Goal: Task Accomplishment & Management: Manage account settings

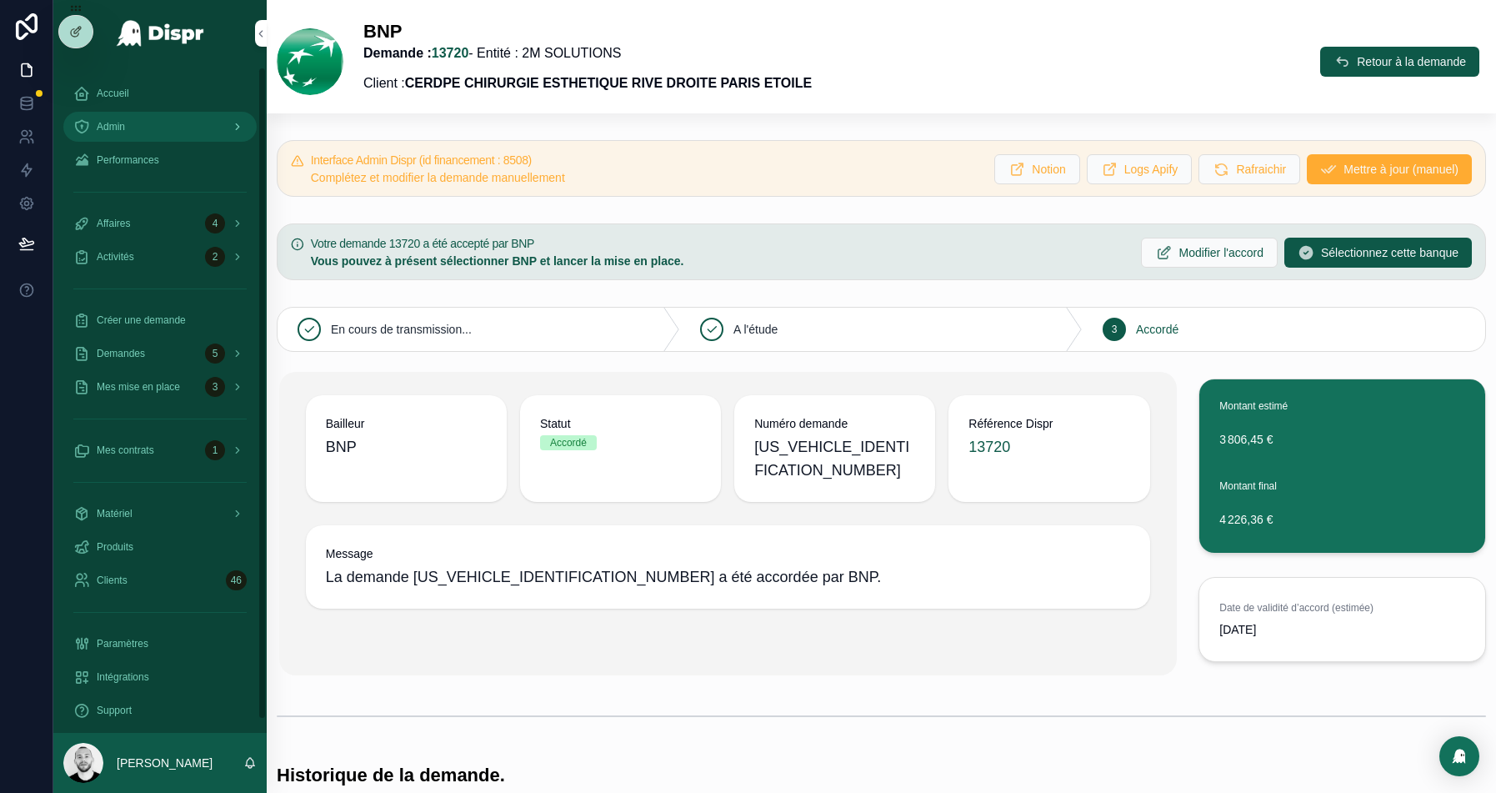
click at [119, 134] on div "Admin" at bounding box center [159, 126] width 173 height 27
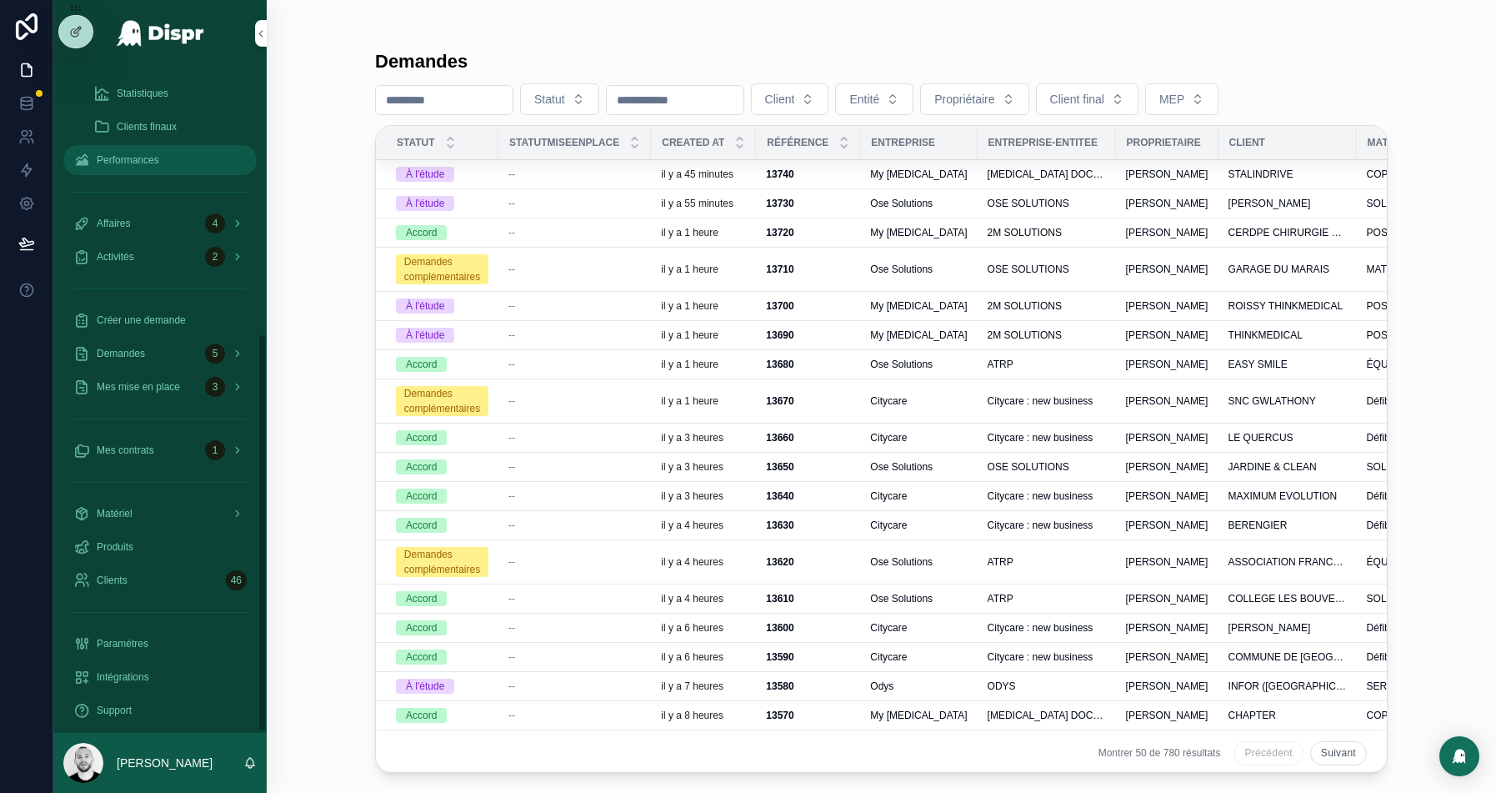
scroll to position [446, 0]
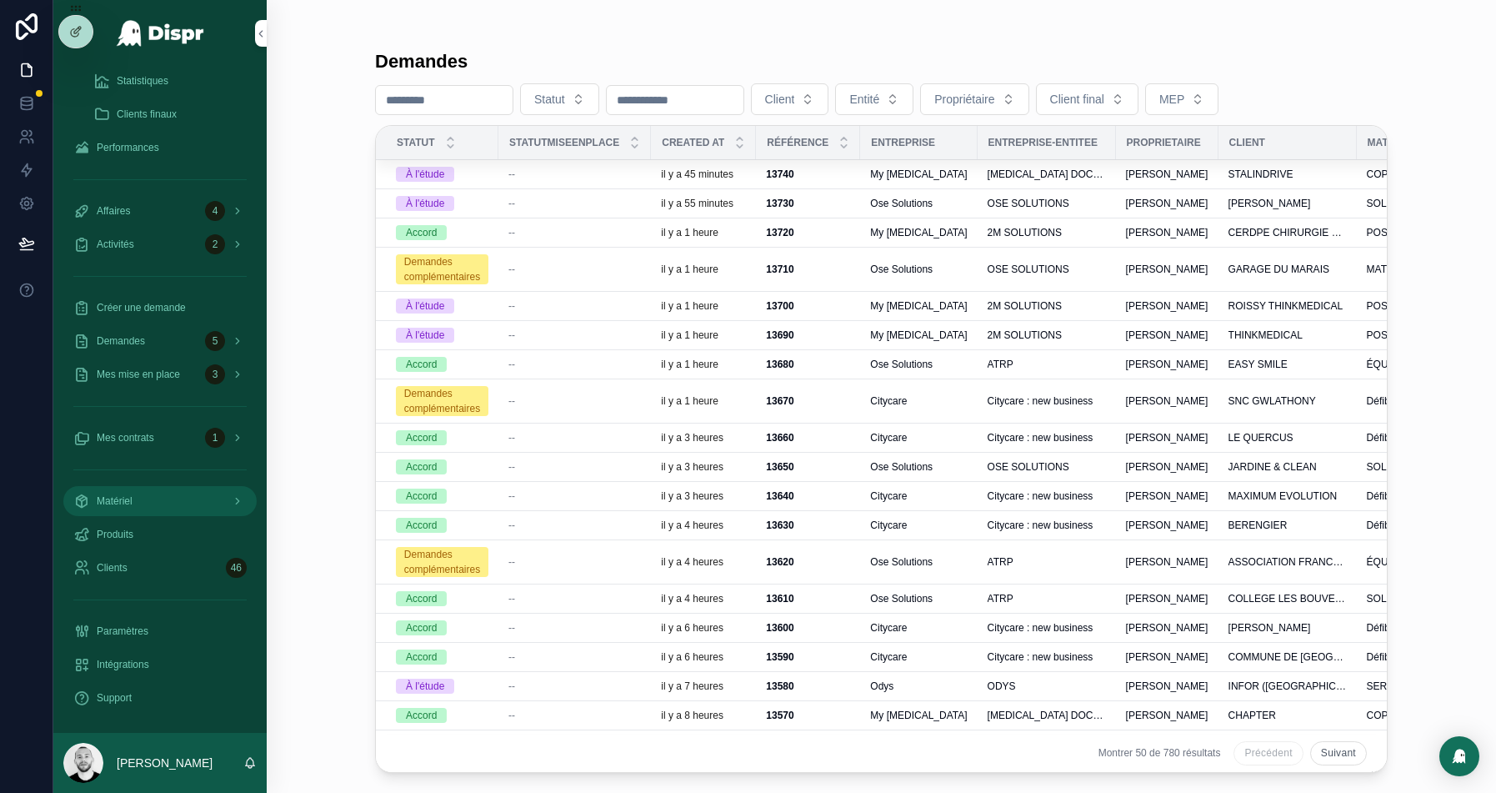
drag, startPoint x: 121, startPoint y: 493, endPoint x: 435, endPoint y: 459, distance: 316.0
click at [121, 494] on span "Matériel" at bounding box center [115, 500] width 36 height 13
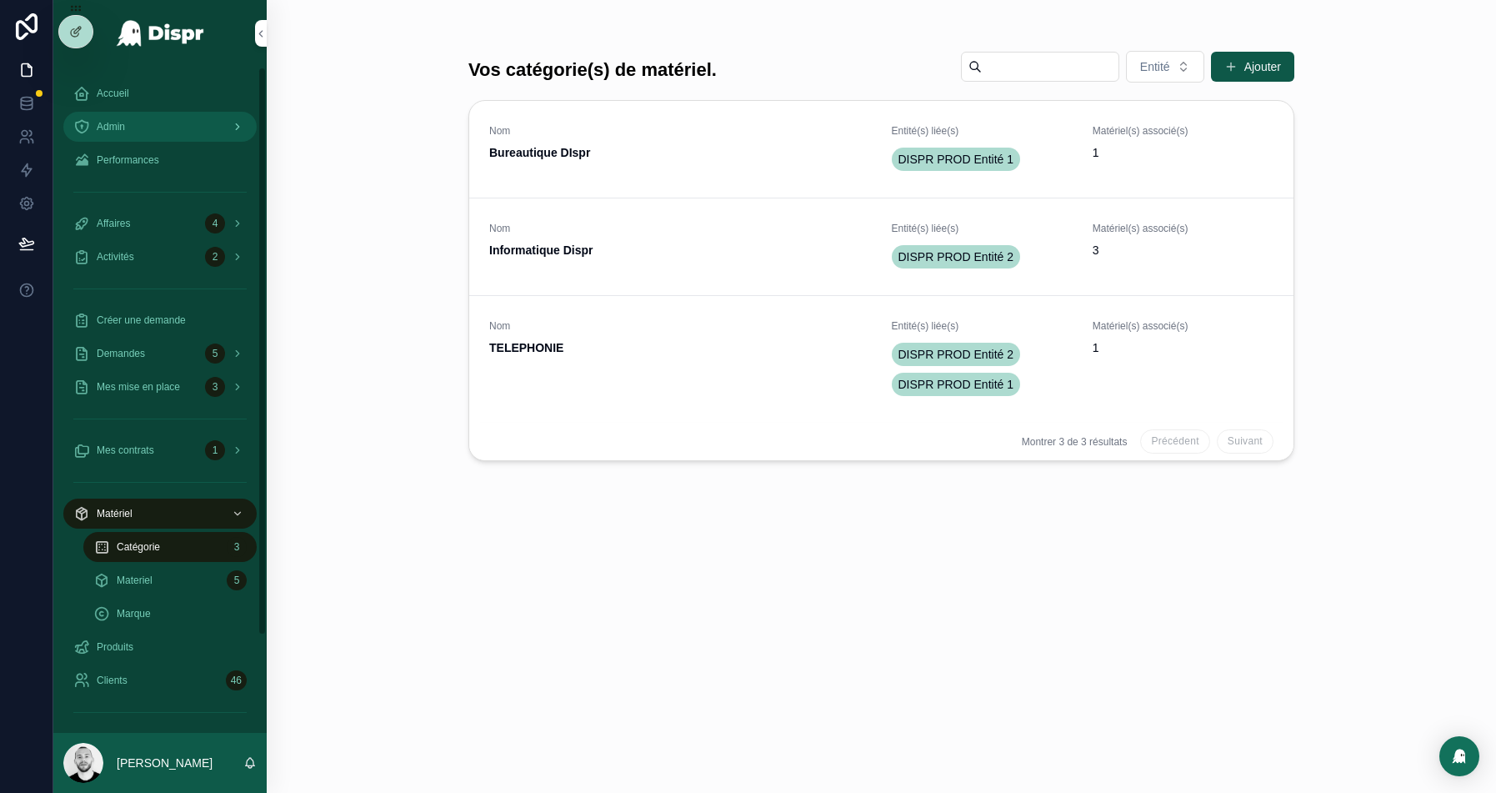
click at [133, 117] on div "Admin" at bounding box center [159, 126] width 173 height 27
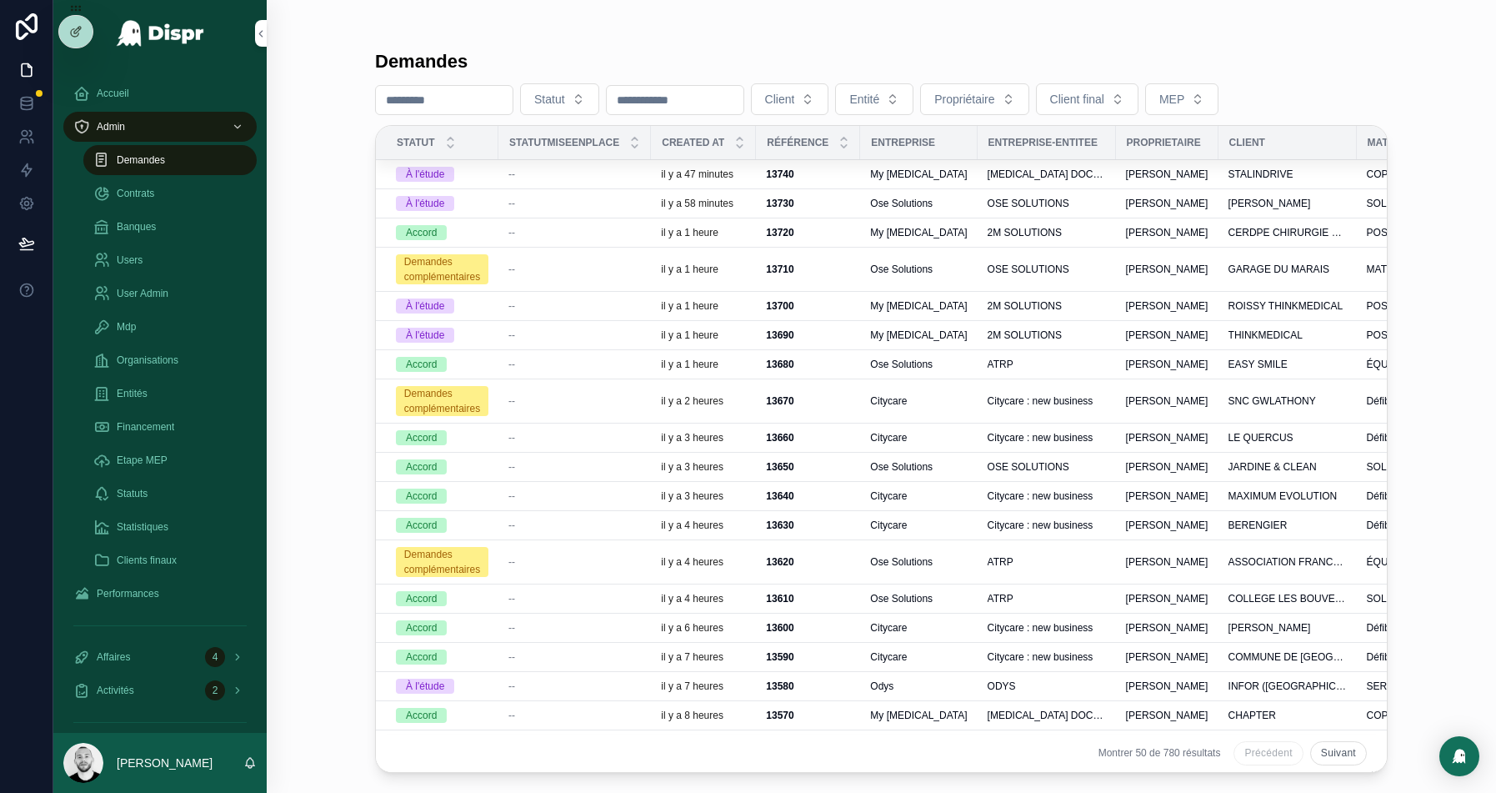
click at [600, 266] on div "--" at bounding box center [574, 269] width 133 height 13
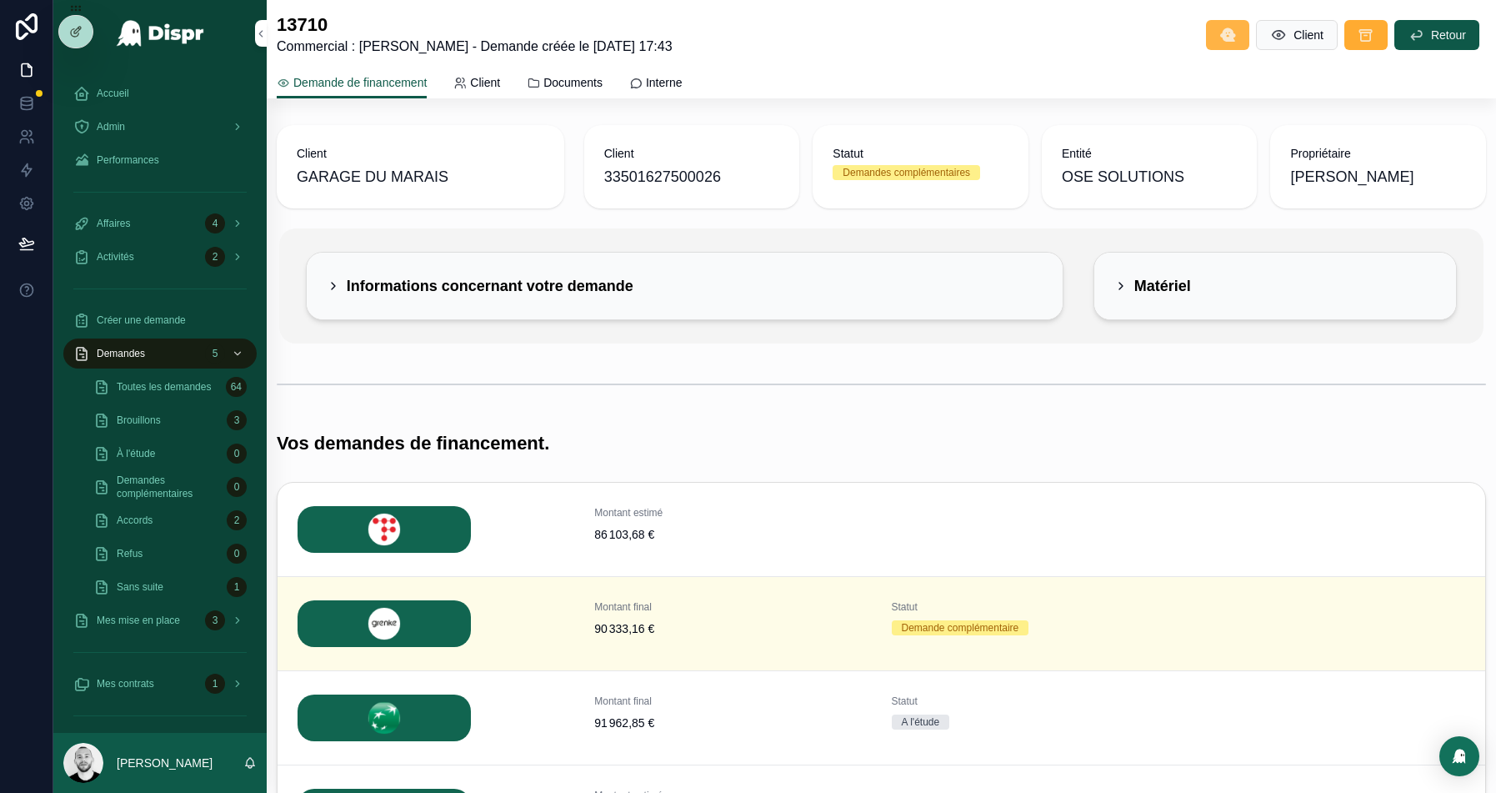
click at [1206, 34] on button "scrollable content" at bounding box center [1227, 35] width 43 height 30
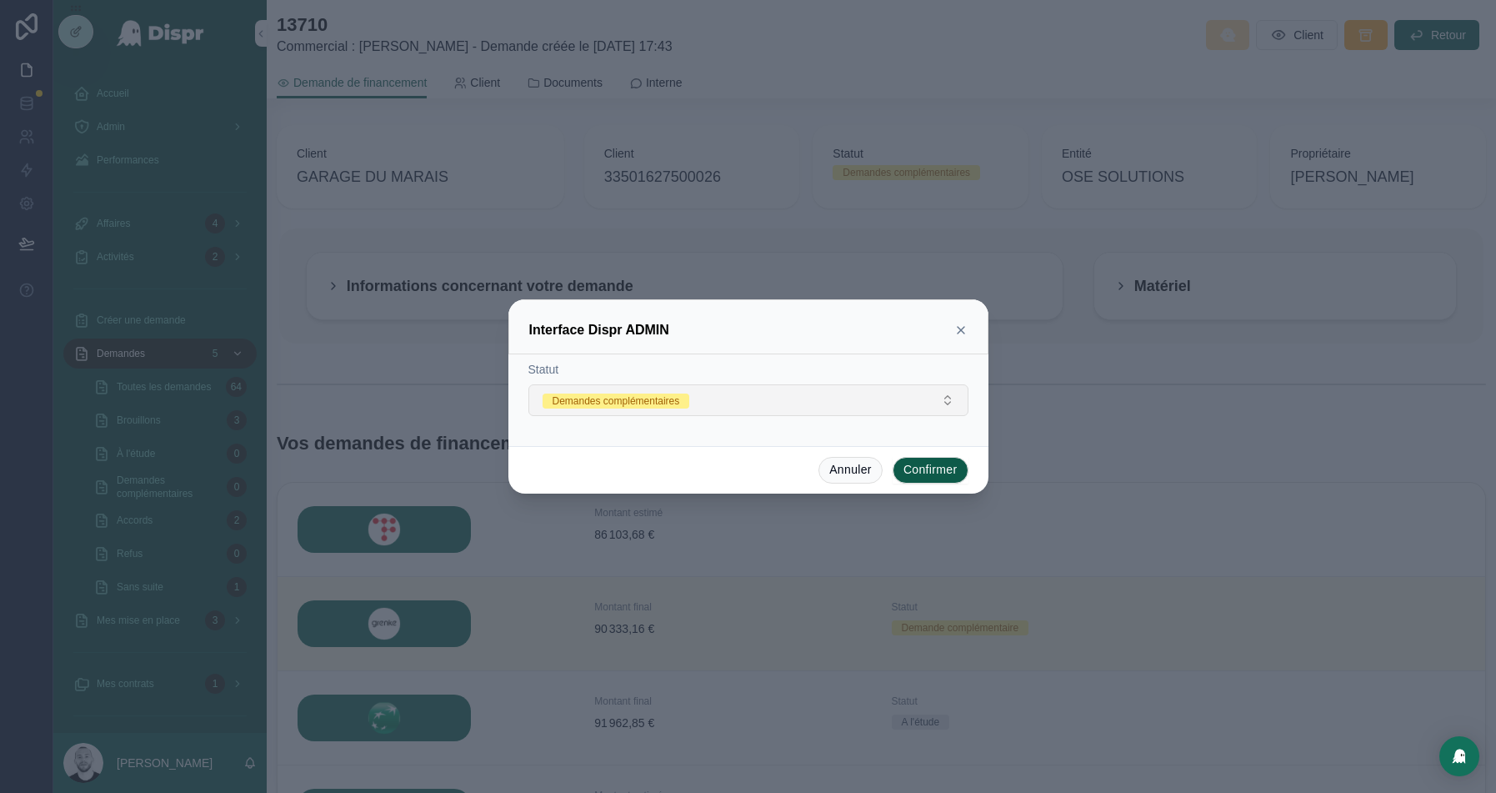
click at [680, 403] on div "Demandes complémentaires" at bounding box center [617, 400] width 128 height 15
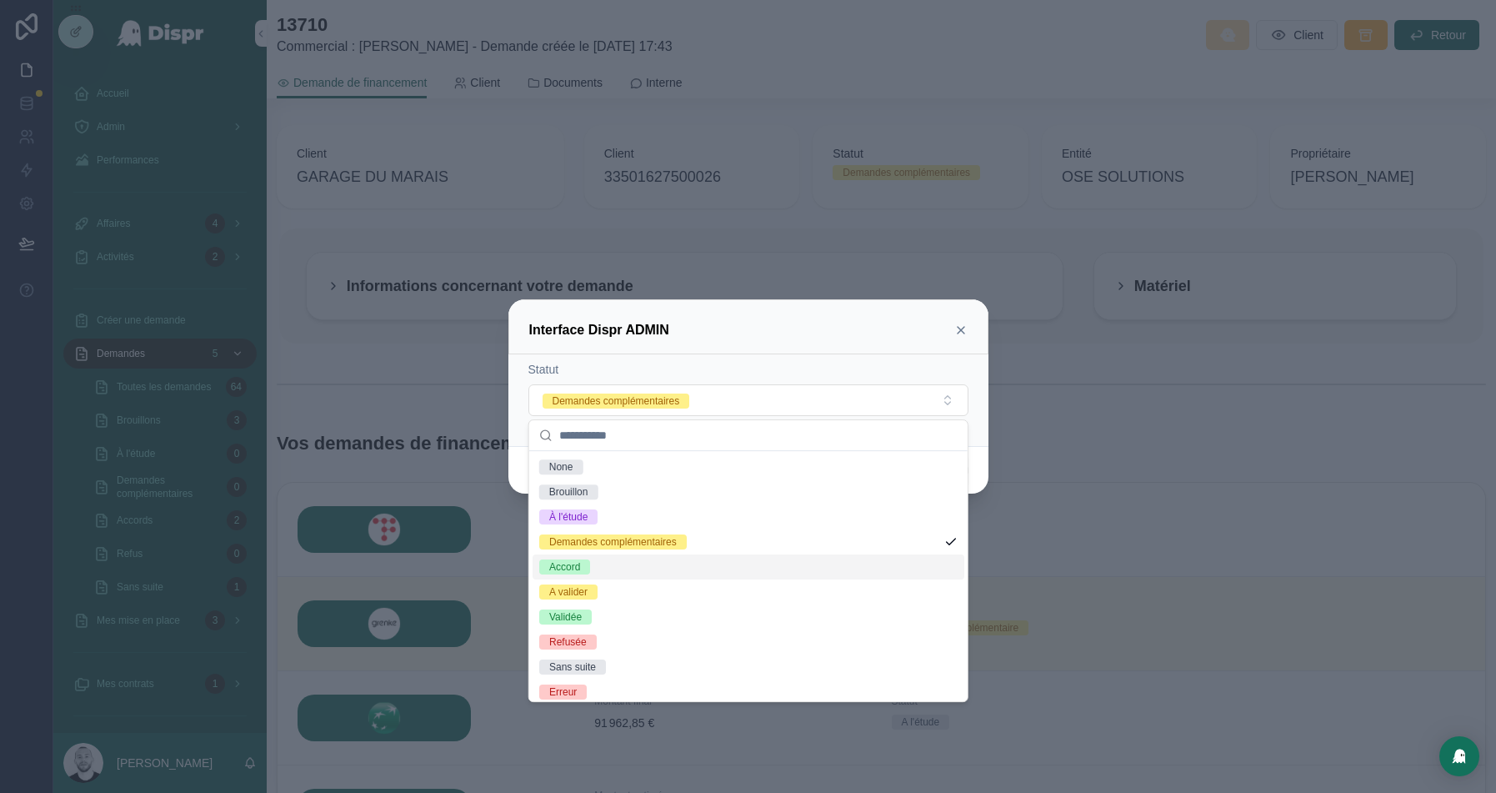
click at [587, 567] on span "Accord" at bounding box center [564, 566] width 51 height 15
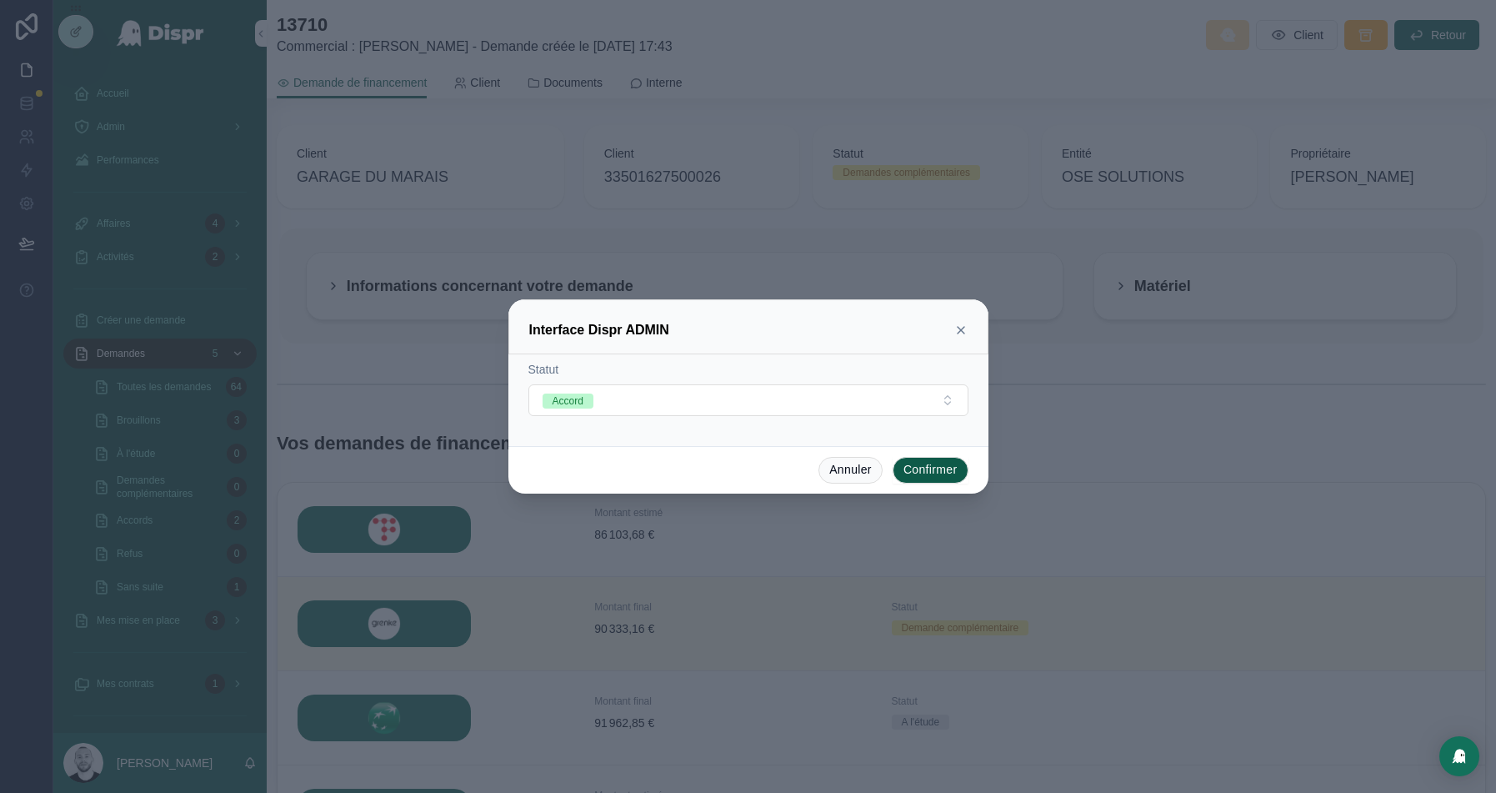
click at [930, 478] on button "Confirmer" at bounding box center [931, 470] width 76 height 27
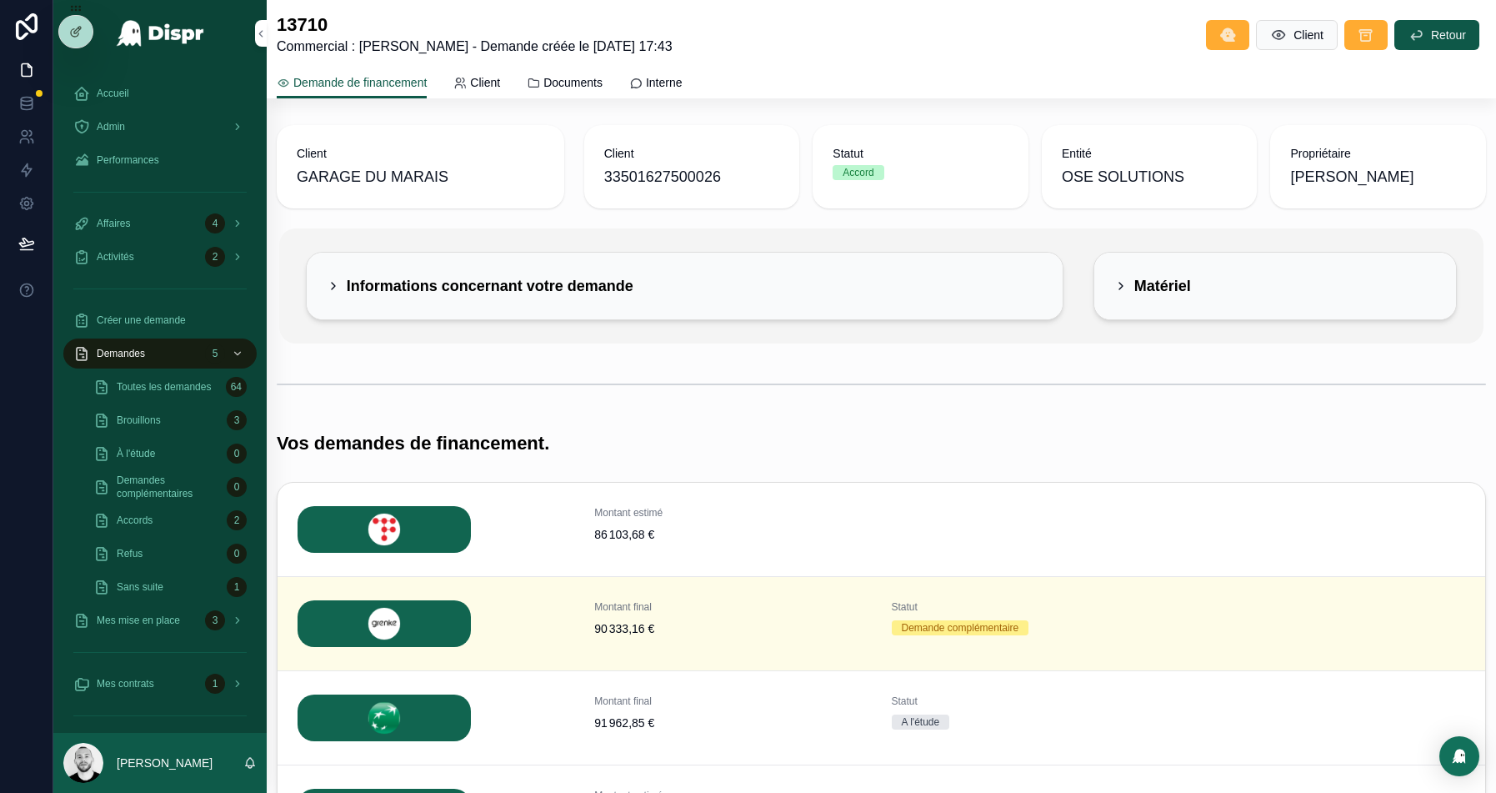
click at [1202, 278] on div "Matériel" at bounding box center [1275, 286] width 323 height 27
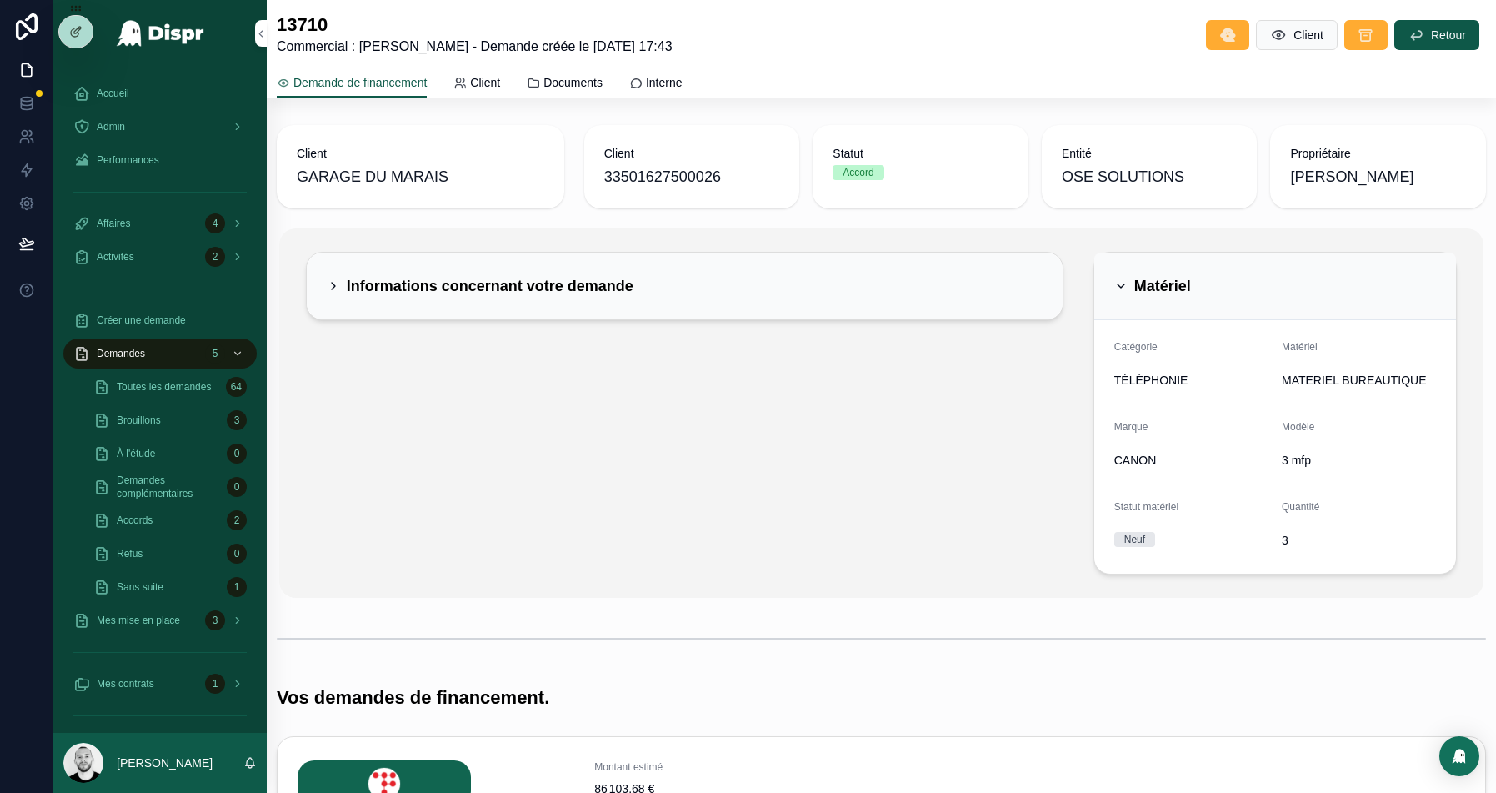
click at [1323, 372] on span "MATERIEL BUREAUTIQUE" at bounding box center [1354, 380] width 144 height 17
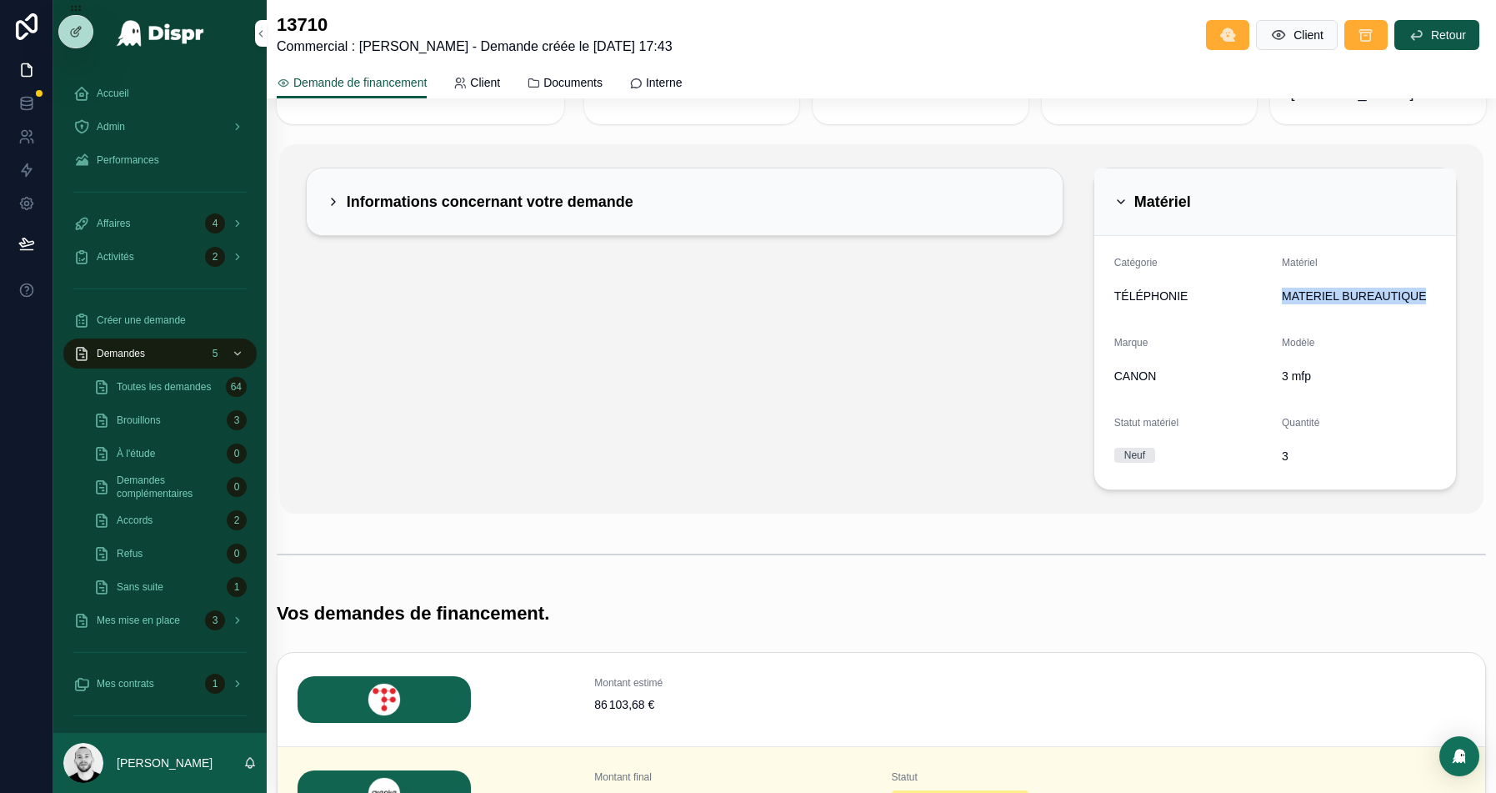
scroll to position [531, 0]
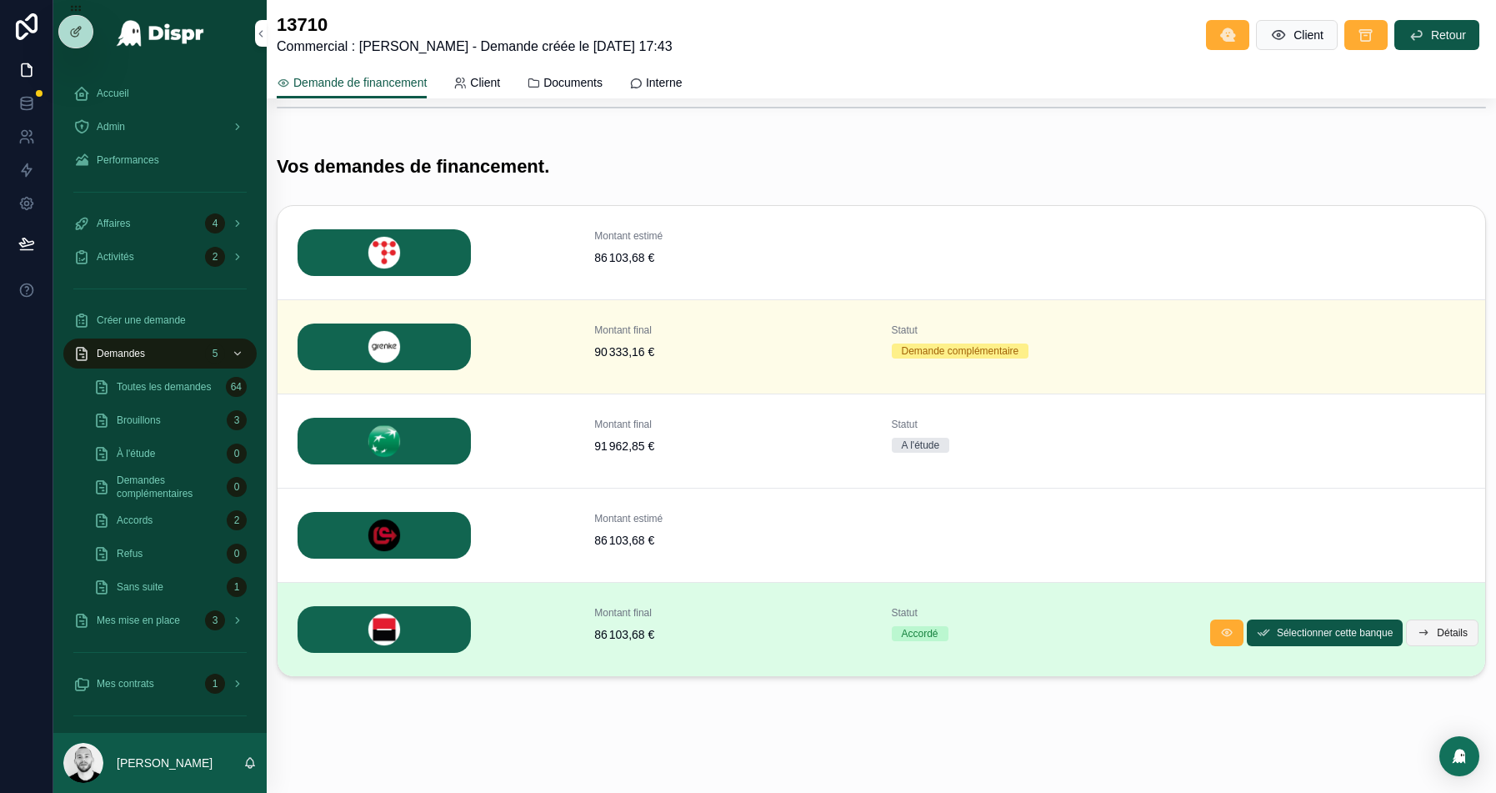
click at [1452, 635] on span "Détails" at bounding box center [1452, 632] width 31 height 13
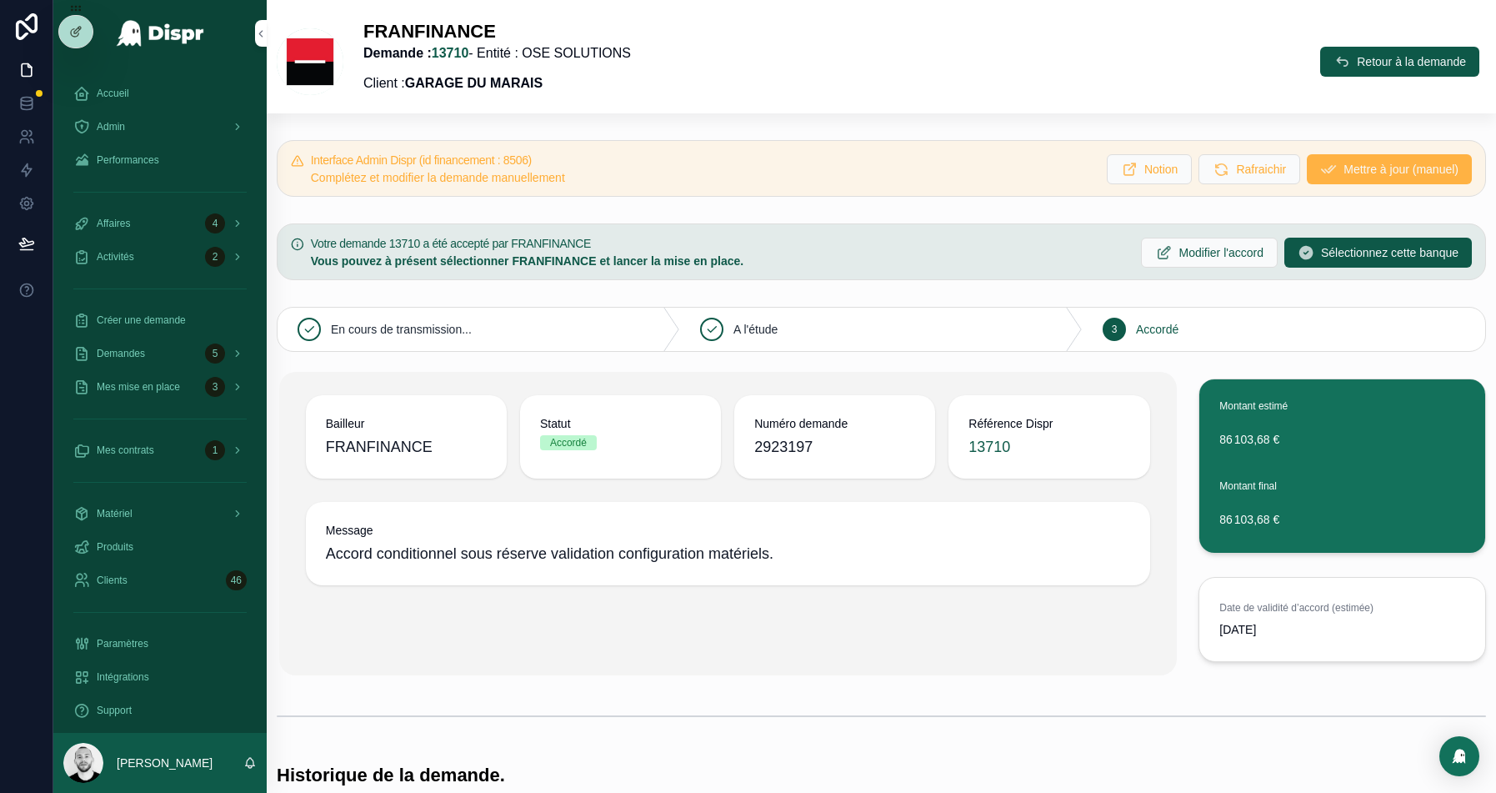
click at [1383, 172] on span "Mettre à jour (manuel)" at bounding box center [1400, 169] width 115 height 17
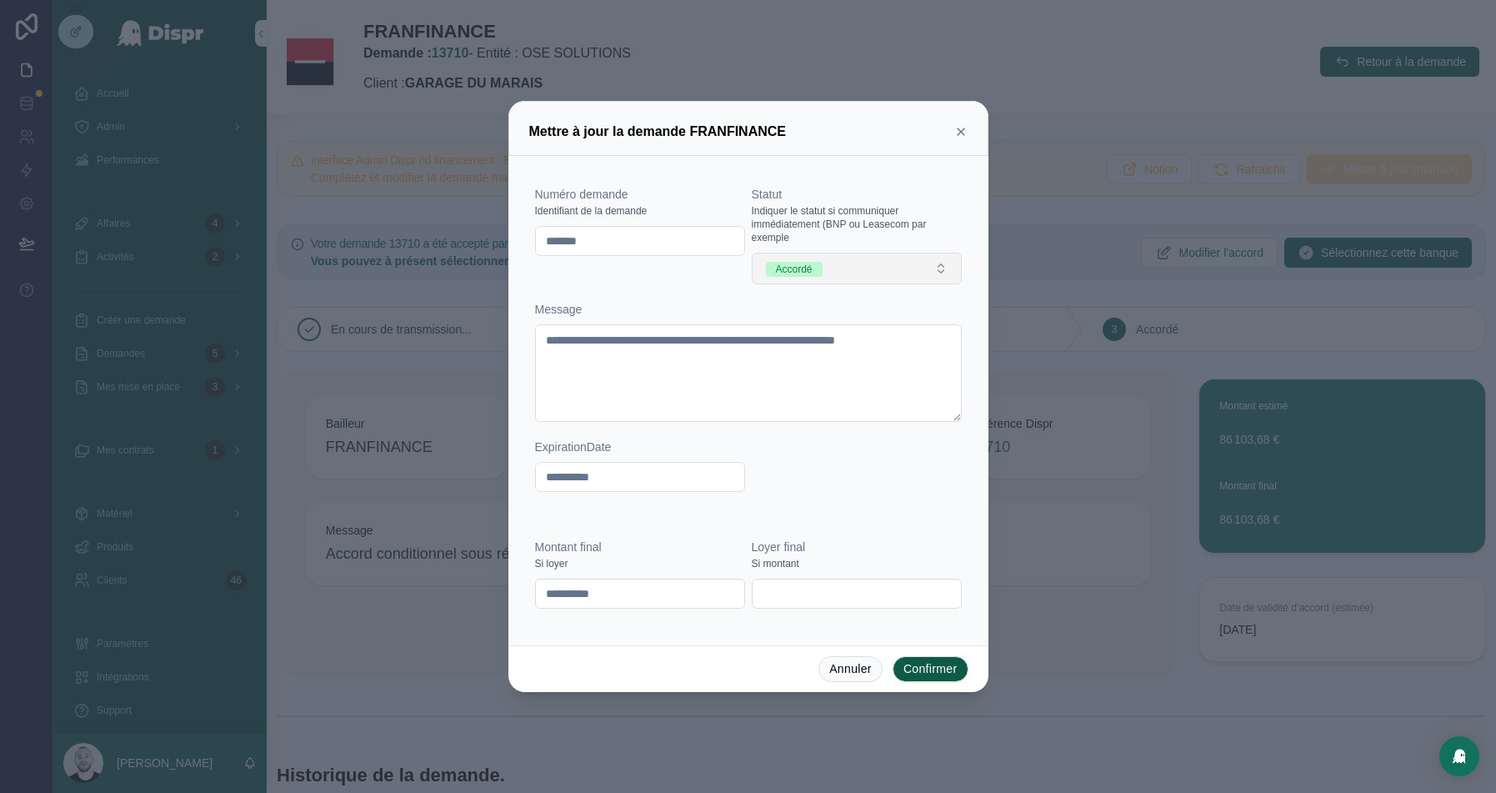
click at [869, 263] on button "Accordé" at bounding box center [857, 269] width 210 height 32
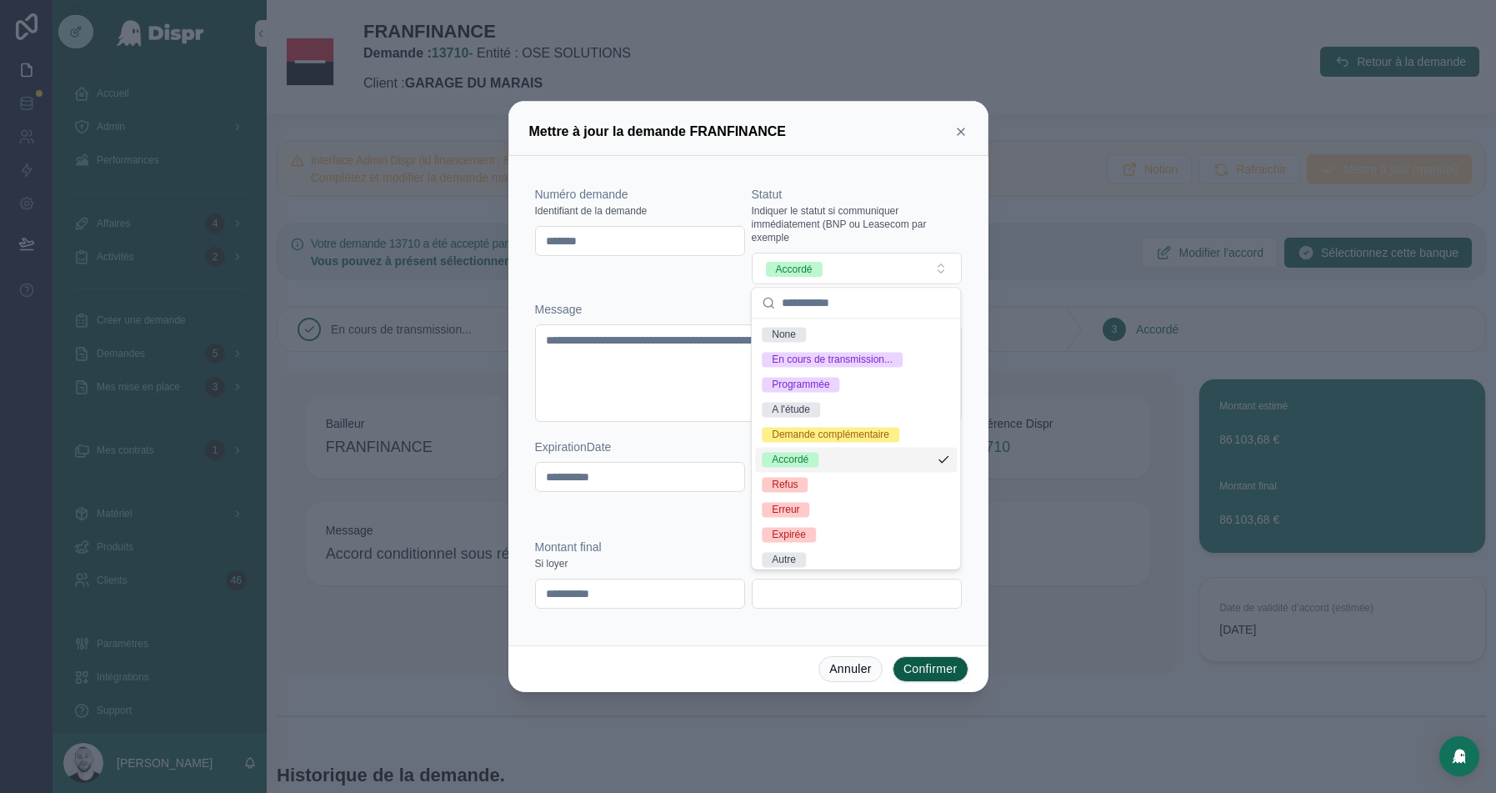
click at [836, 447] on div "Accordé" at bounding box center [856, 459] width 202 height 25
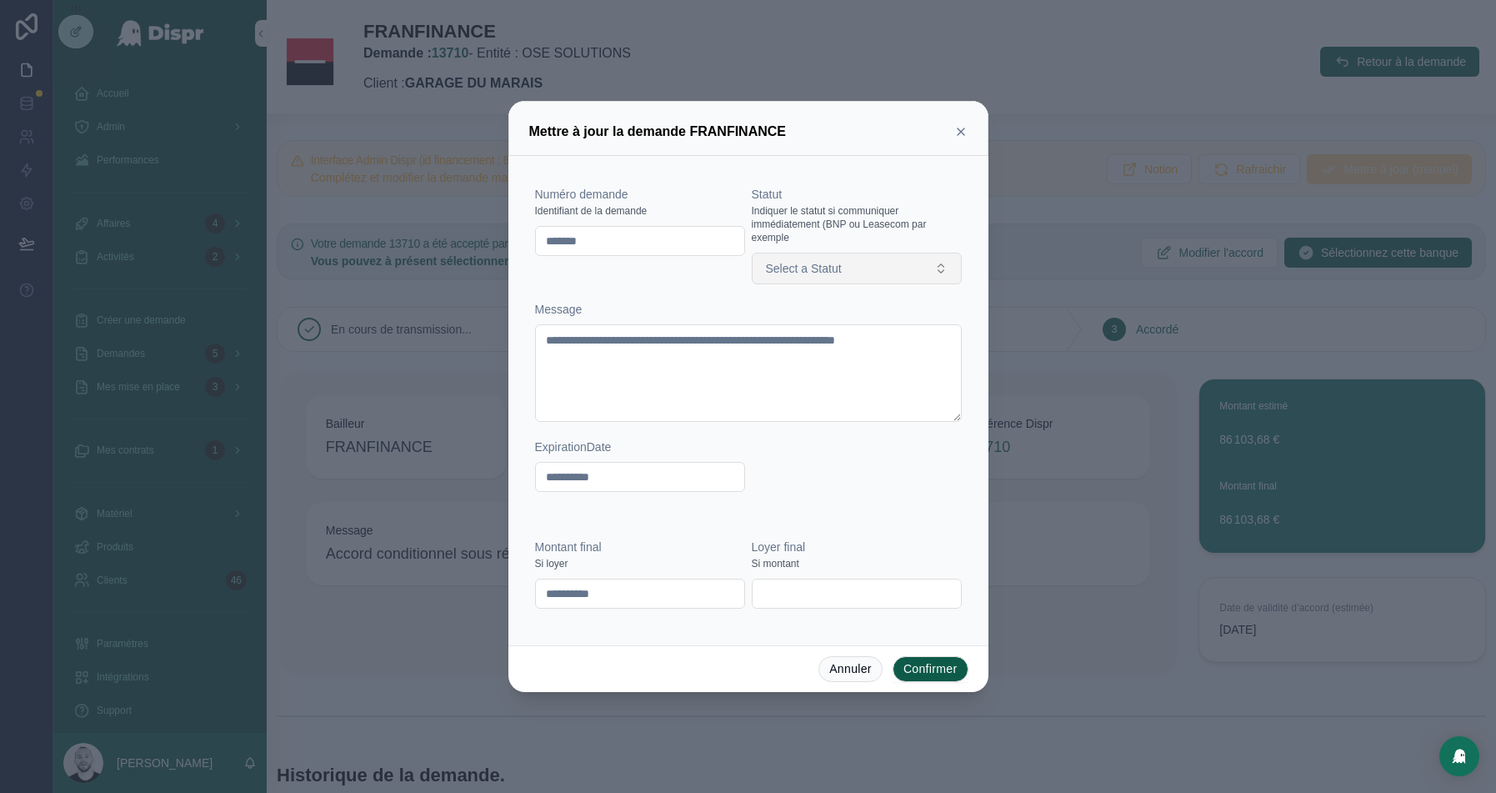
click at [842, 263] on span "Select a Statut" at bounding box center [804, 268] width 76 height 17
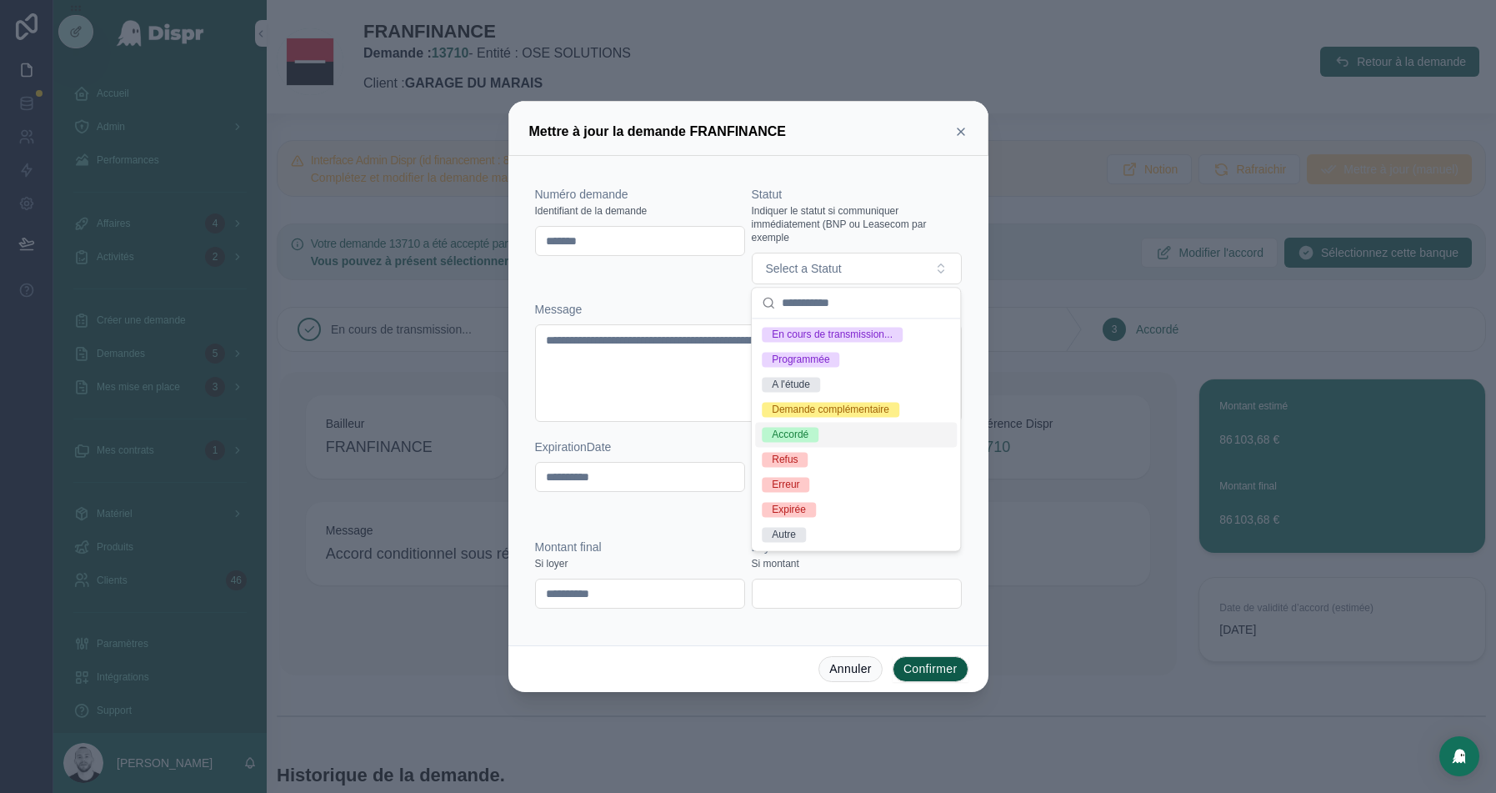
click at [808, 438] on div "Accordé" at bounding box center [790, 434] width 37 height 15
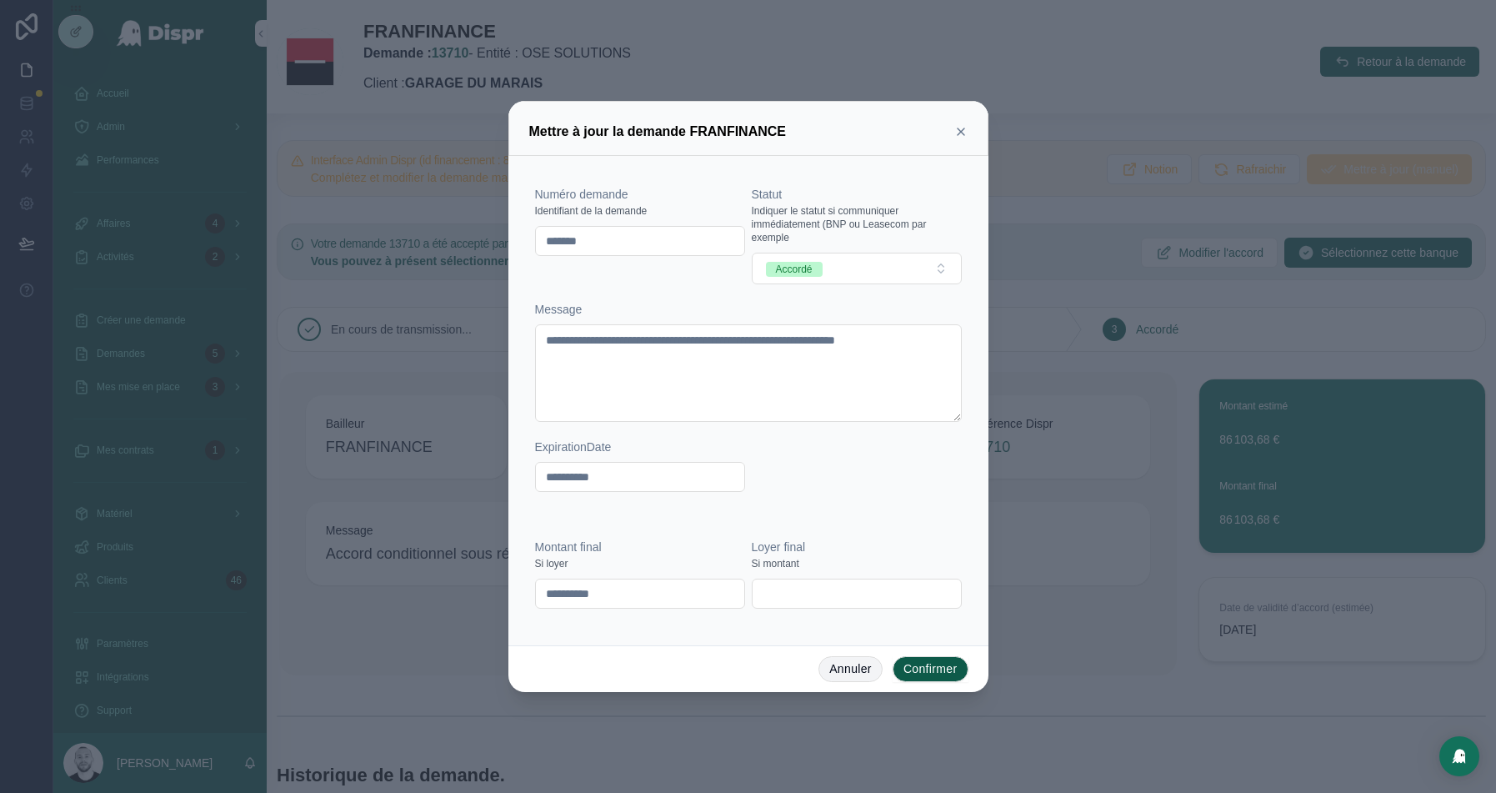
click at [861, 672] on button "Annuler" at bounding box center [850, 669] width 64 height 27
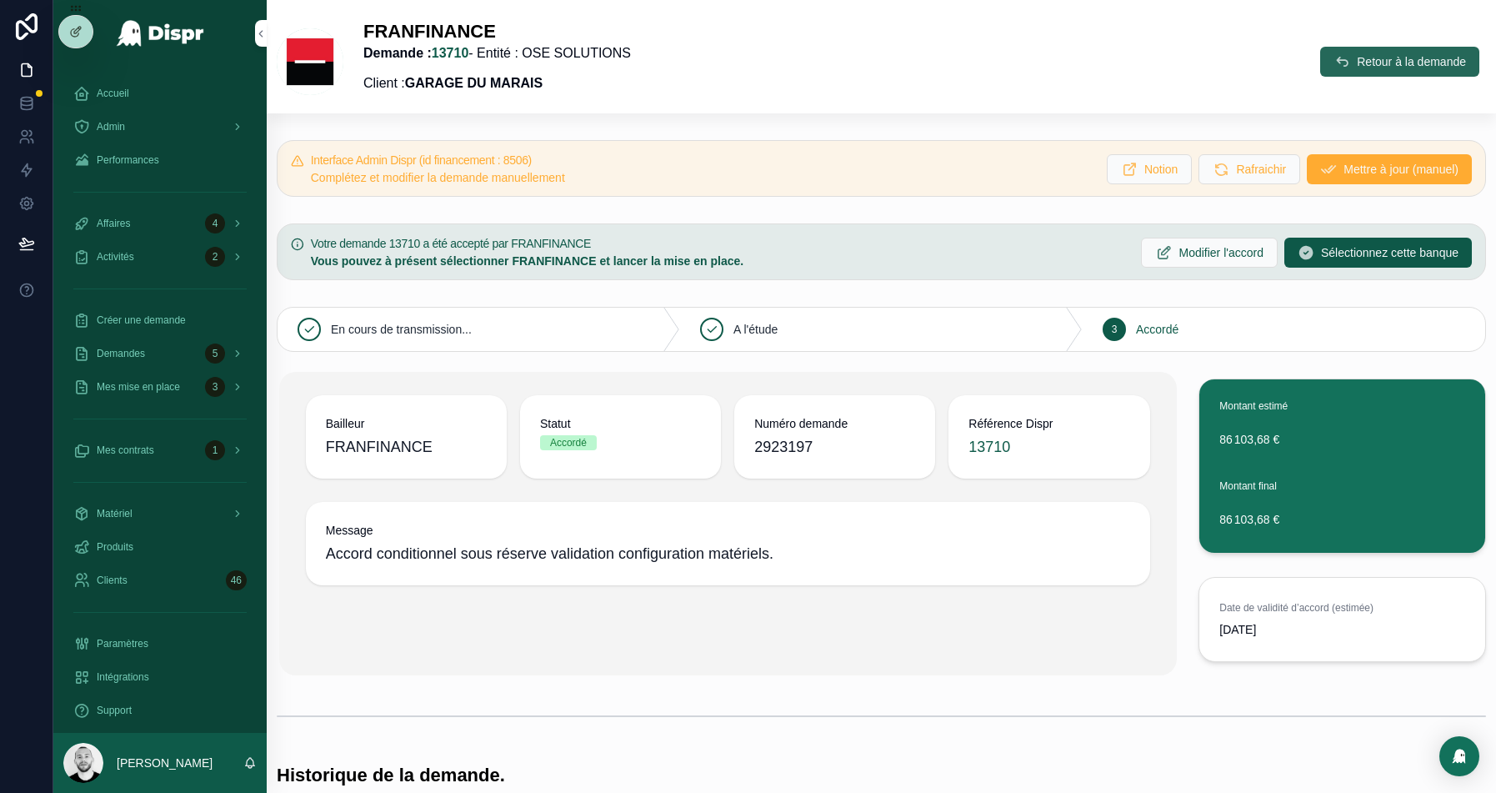
click at [1333, 67] on icon "scrollable content" at bounding box center [1341, 61] width 17 height 17
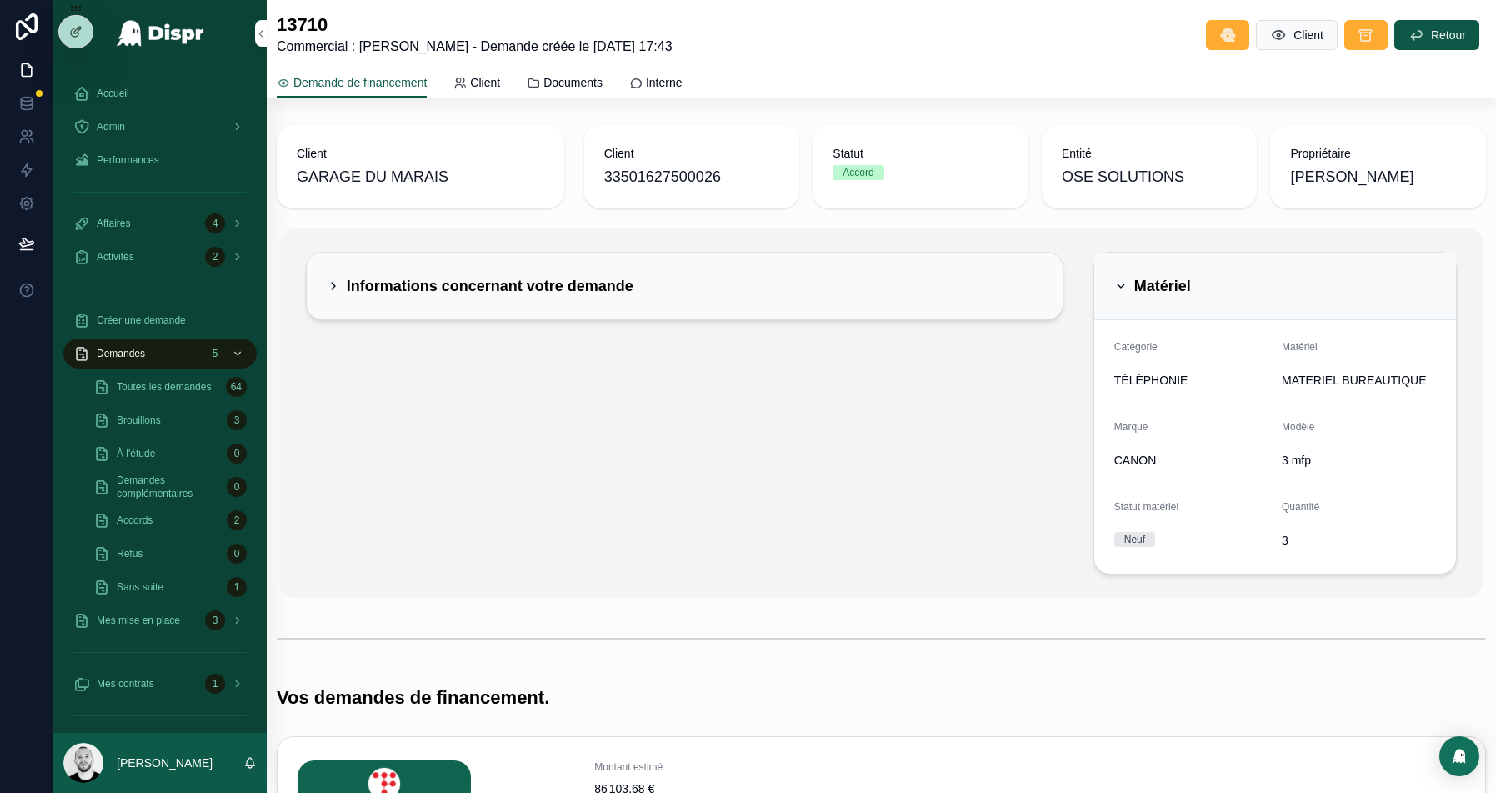
click at [1199, 307] on div "Matériel" at bounding box center [1275, 287] width 363 height 68
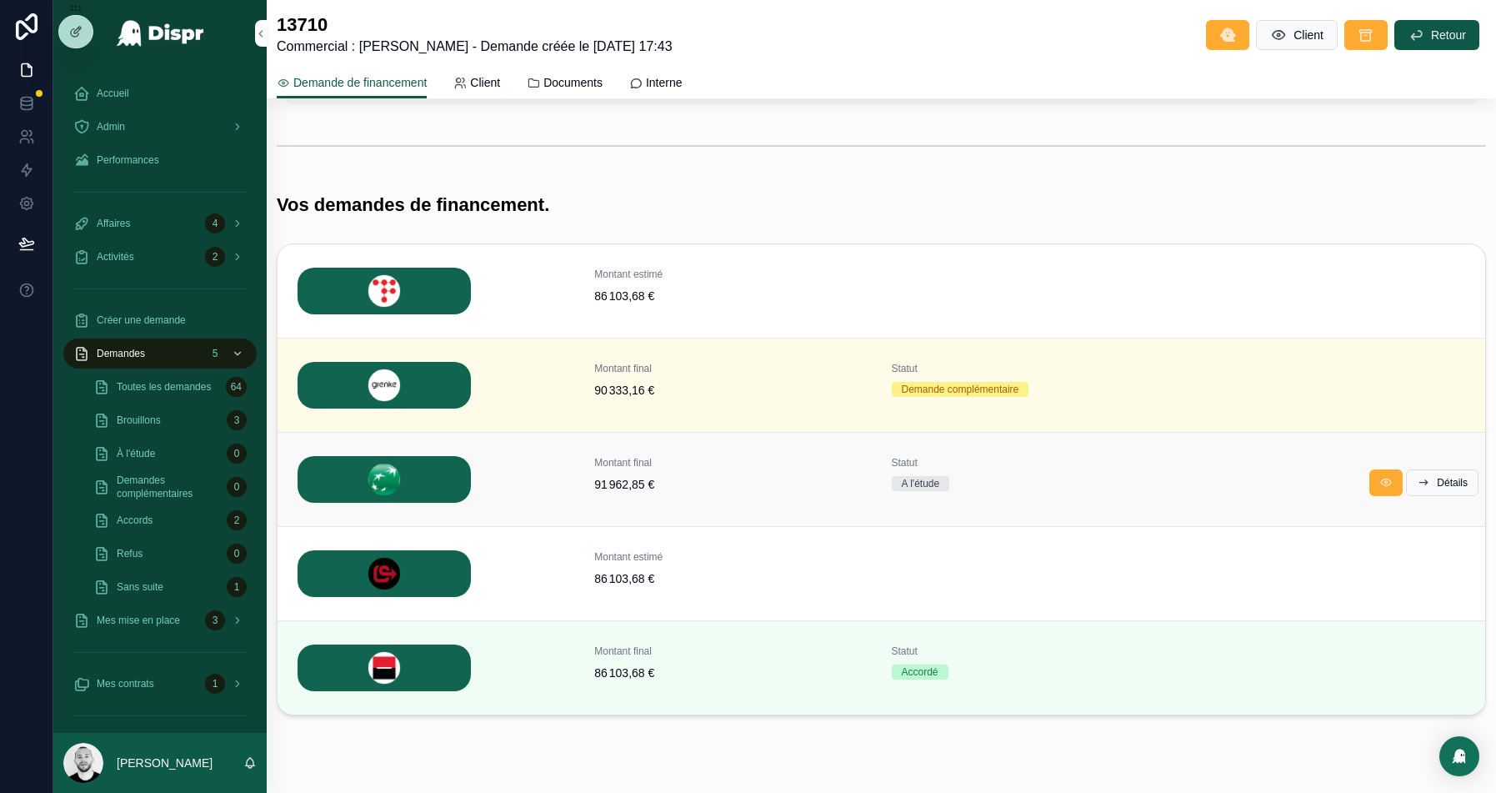
scroll to position [278, 0]
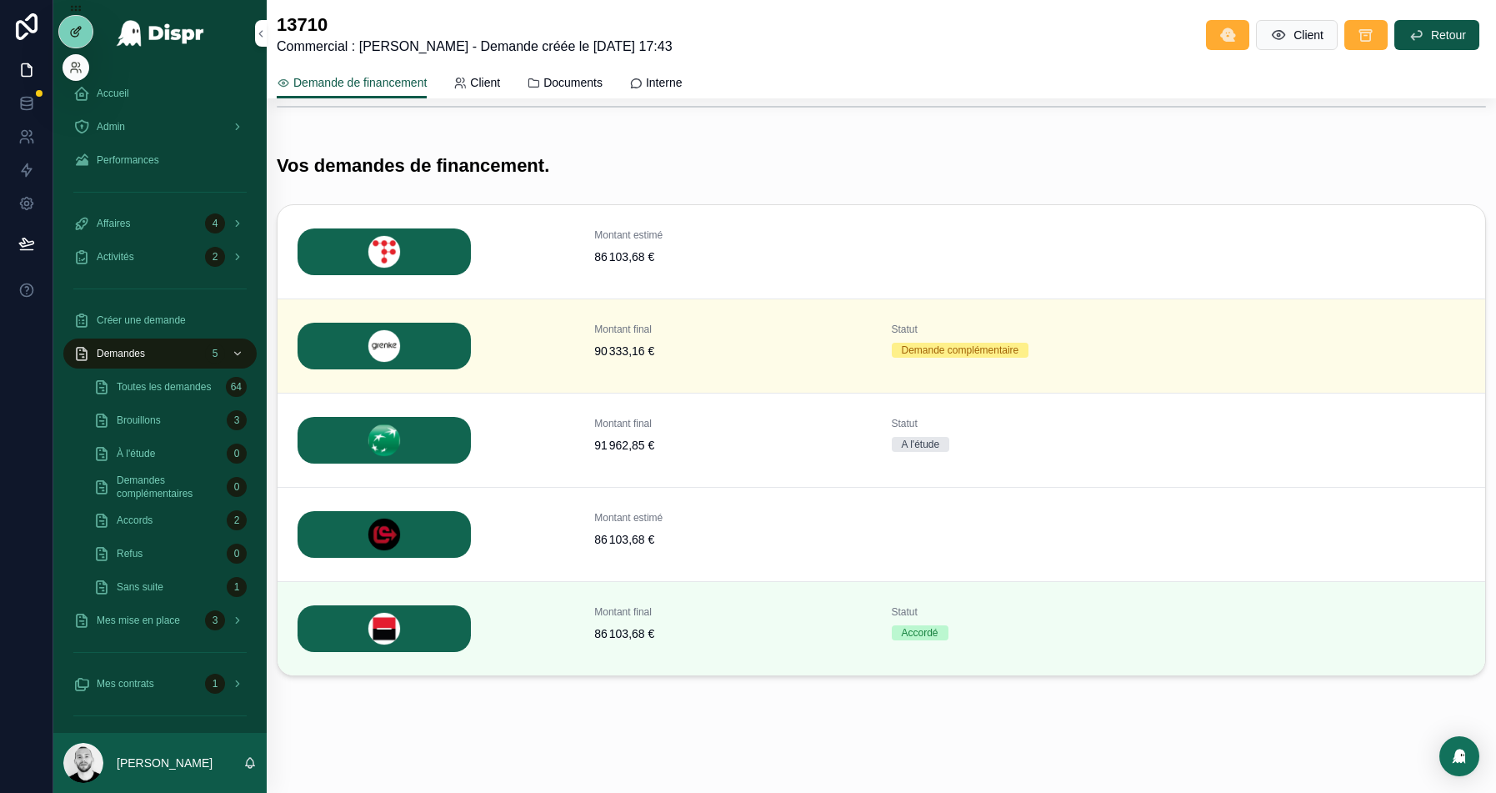
click at [68, 38] on div at bounding box center [75, 32] width 33 height 32
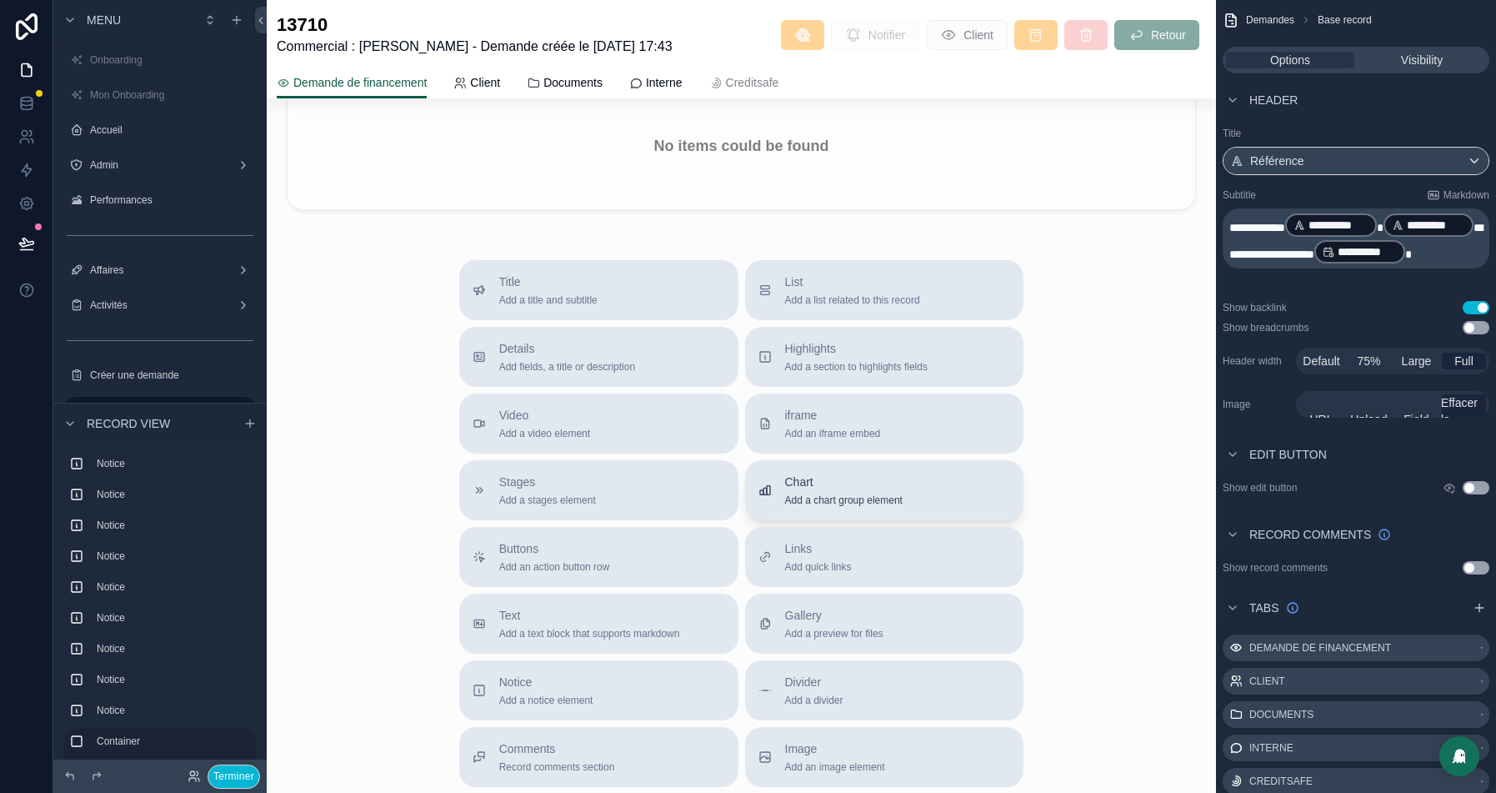
scroll to position [2822, 0]
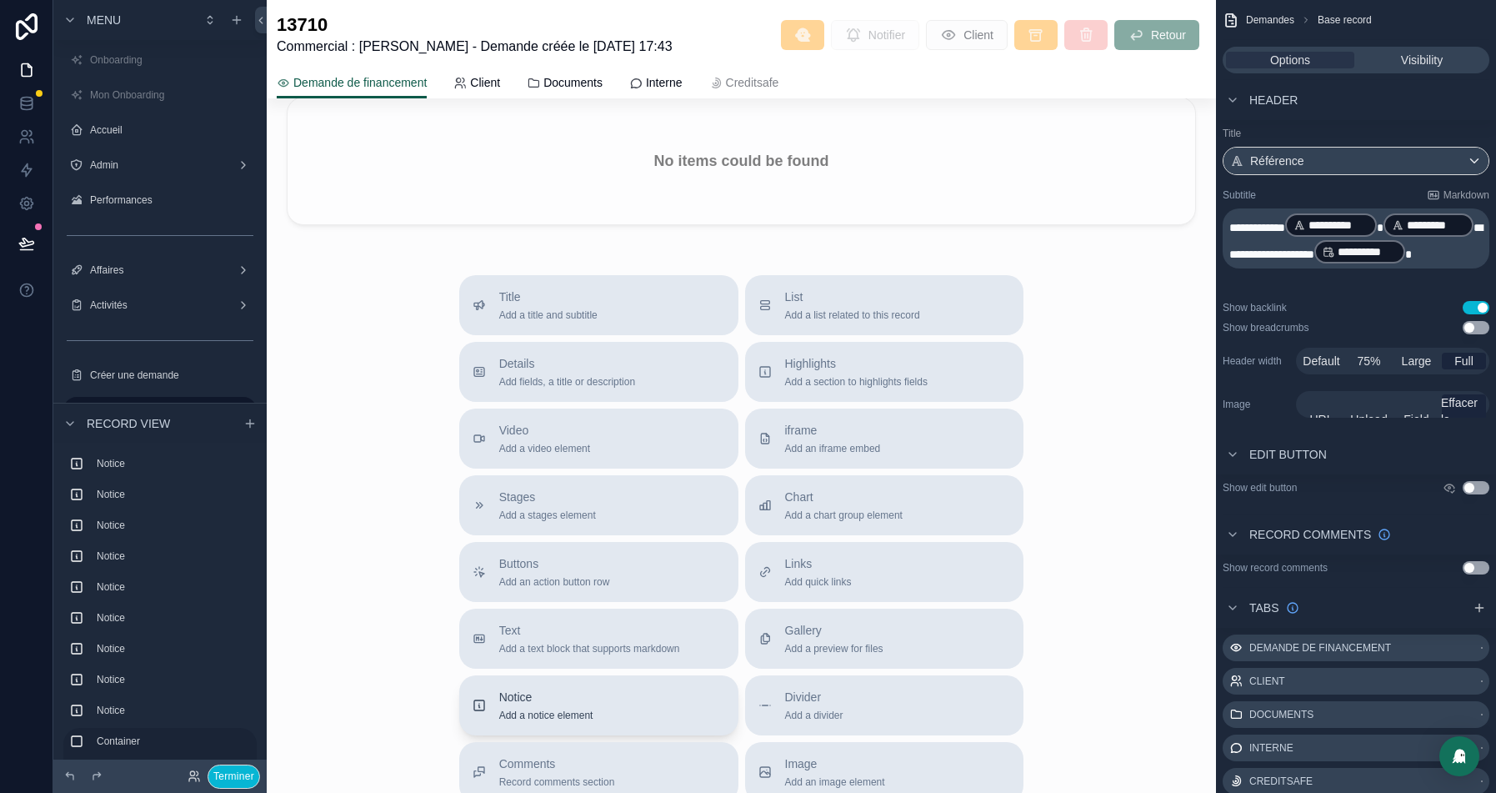
click at [531, 688] on span "Notice" at bounding box center [546, 696] width 94 height 17
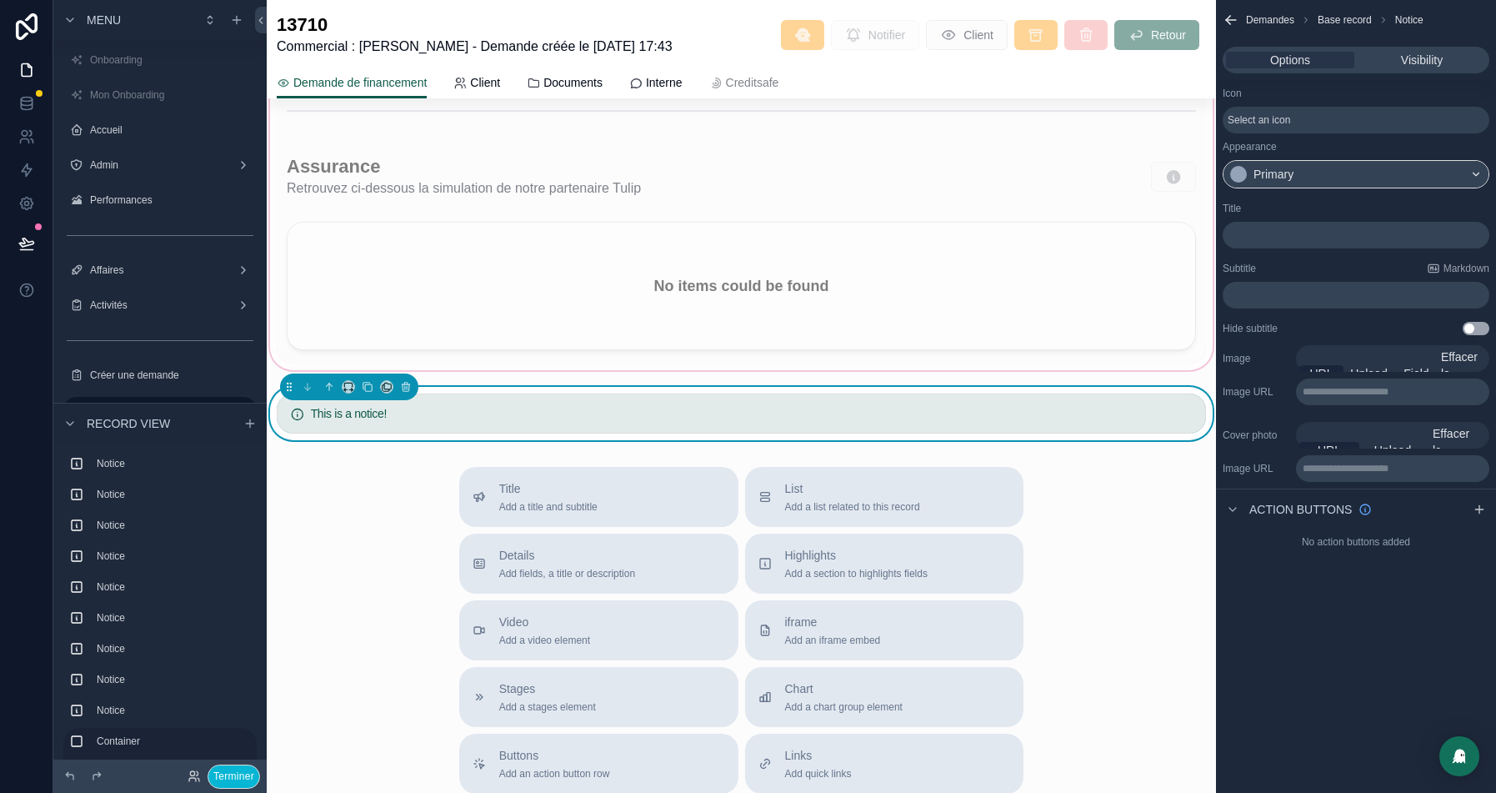
scroll to position [2697, 0]
click at [1282, 167] on div "Primary" at bounding box center [1273, 174] width 40 height 17
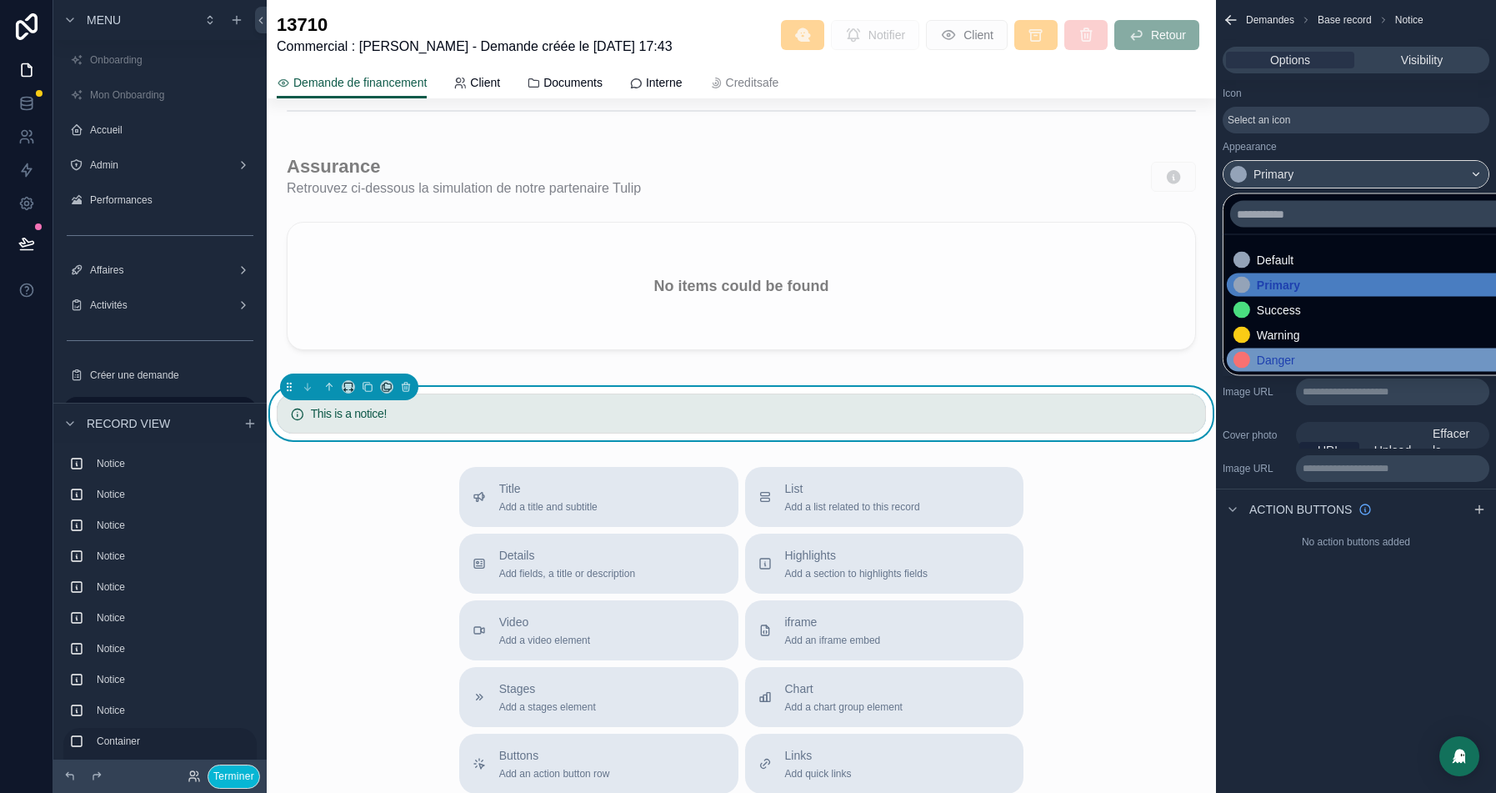
click at [1272, 353] on div "Danger" at bounding box center [1276, 360] width 38 height 17
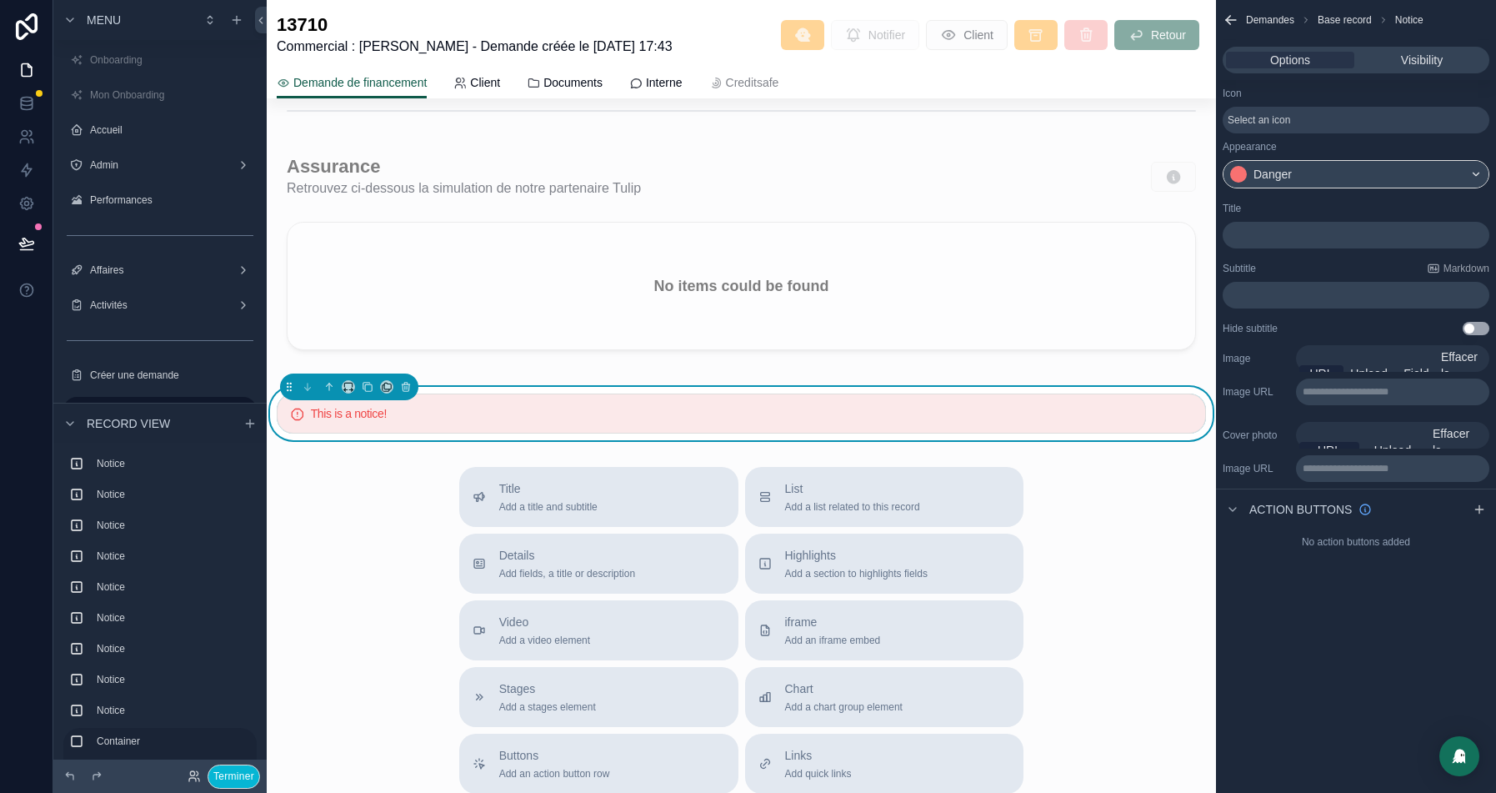
click at [1260, 241] on div "﻿" at bounding box center [1356, 235] width 267 height 27
click at [1232, 214] on div "Title ﻿" at bounding box center [1356, 225] width 267 height 47
click at [1243, 234] on p "﻿" at bounding box center [1357, 234] width 257 height 13
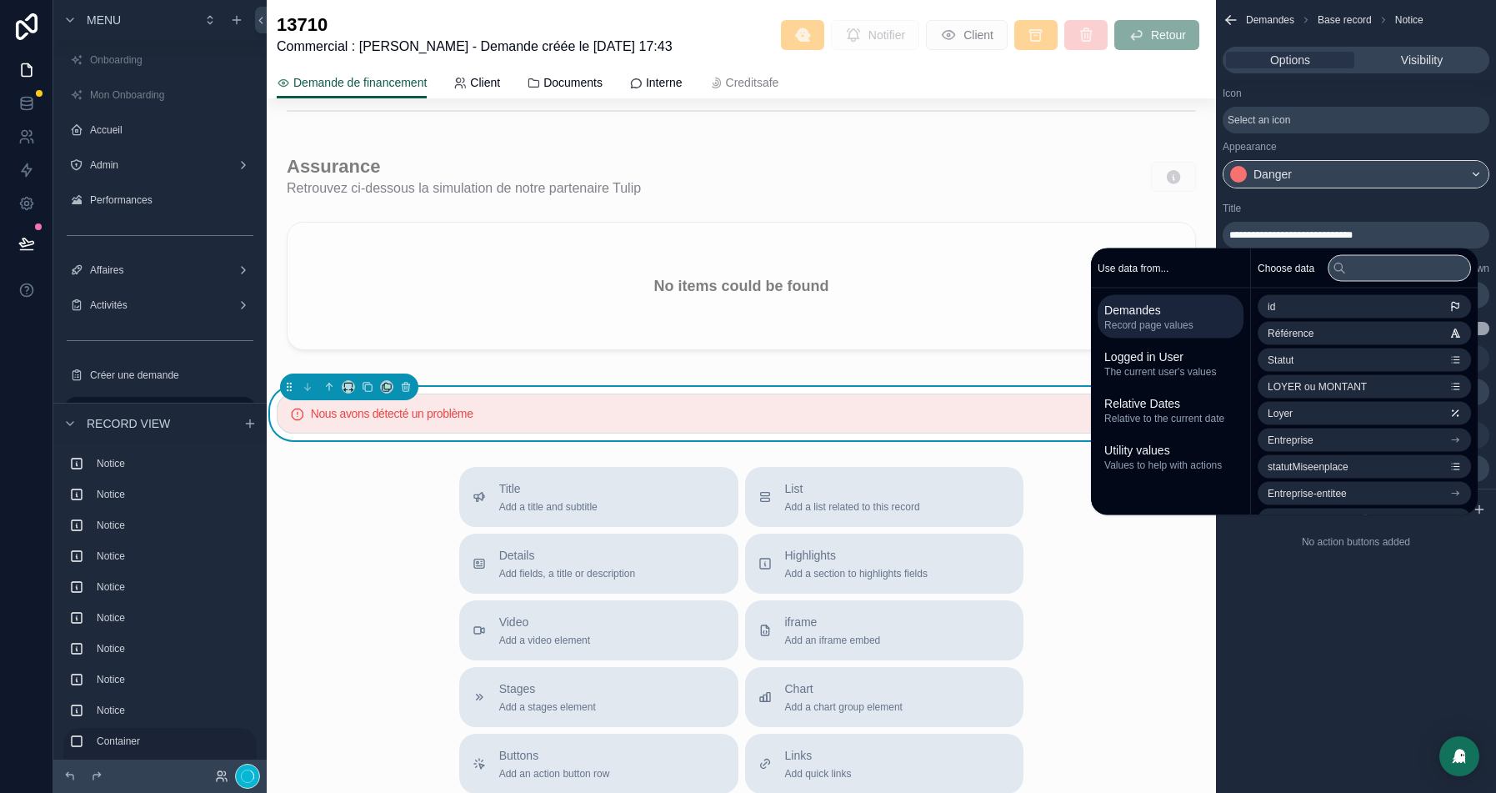
click at [1298, 203] on div "Title" at bounding box center [1356, 208] width 267 height 13
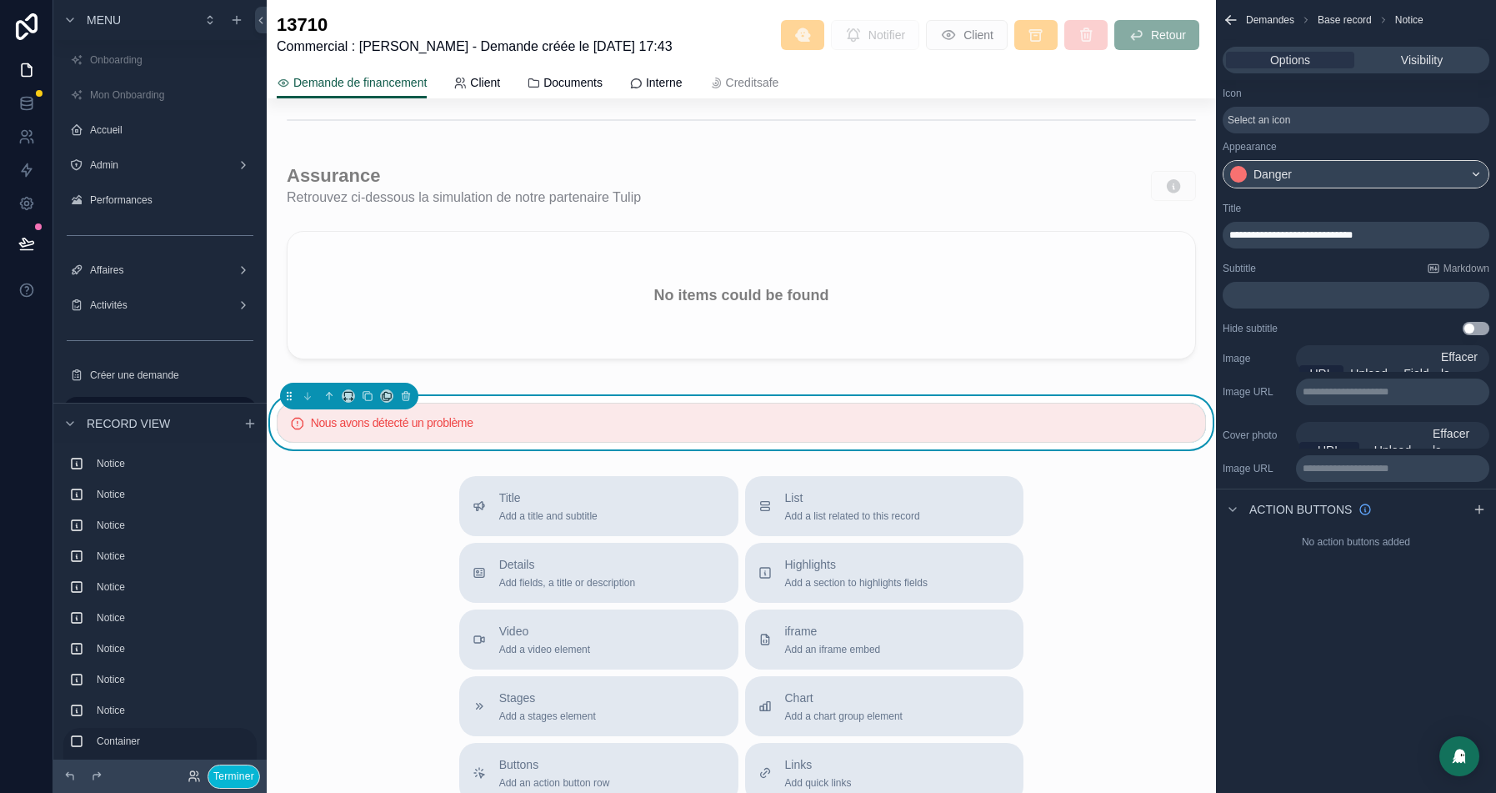
scroll to position [2704, 0]
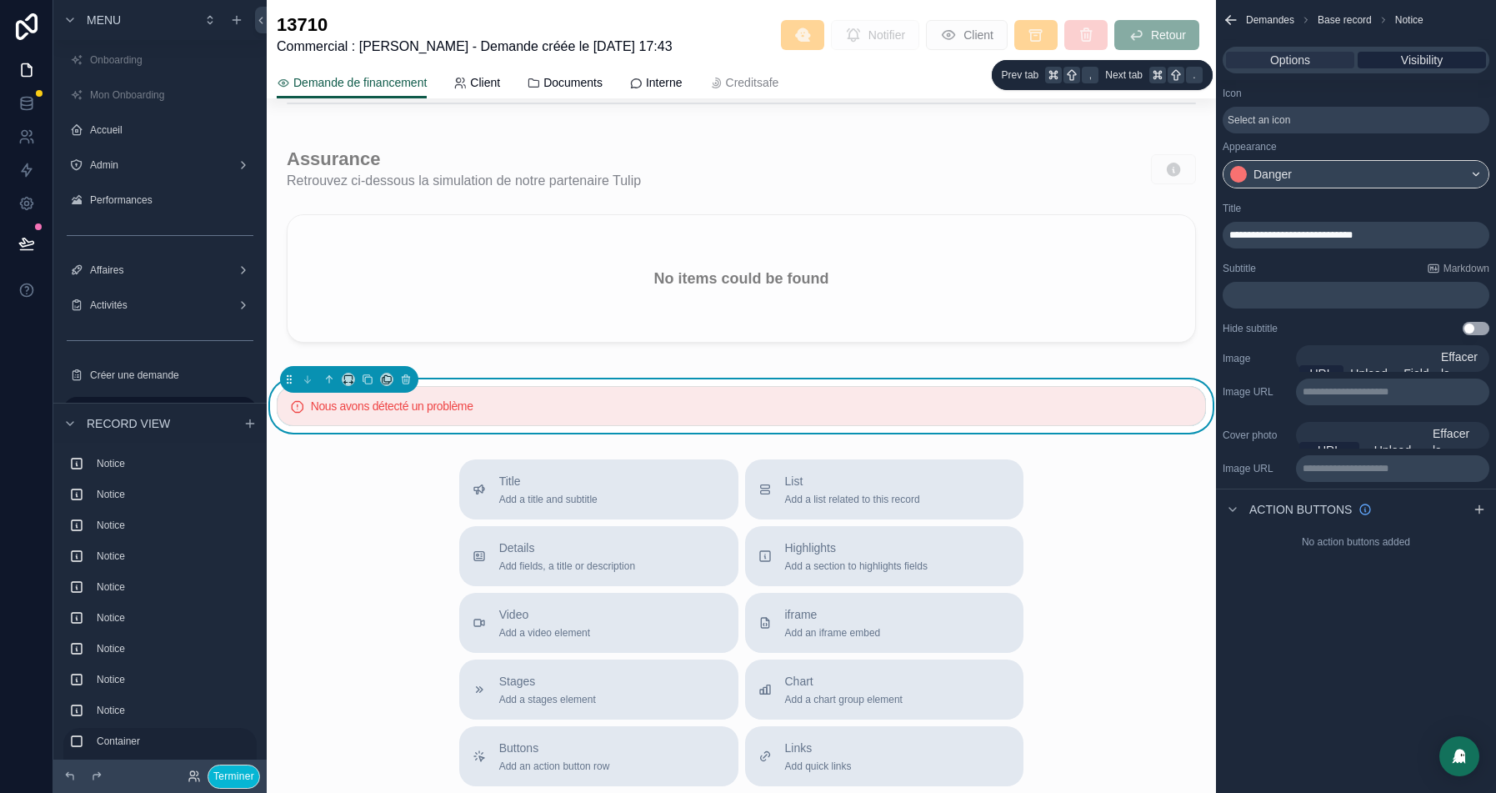
click at [1428, 63] on span "Visibility" at bounding box center [1422, 60] width 42 height 17
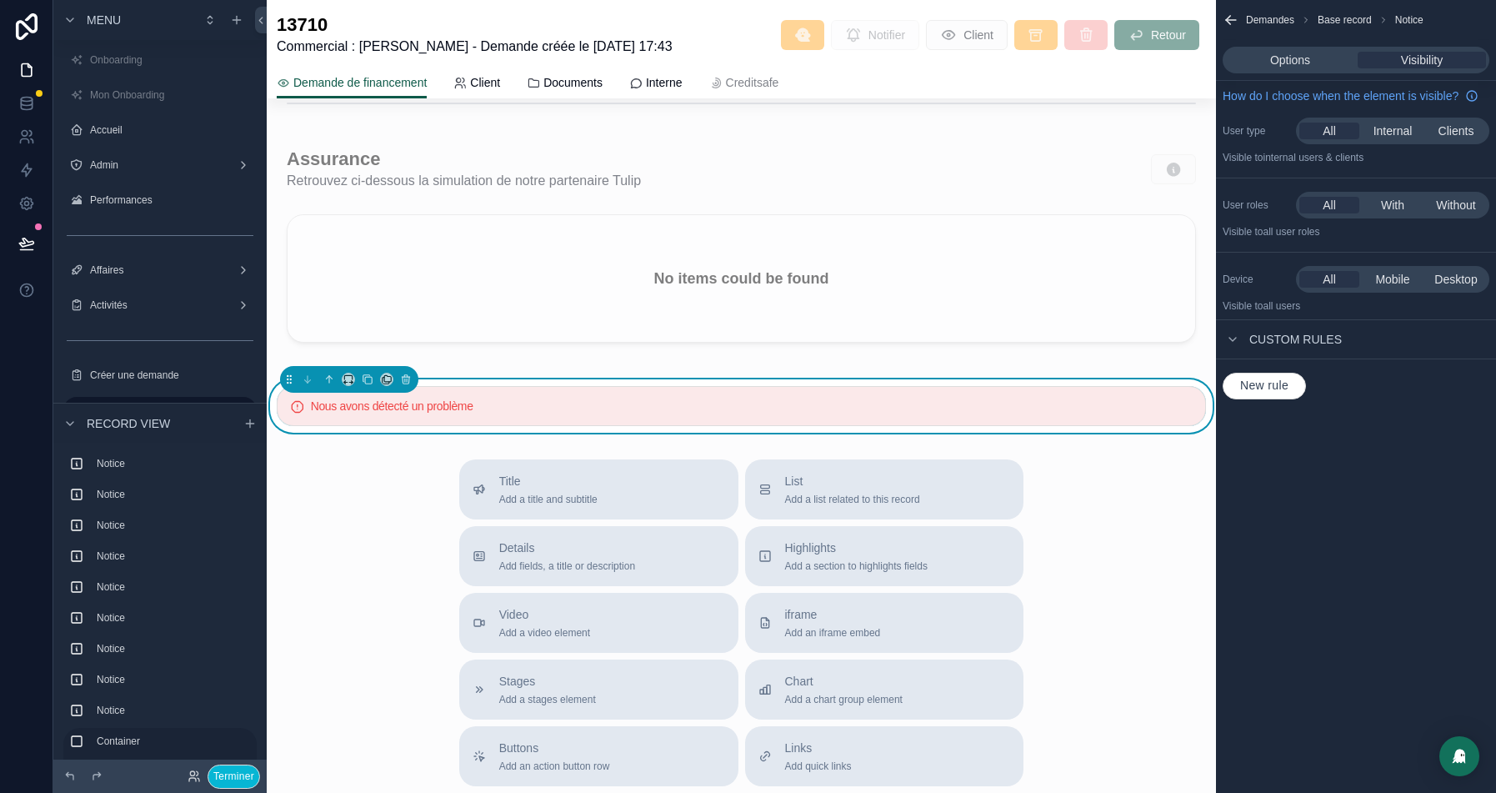
click at [1295, 393] on span "New rule" at bounding box center [1264, 385] width 62 height 15
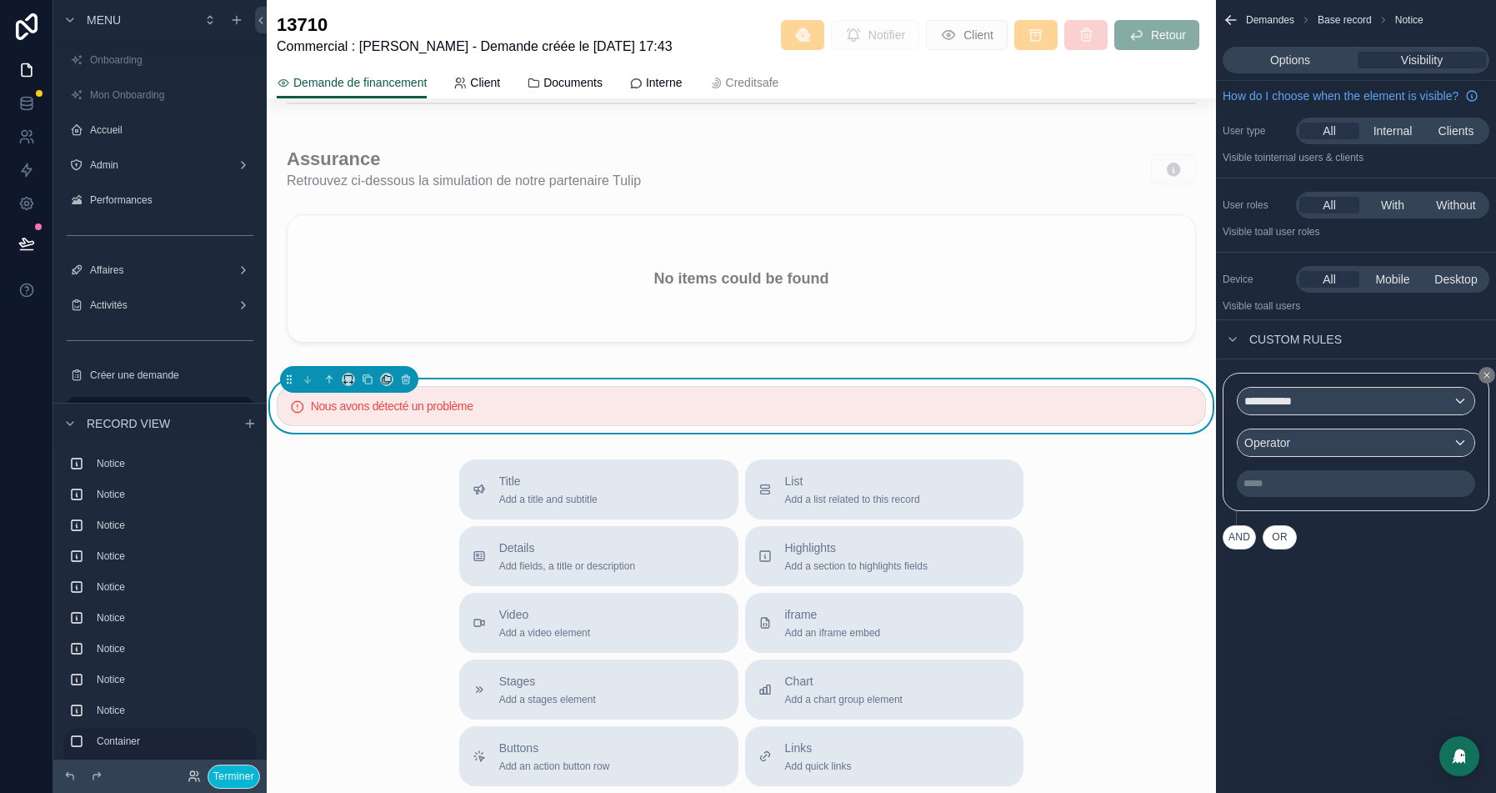
click at [1296, 432] on div "**********" at bounding box center [1356, 442] width 238 height 110
click at [1310, 412] on div "**********" at bounding box center [1356, 401] width 237 height 27
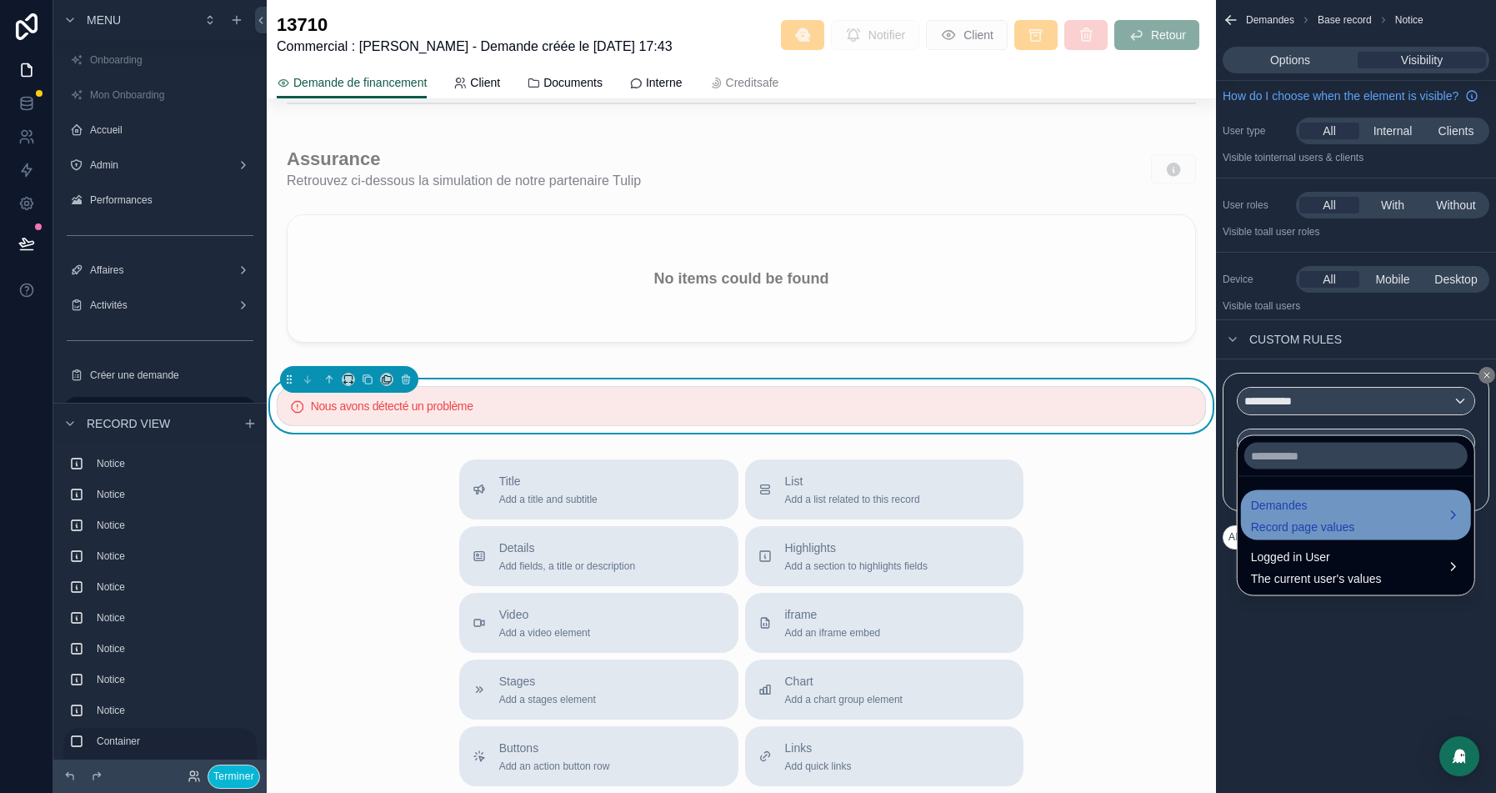
click at [1332, 513] on div "Demandes Record page values" at bounding box center [1303, 515] width 104 height 40
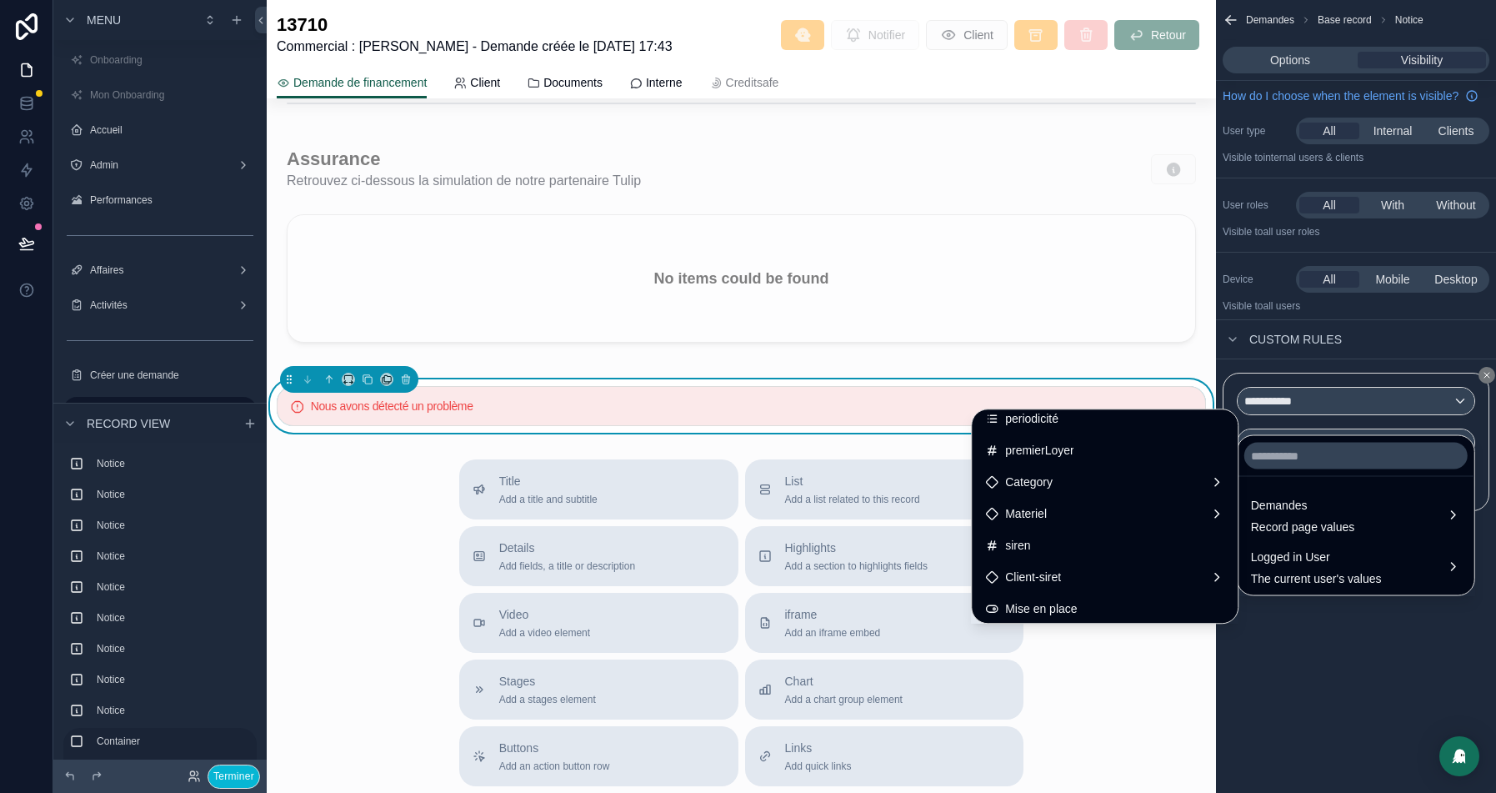
scroll to position [463, 0]
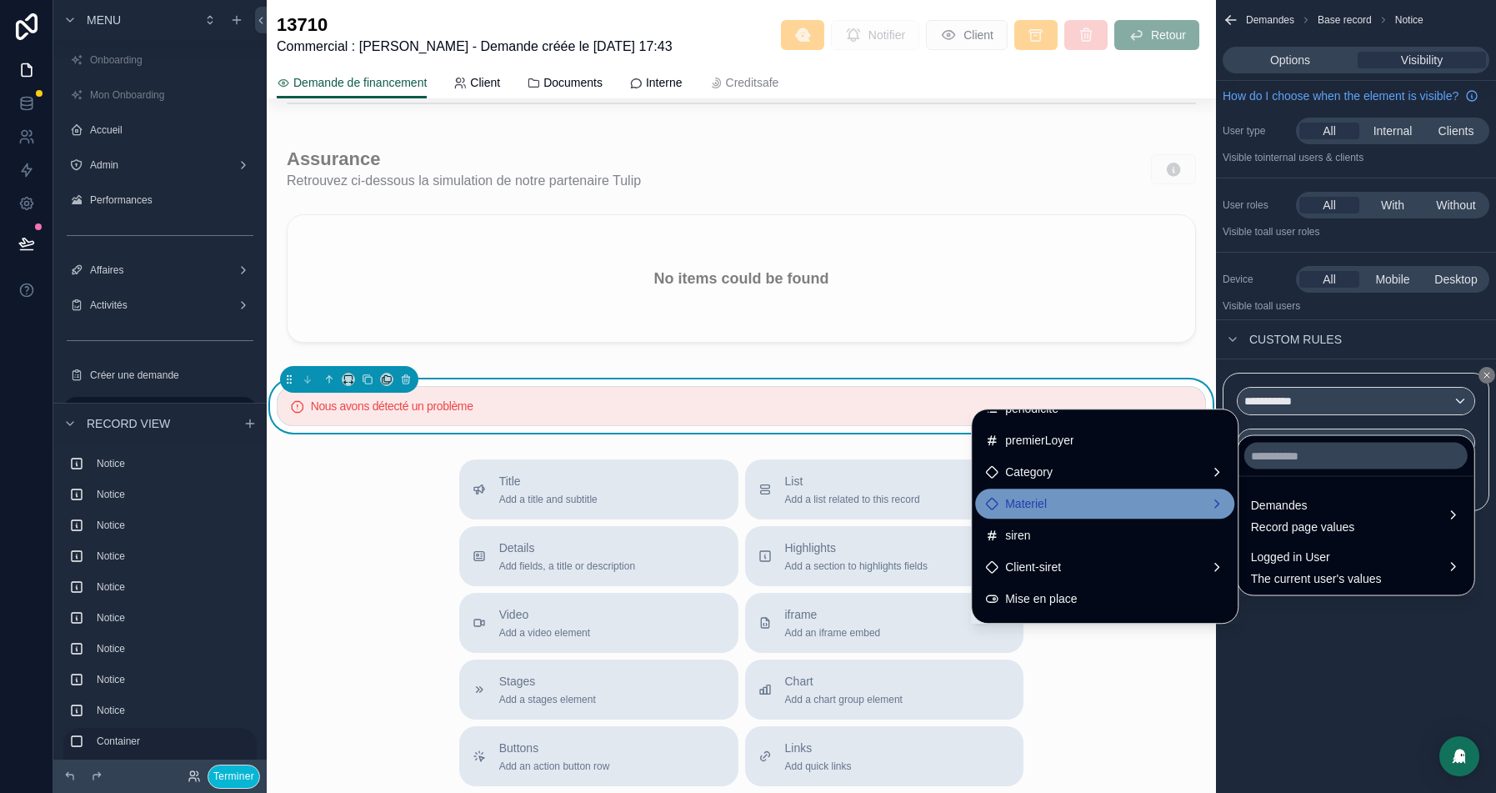
click at [1018, 498] on div "Materiel" at bounding box center [1104, 503] width 239 height 20
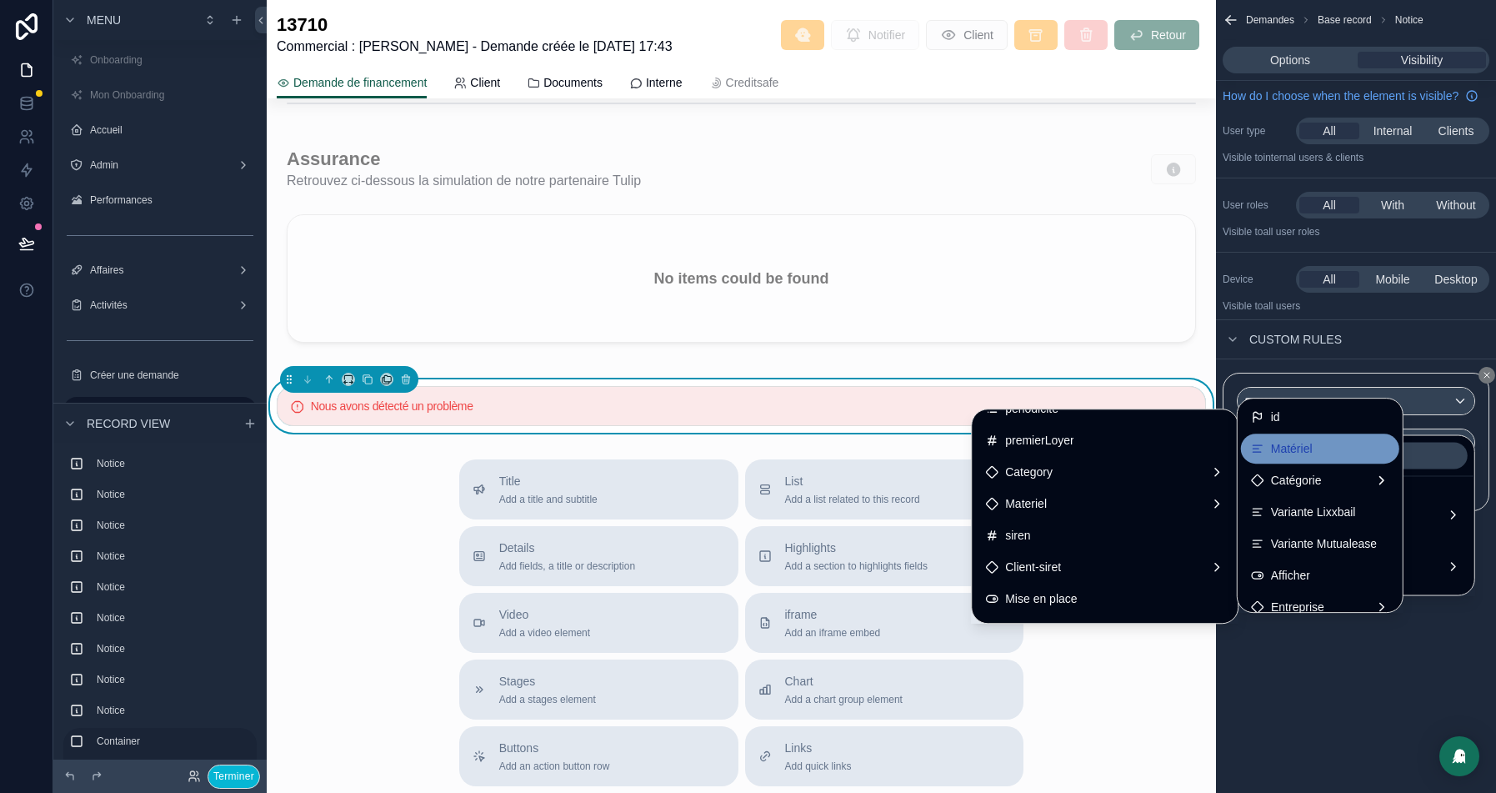
scroll to position [33, 0]
click at [1328, 451] on div "Catégorie" at bounding box center [1320, 447] width 138 height 20
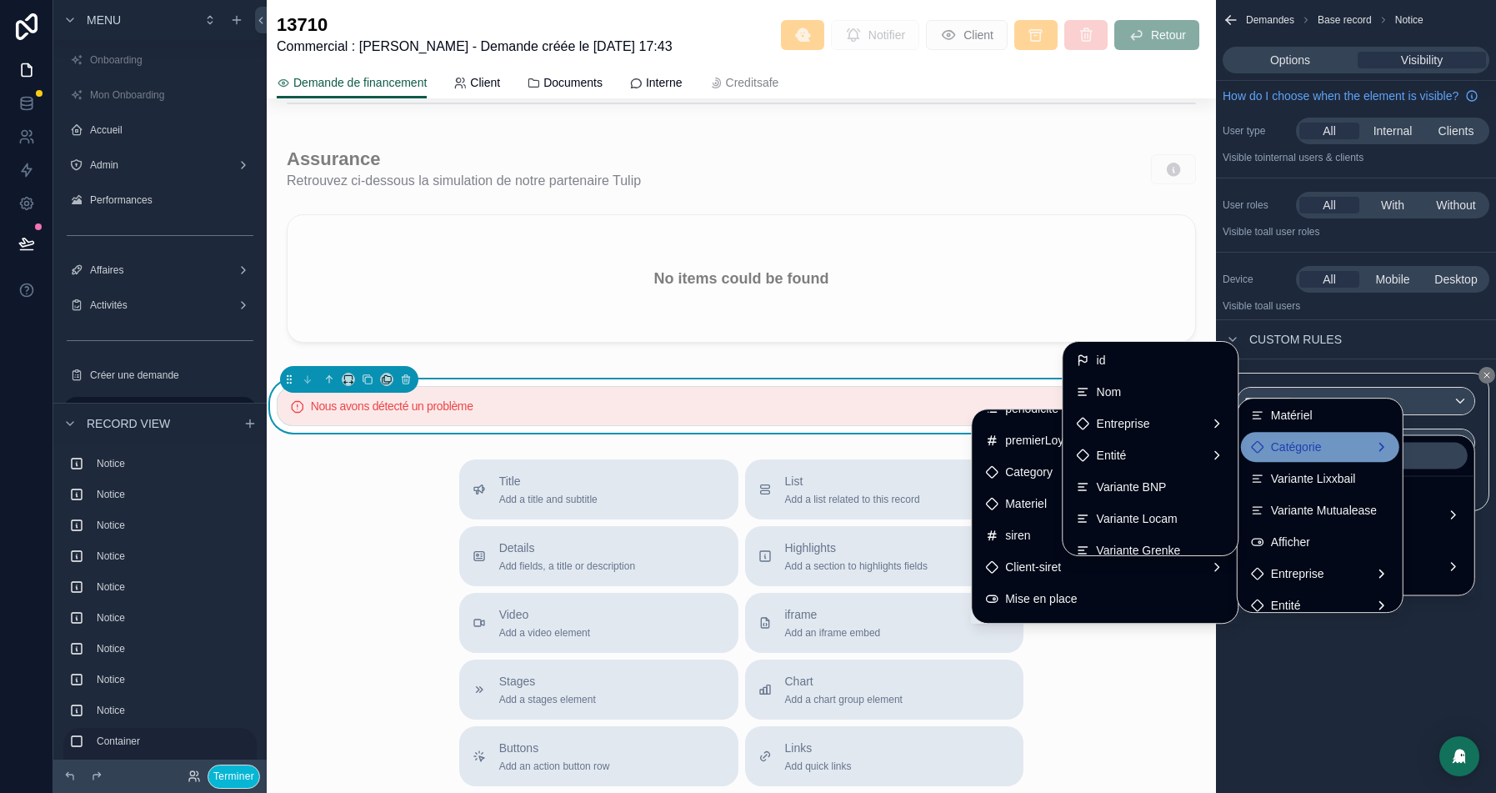
click at [1115, 362] on div "id" at bounding box center [1151, 360] width 148 height 20
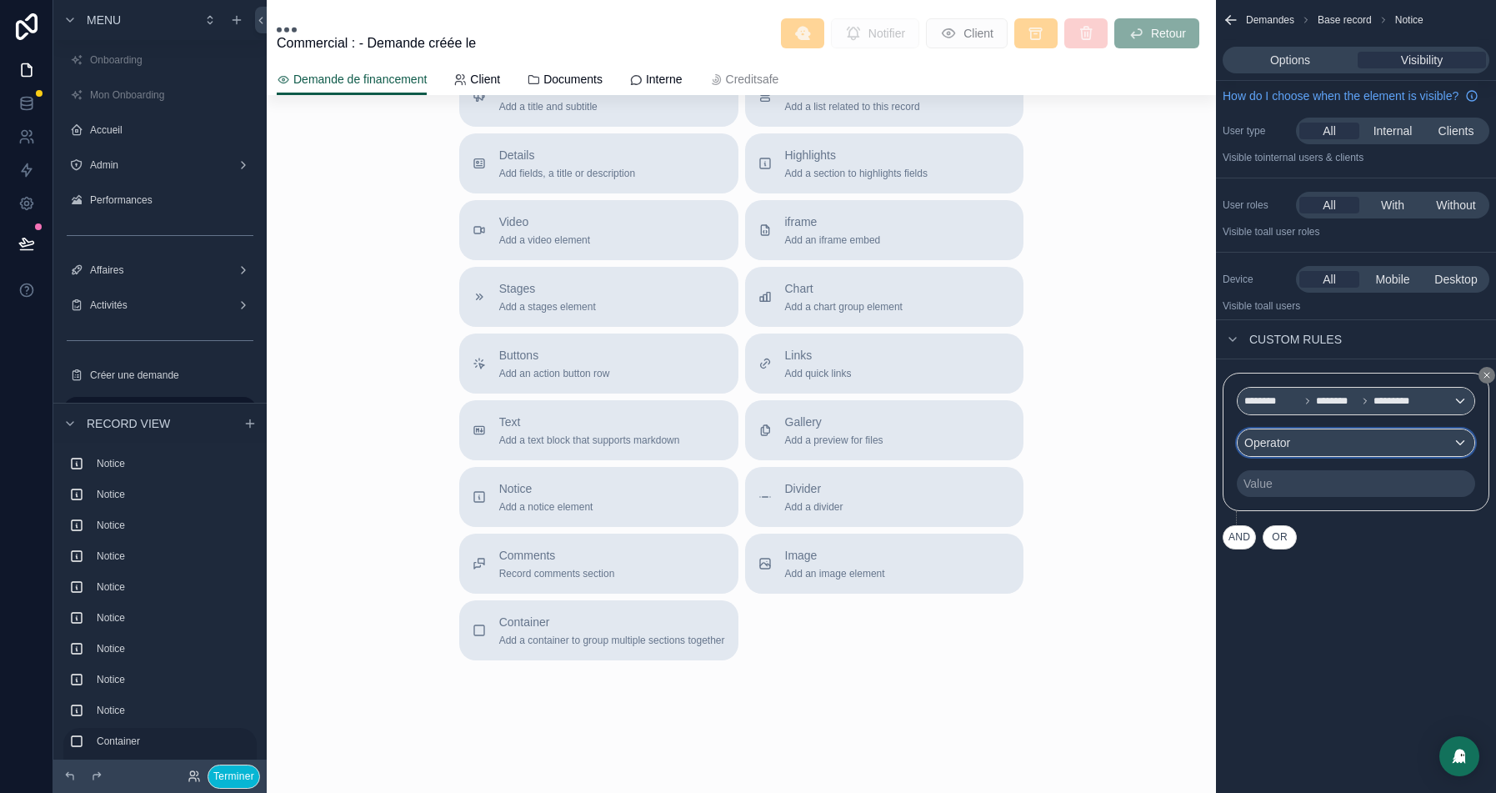
click at [1342, 456] on div "Operator" at bounding box center [1356, 442] width 237 height 27
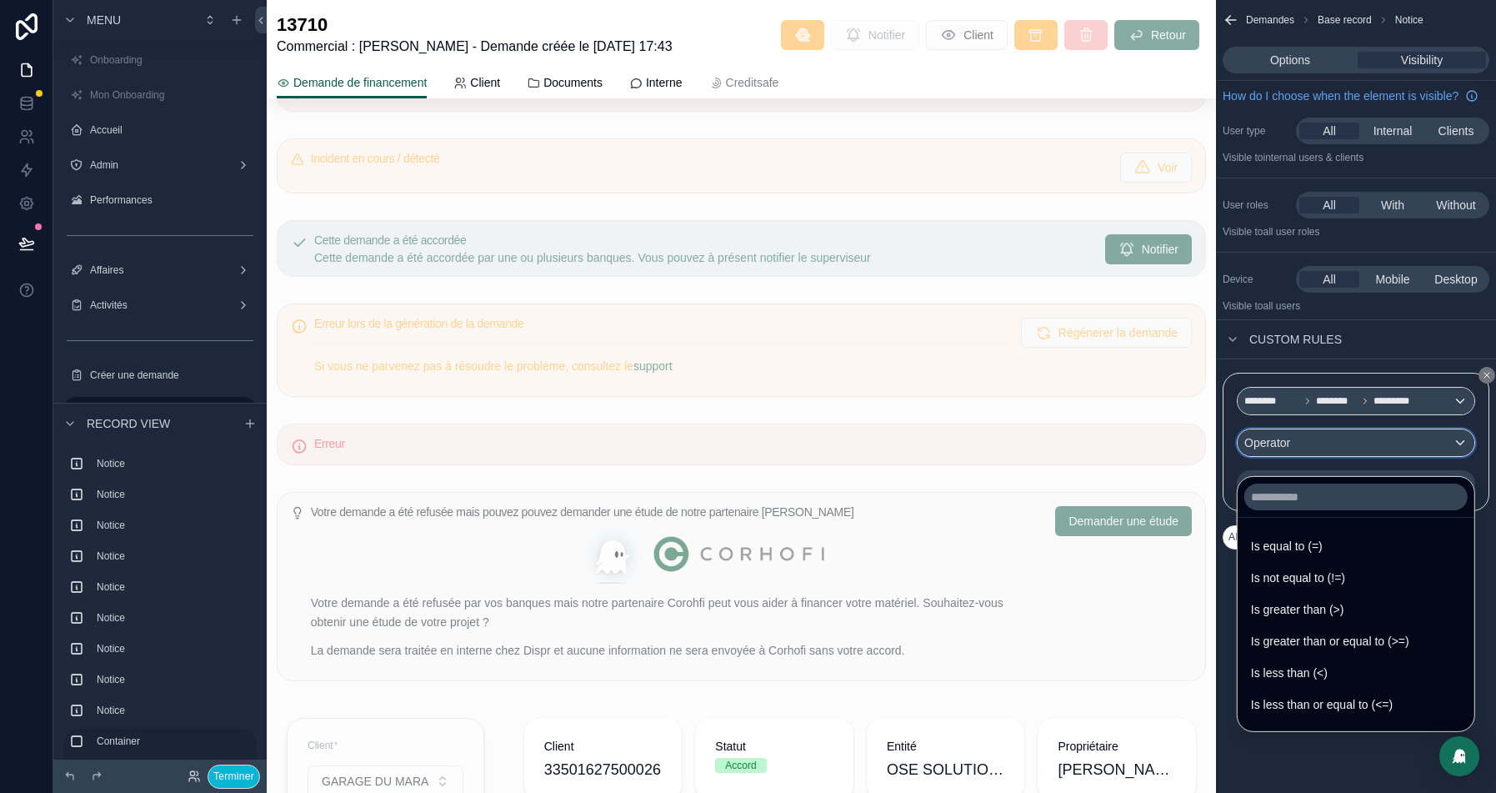
scroll to position [2704, 0]
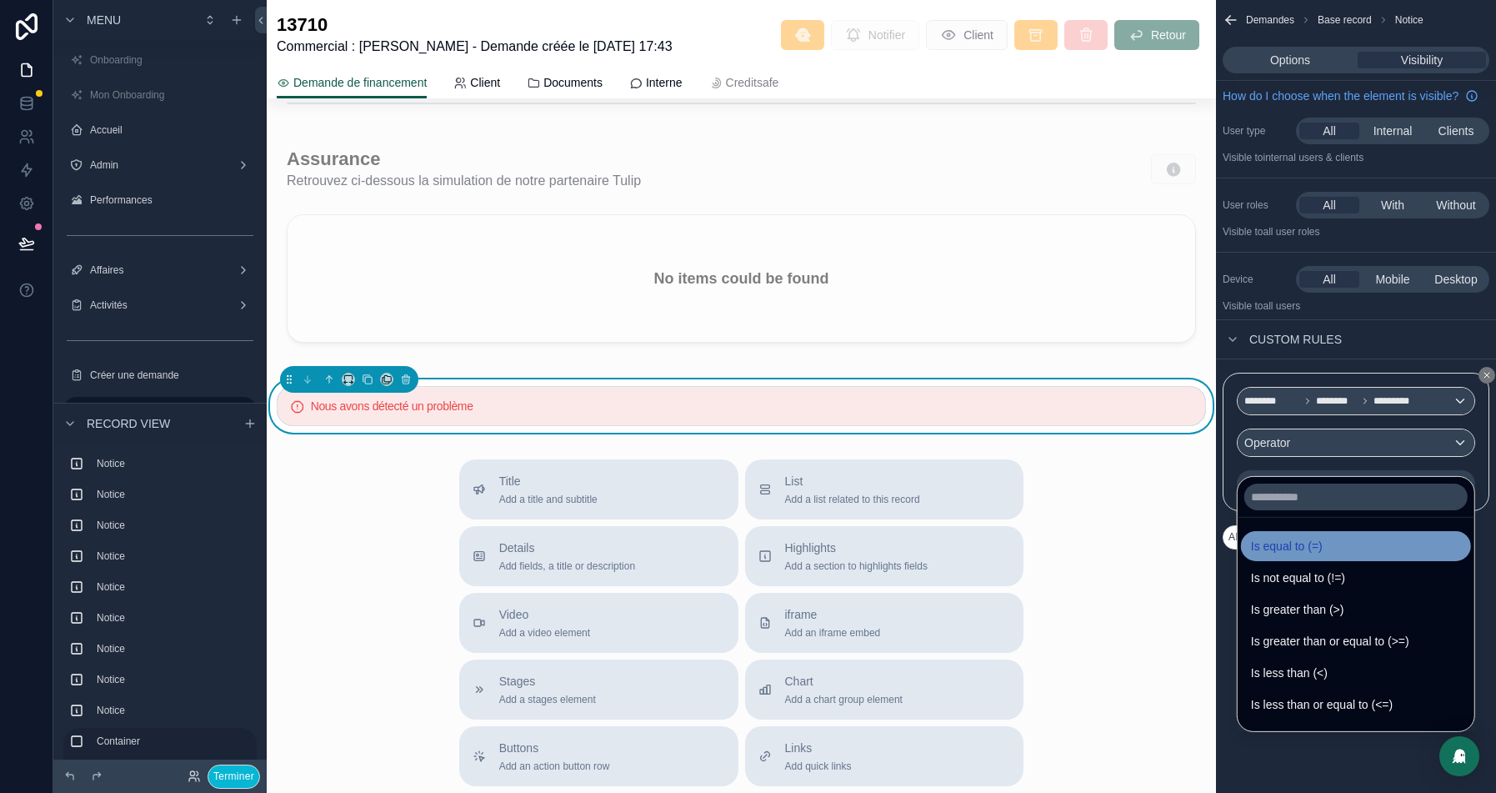
click at [1289, 550] on span "Is equal to (=)" at bounding box center [1287, 546] width 72 height 20
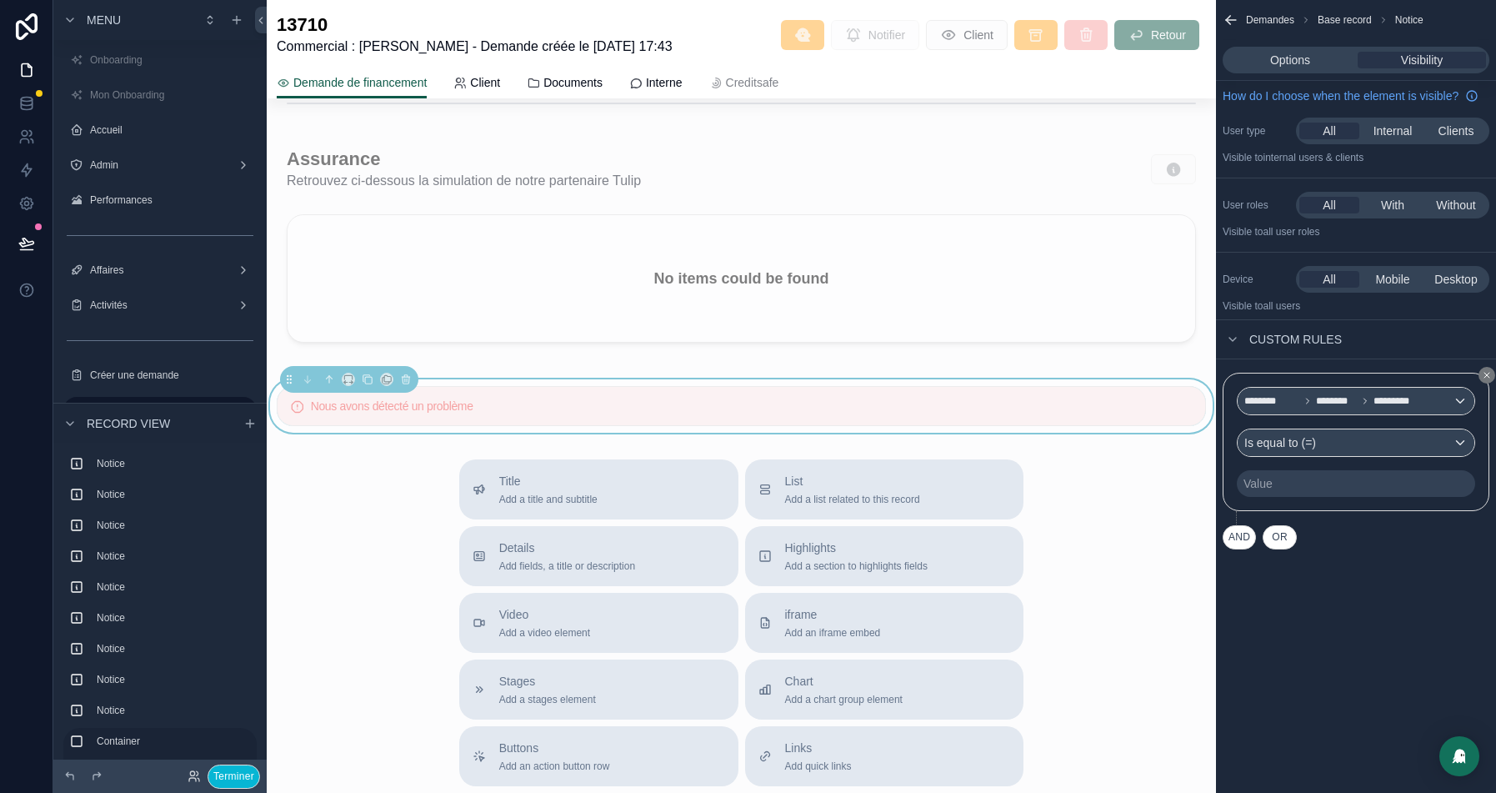
click at [1293, 497] on div "Value" at bounding box center [1356, 483] width 238 height 27
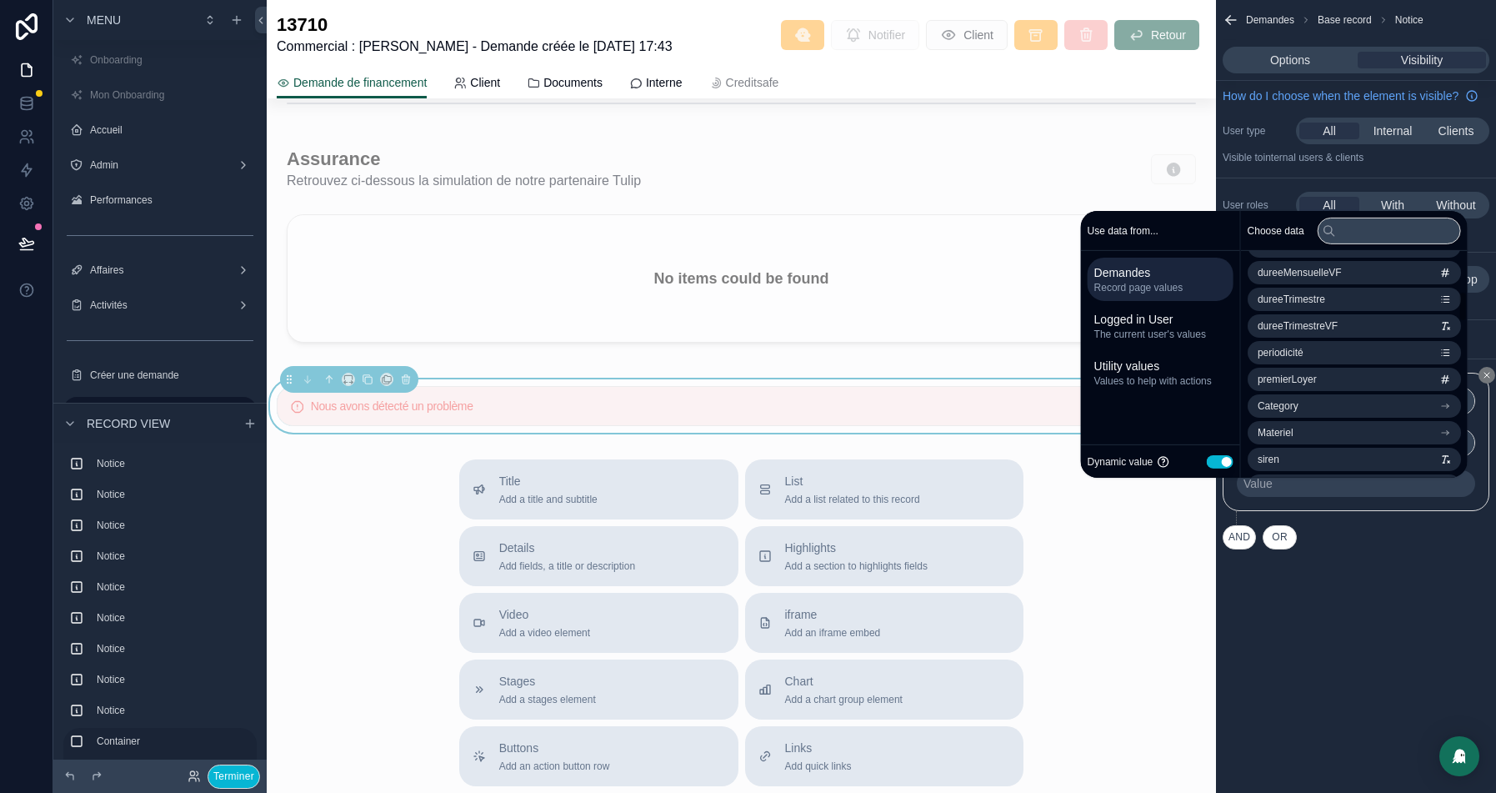
scroll to position [305, 0]
click at [1311, 393] on li "Category" at bounding box center [1354, 390] width 213 height 23
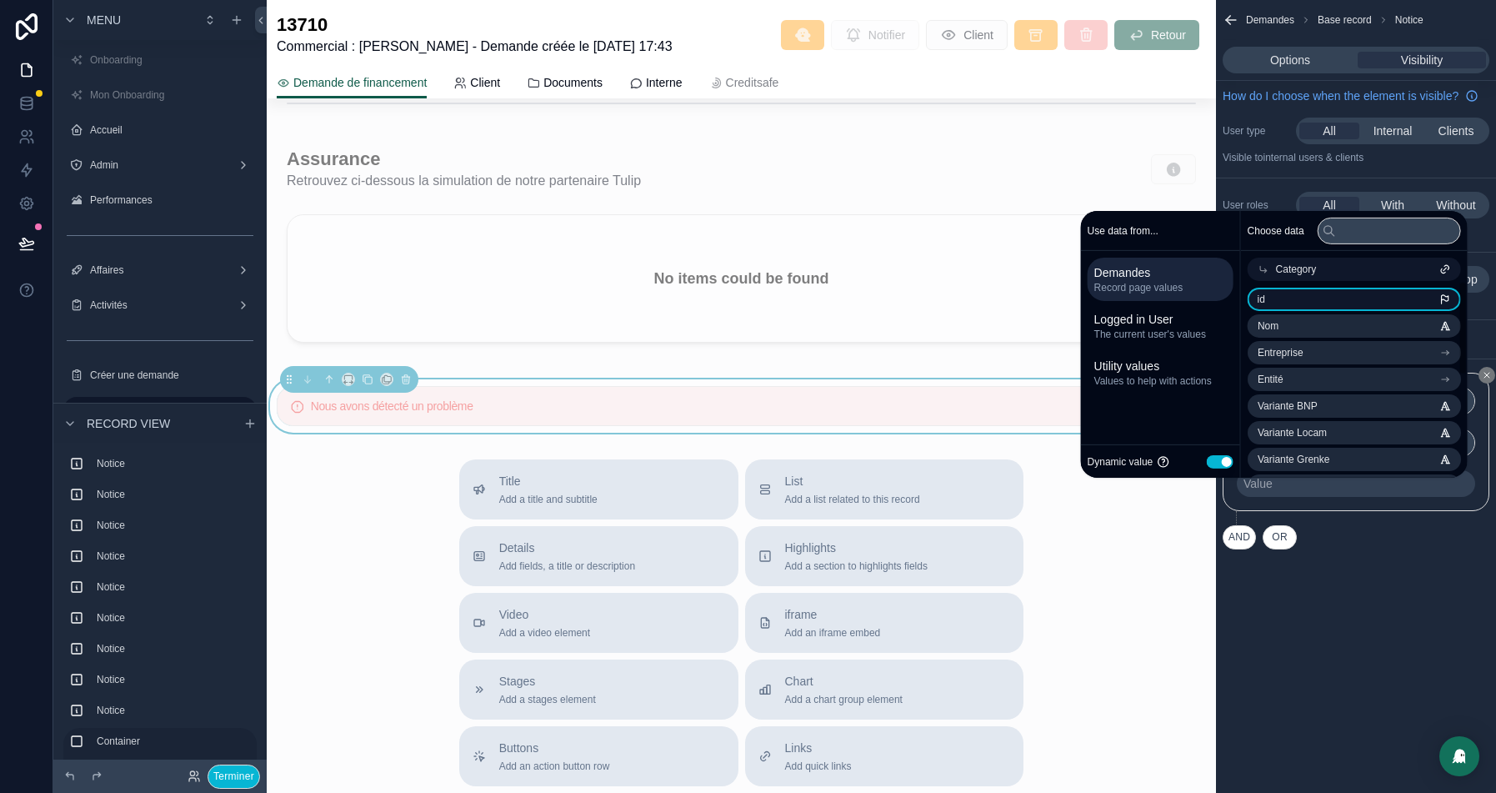
click at [1274, 296] on li "id" at bounding box center [1354, 299] width 213 height 23
click at [1388, 616] on div "Demandes Base record Notice Options Visibility How do I choose when the element…" at bounding box center [1356, 396] width 280 height 793
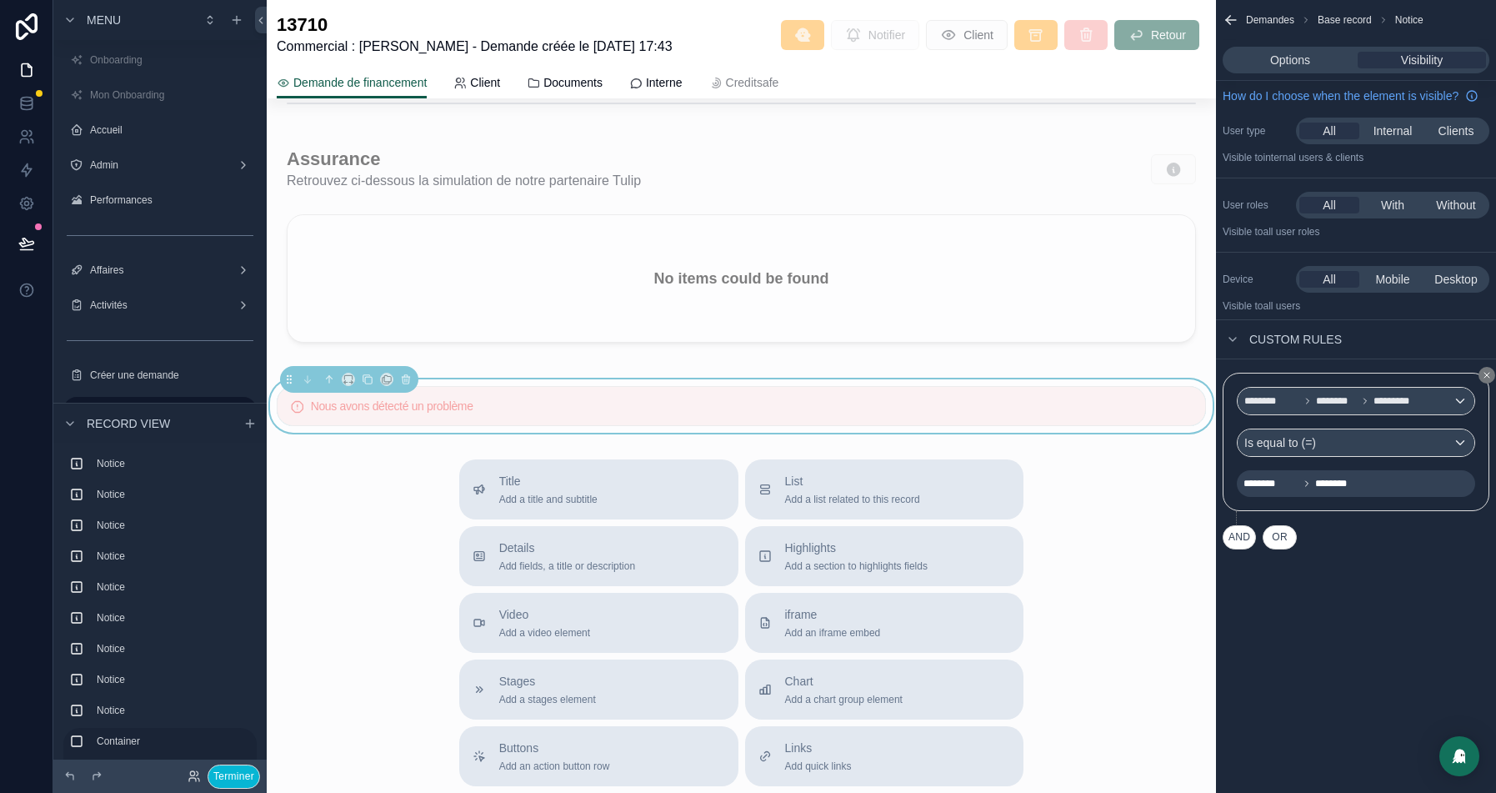
click at [1381, 627] on div "Demandes Base record Notice Options Visibility How do I choose when the element…" at bounding box center [1356, 396] width 280 height 793
click at [1379, 456] on div "Is equal to (=)" at bounding box center [1356, 442] width 237 height 27
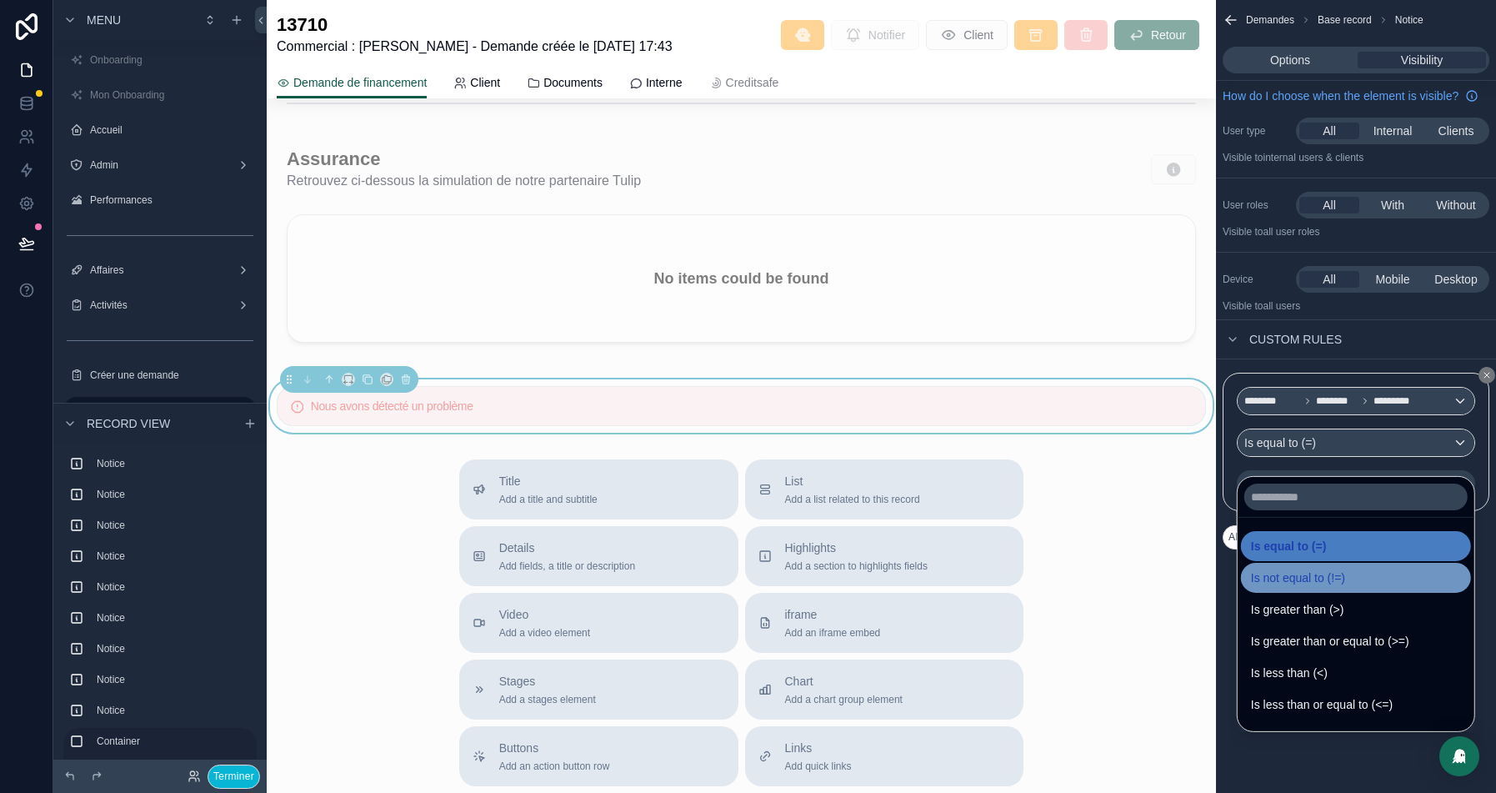
click at [1358, 572] on div "Is not equal to (!=)" at bounding box center [1356, 578] width 210 height 20
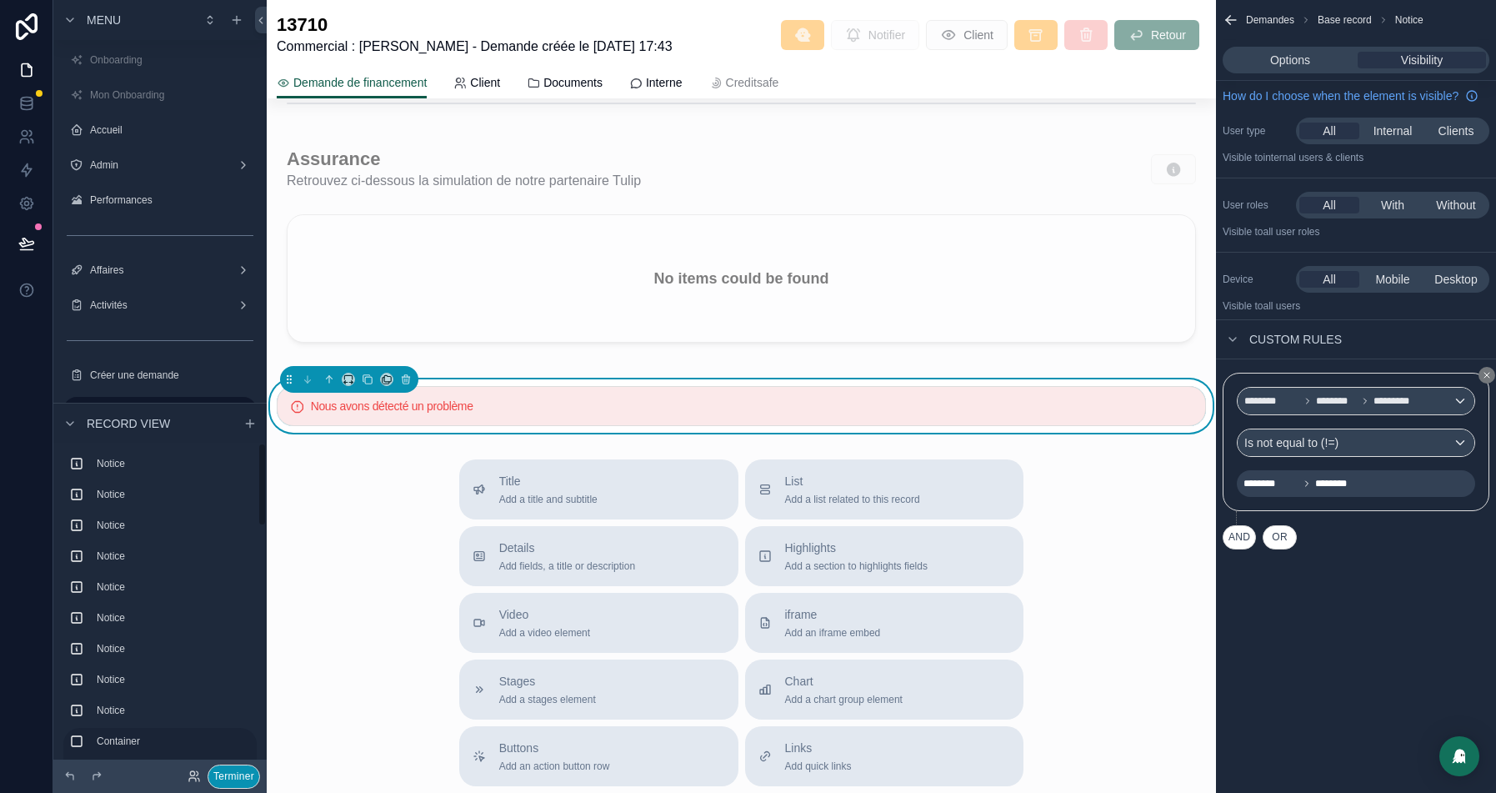
click at [238, 769] on button "Terminer" at bounding box center [234, 776] width 53 height 24
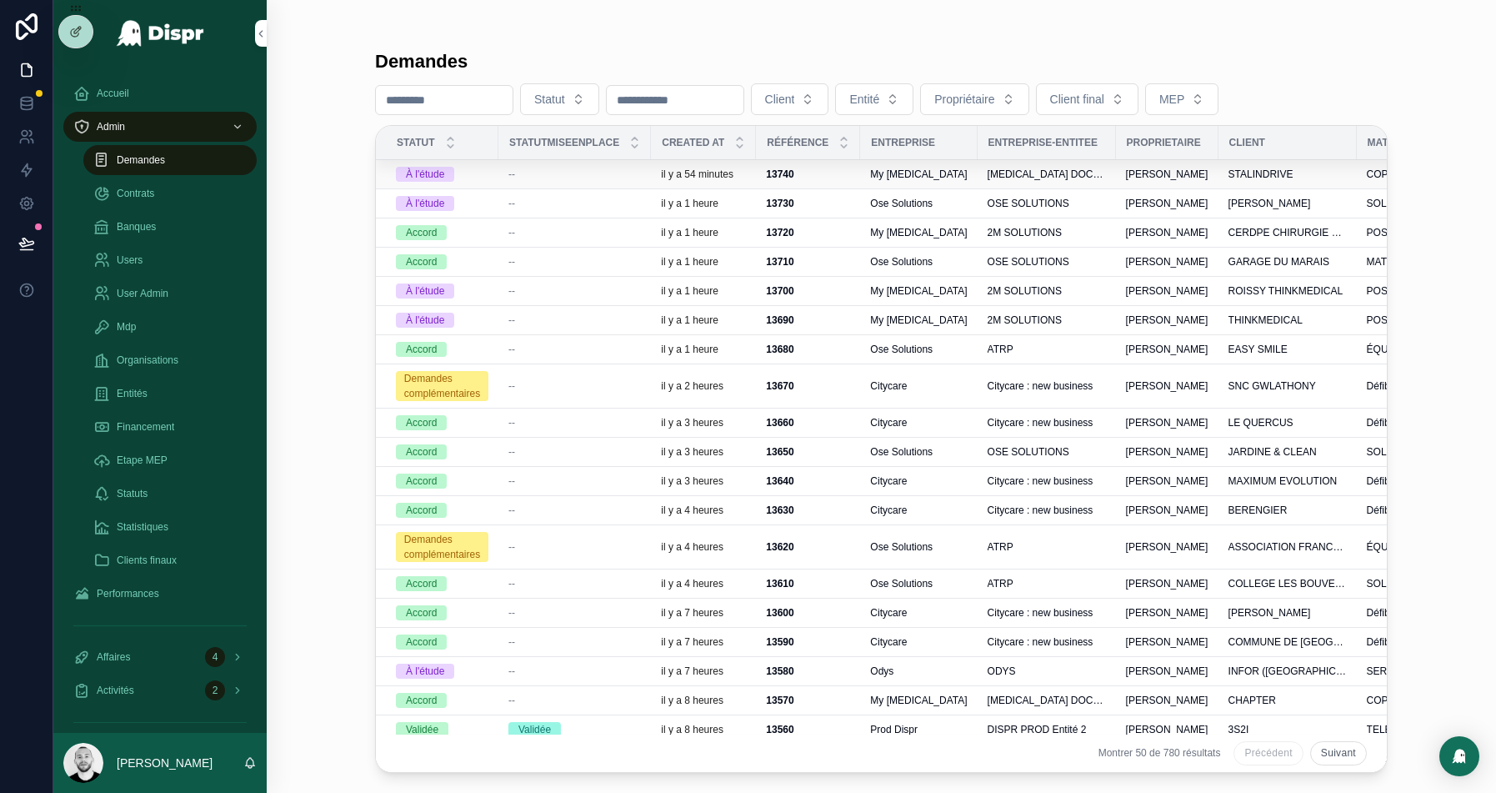
click at [588, 168] on div "--" at bounding box center [574, 174] width 133 height 13
click at [581, 259] on div "--" at bounding box center [574, 261] width 133 height 13
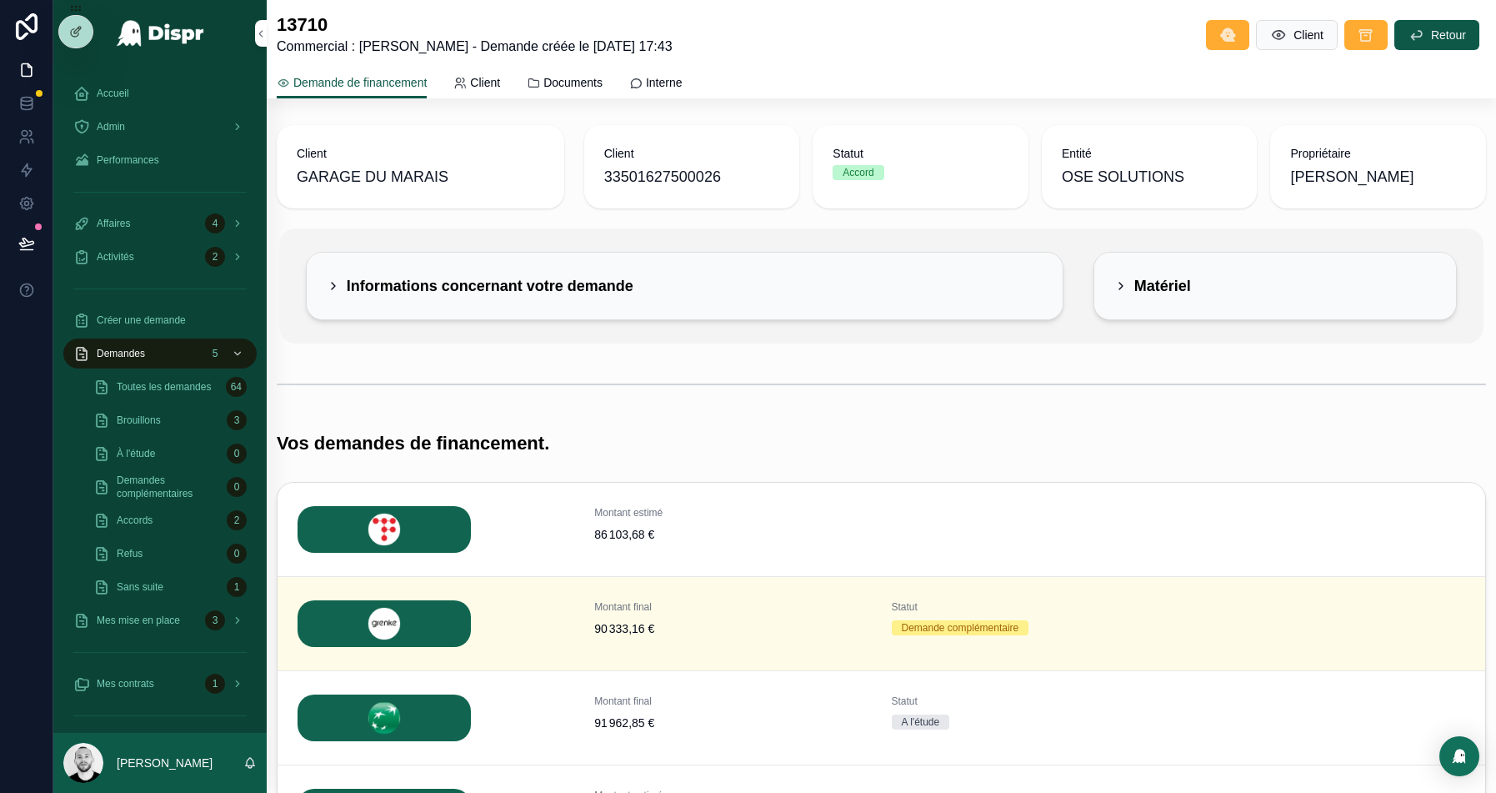
scroll to position [343, 0]
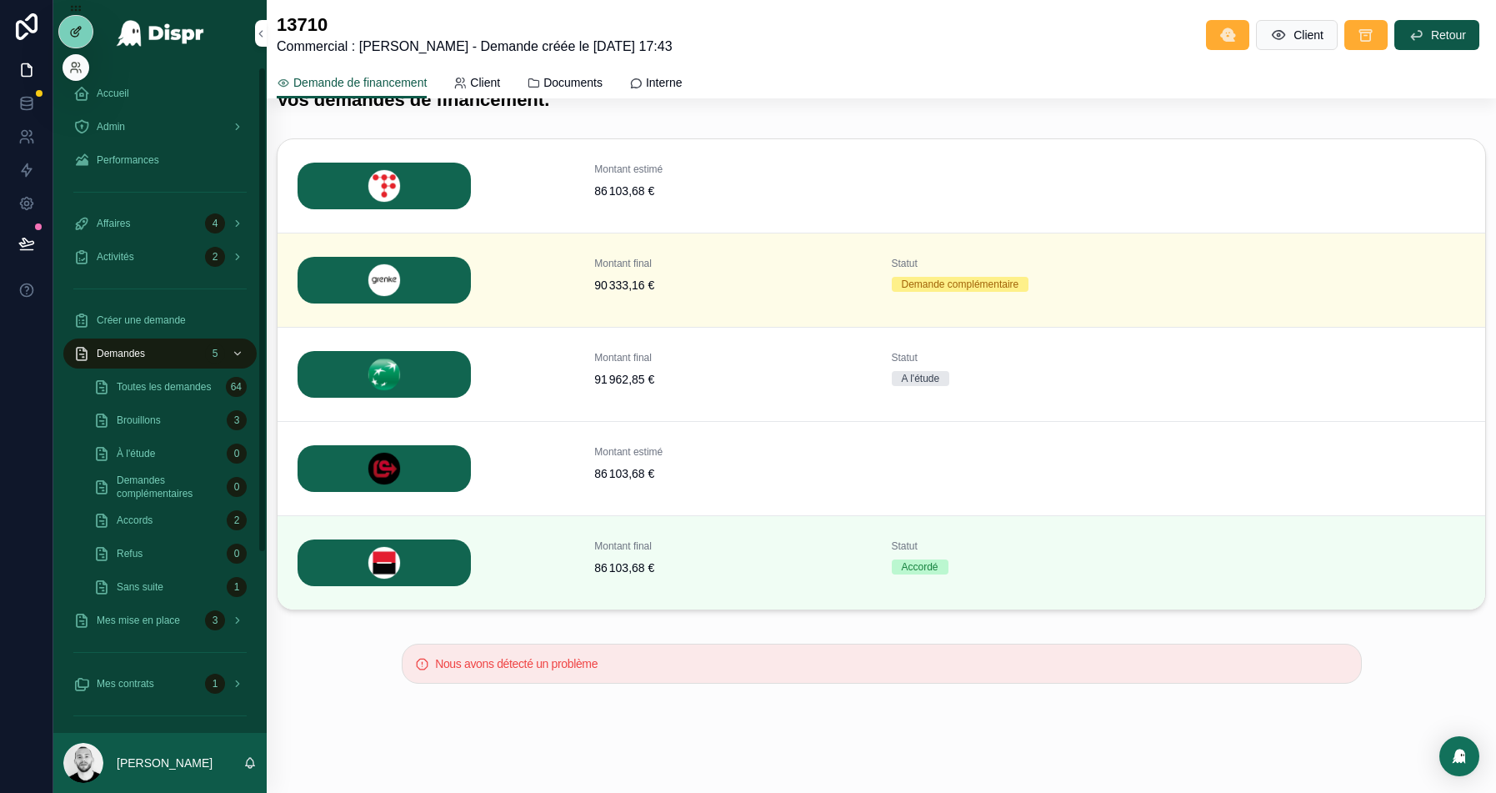
click at [80, 29] on icon at bounding box center [75, 31] width 13 height 13
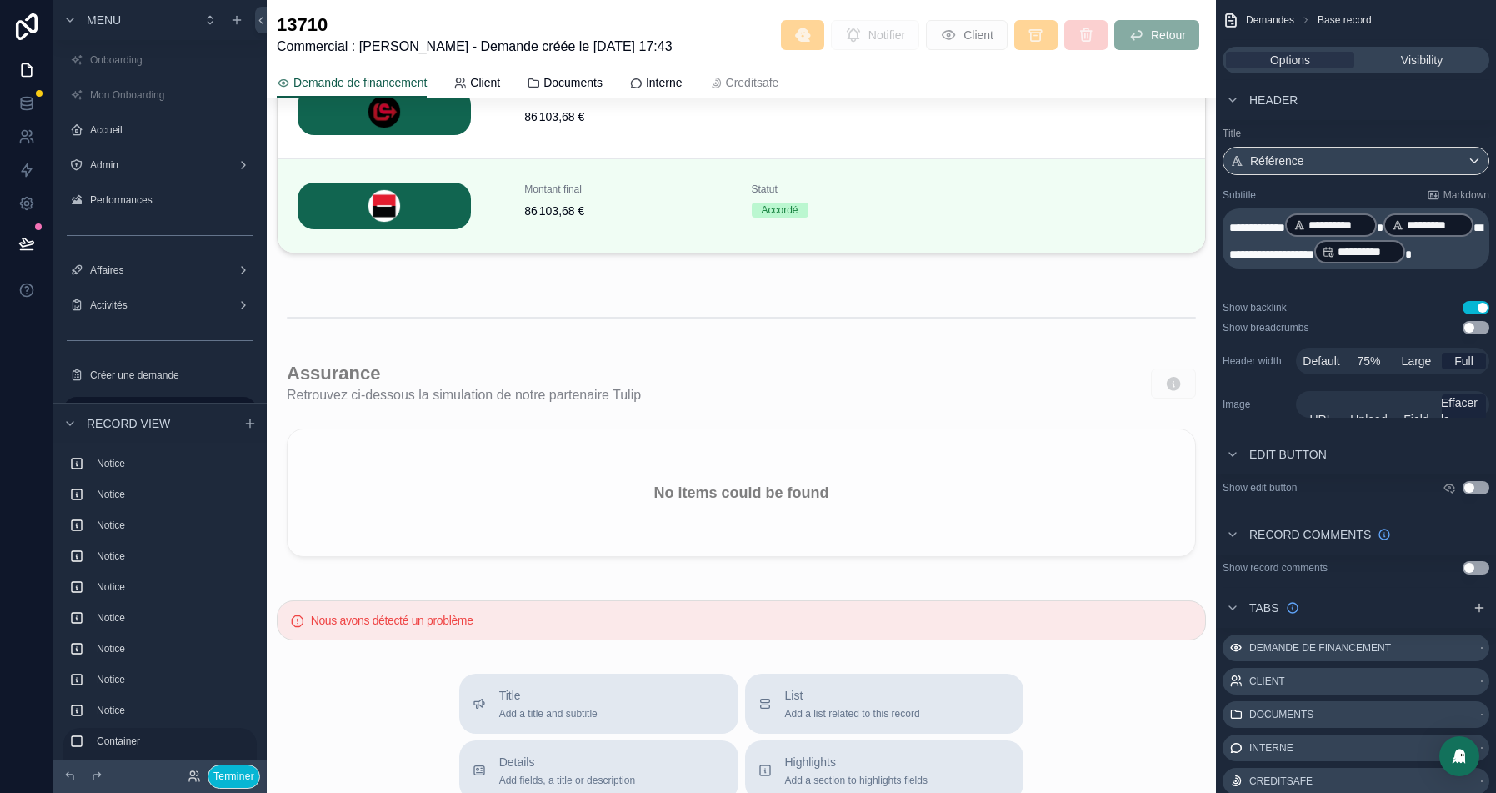
scroll to position [2497, 0]
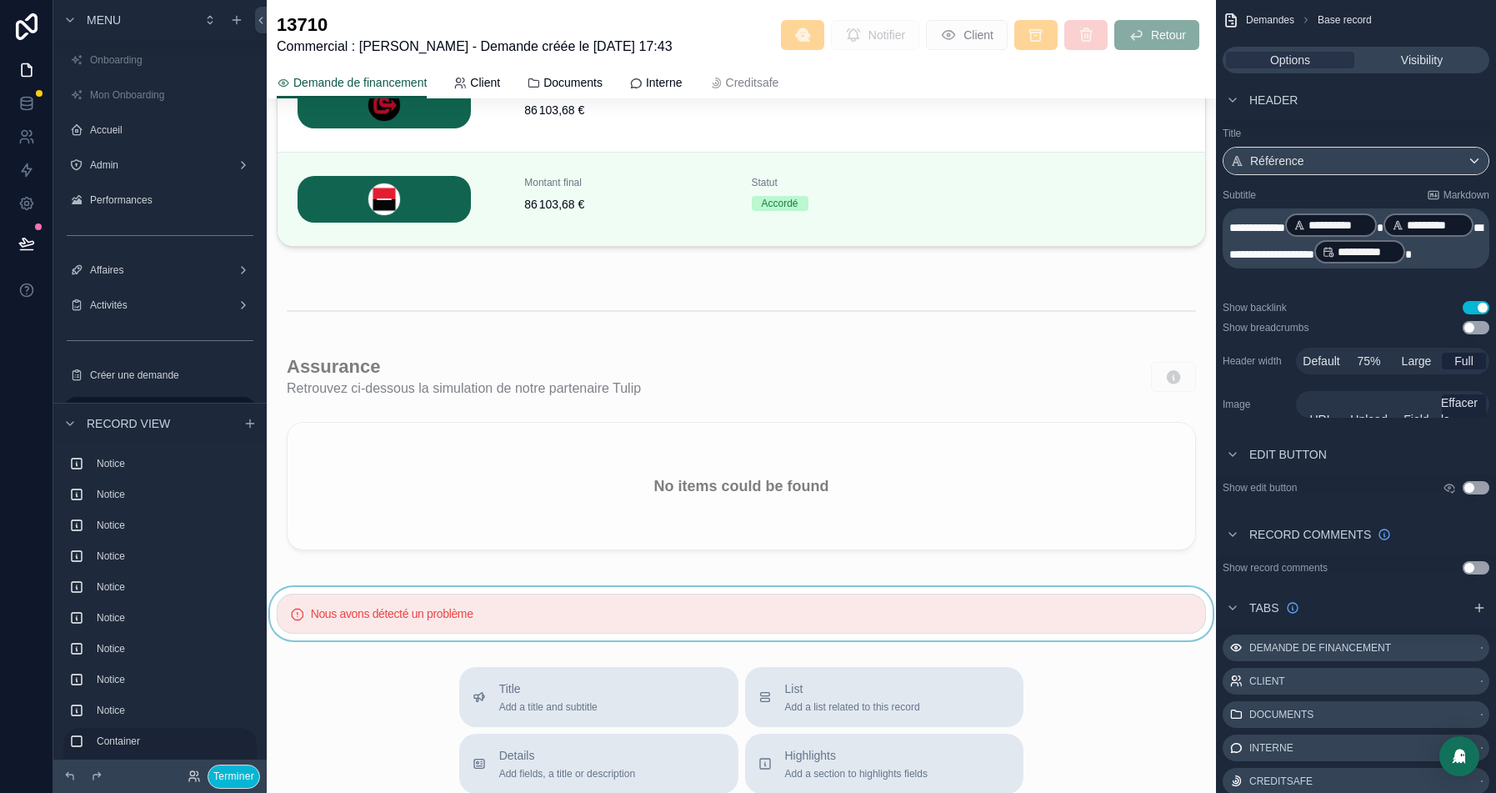
click at [493, 608] on div "scrollable content" at bounding box center [741, 613] width 949 height 53
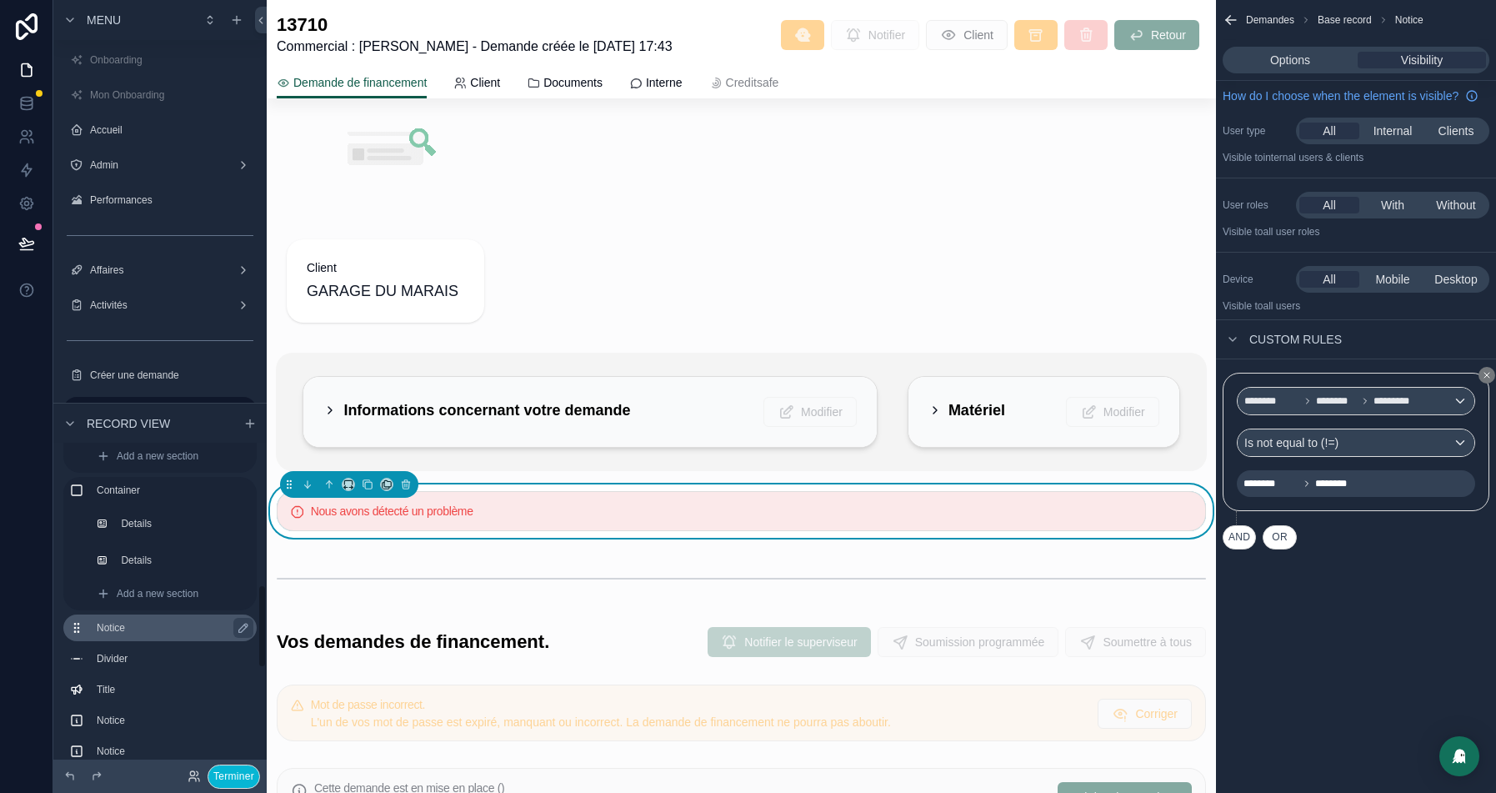
scroll to position [523, 0]
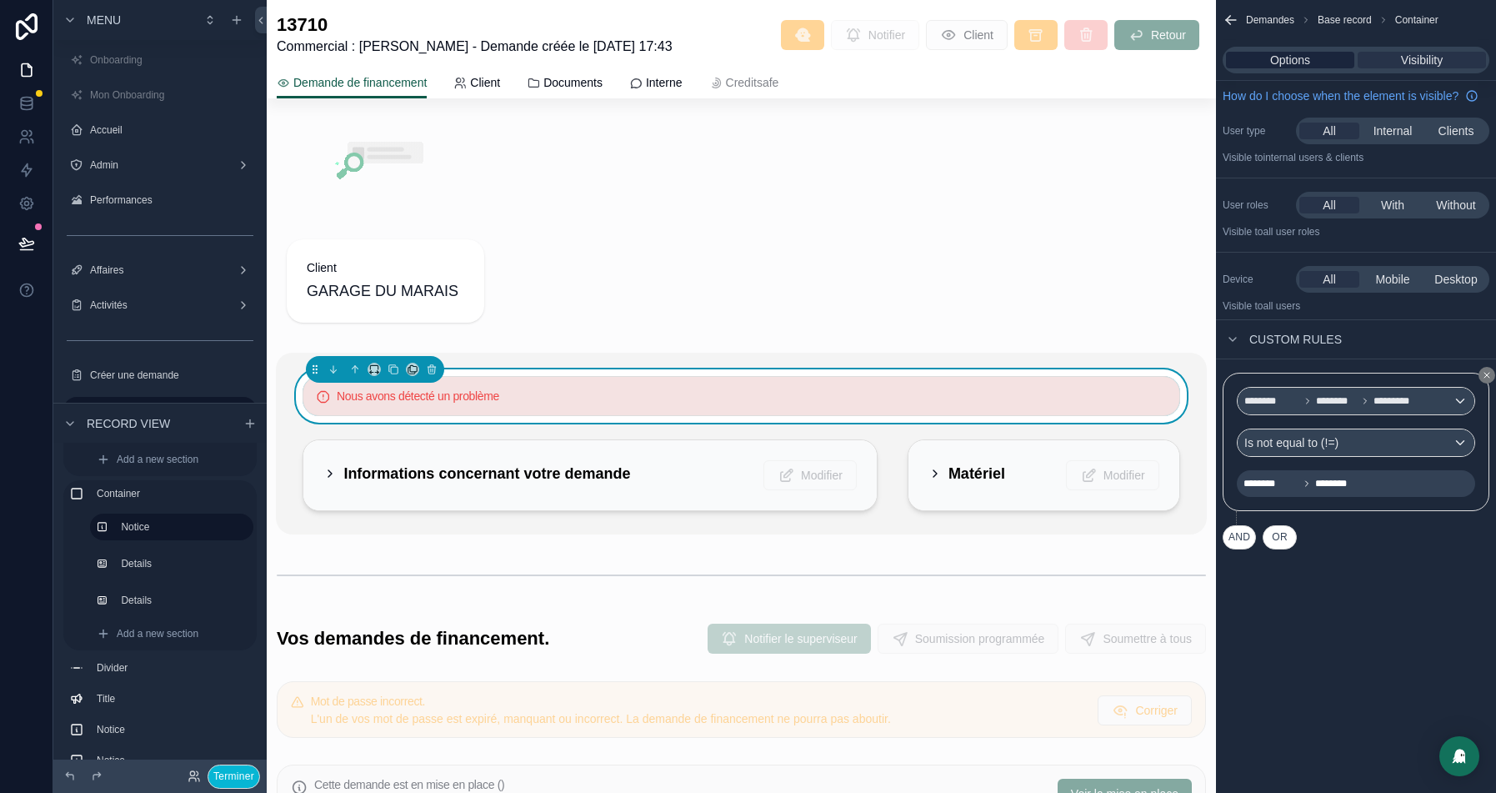
click at [1305, 68] on span "Options" at bounding box center [1290, 60] width 40 height 17
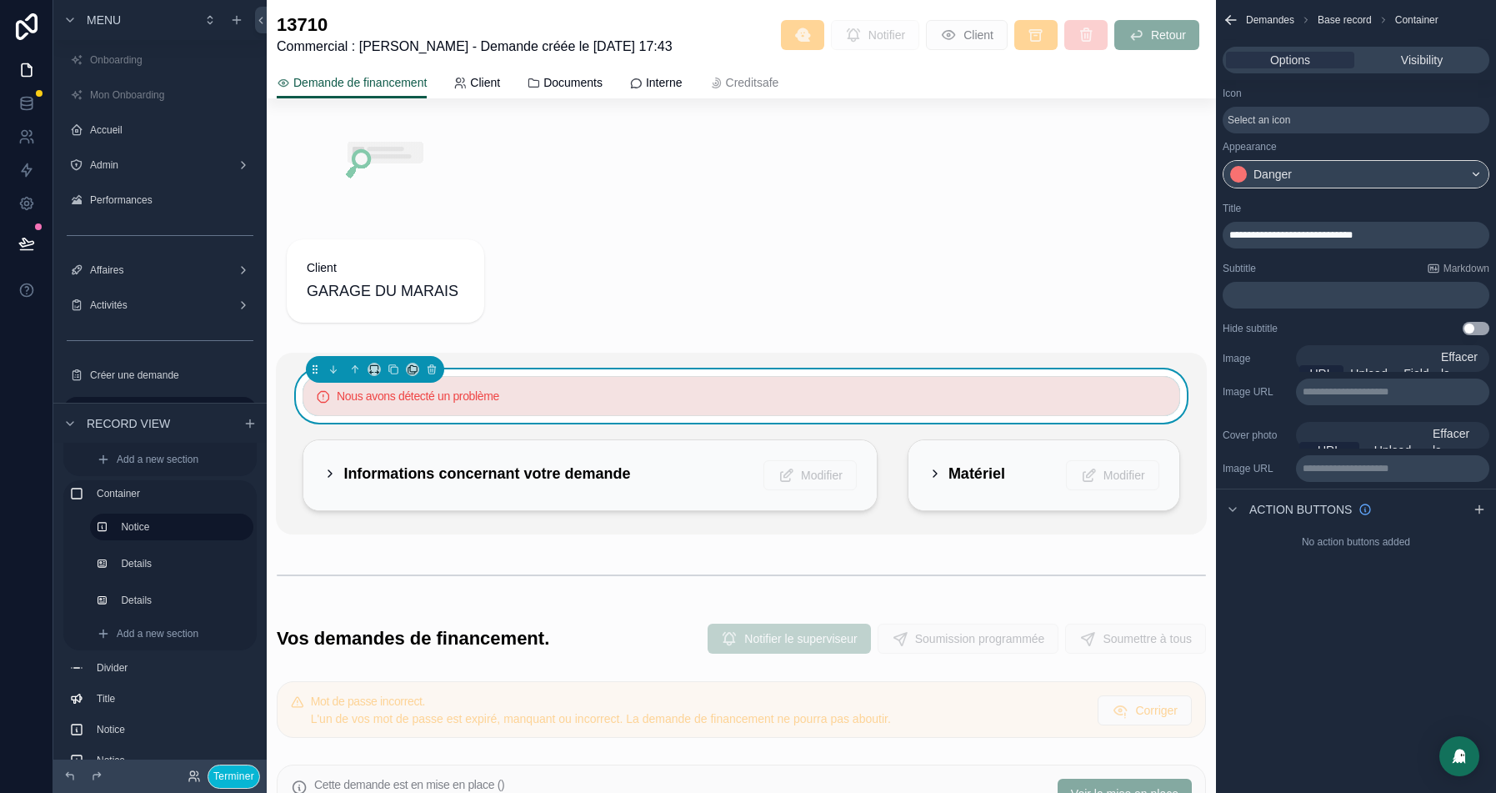
click at [1427, 243] on div "**********" at bounding box center [1356, 235] width 267 height 27
click at [1416, 233] on p "**********" at bounding box center [1357, 234] width 257 height 13
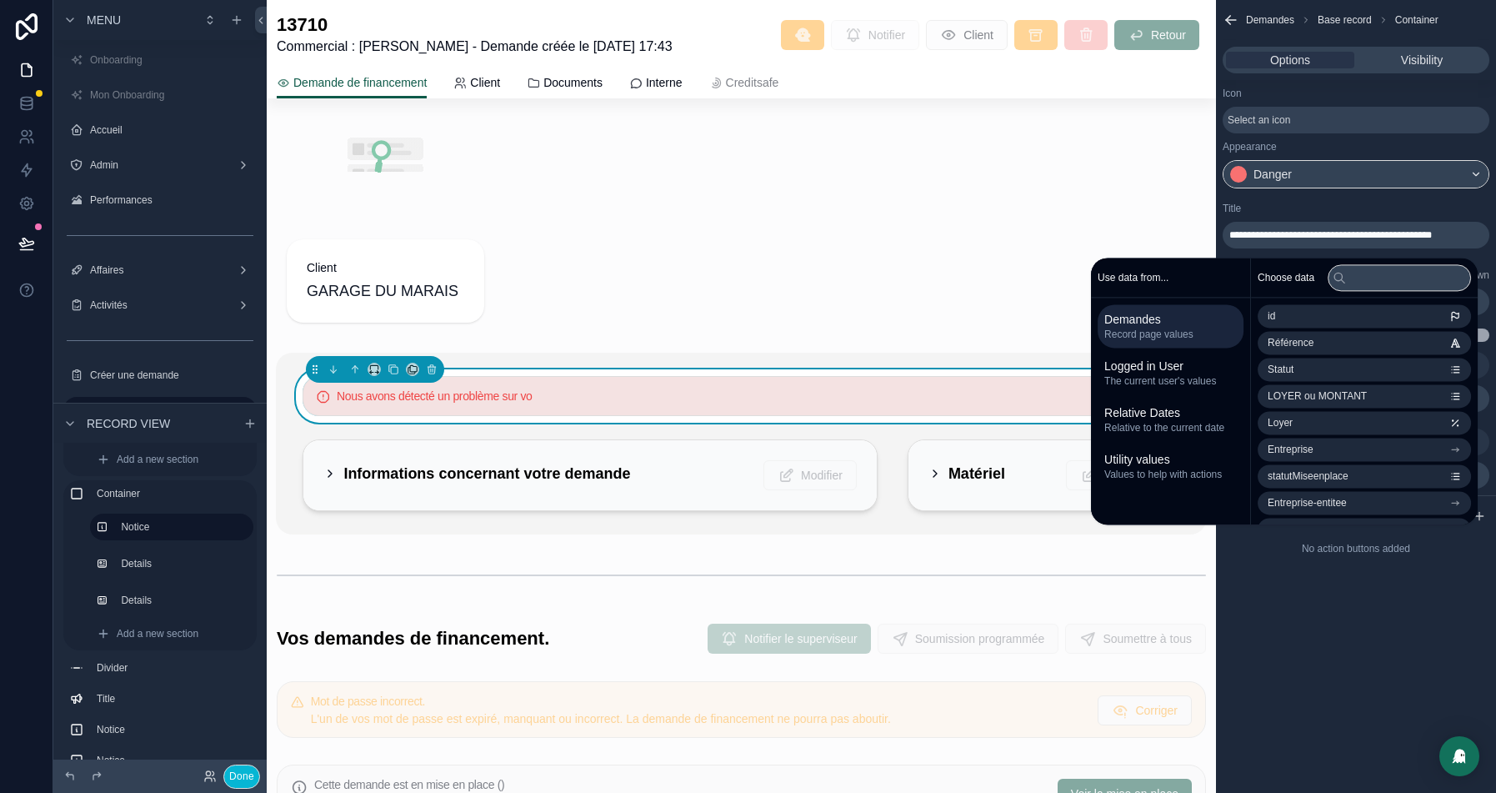
scroll to position [0, 0]
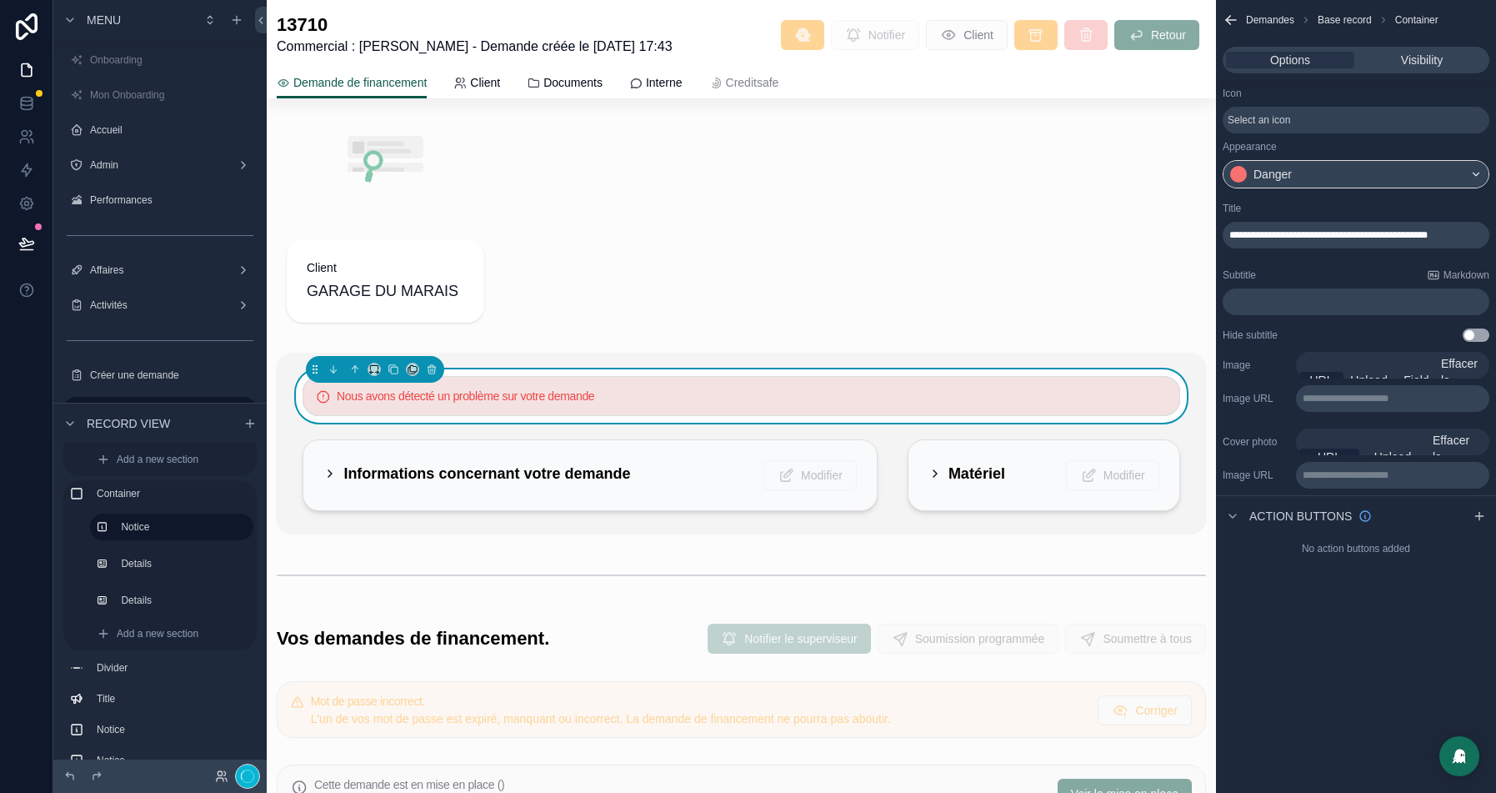
click at [1407, 208] on div "Title" at bounding box center [1356, 208] width 267 height 13
click at [1308, 298] on p "﻿" at bounding box center [1357, 301] width 257 height 13
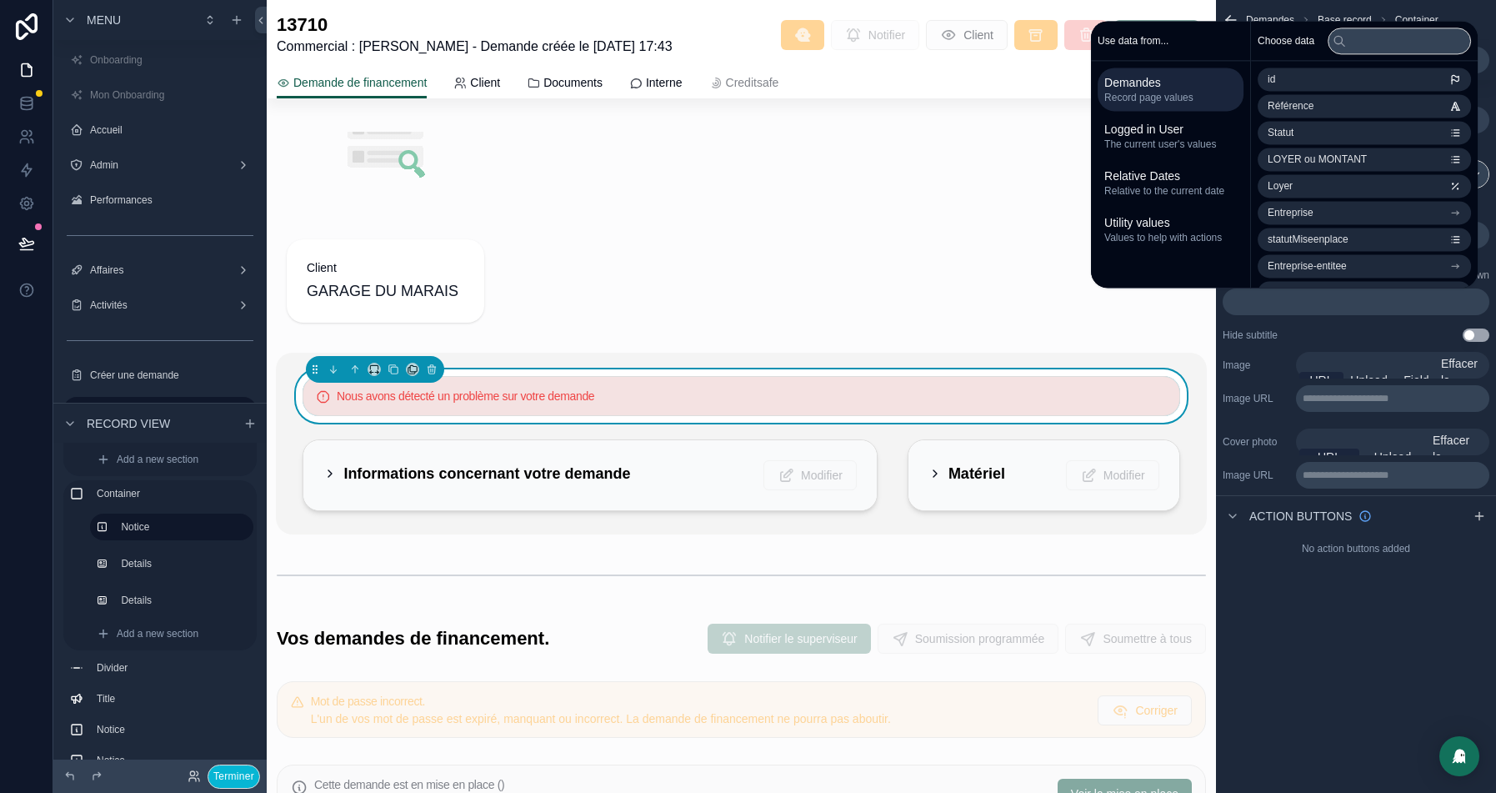
click at [1413, 307] on p "﻿" at bounding box center [1357, 301] width 257 height 13
click at [1490, 235] on div "**********" at bounding box center [1356, 271] width 280 height 153
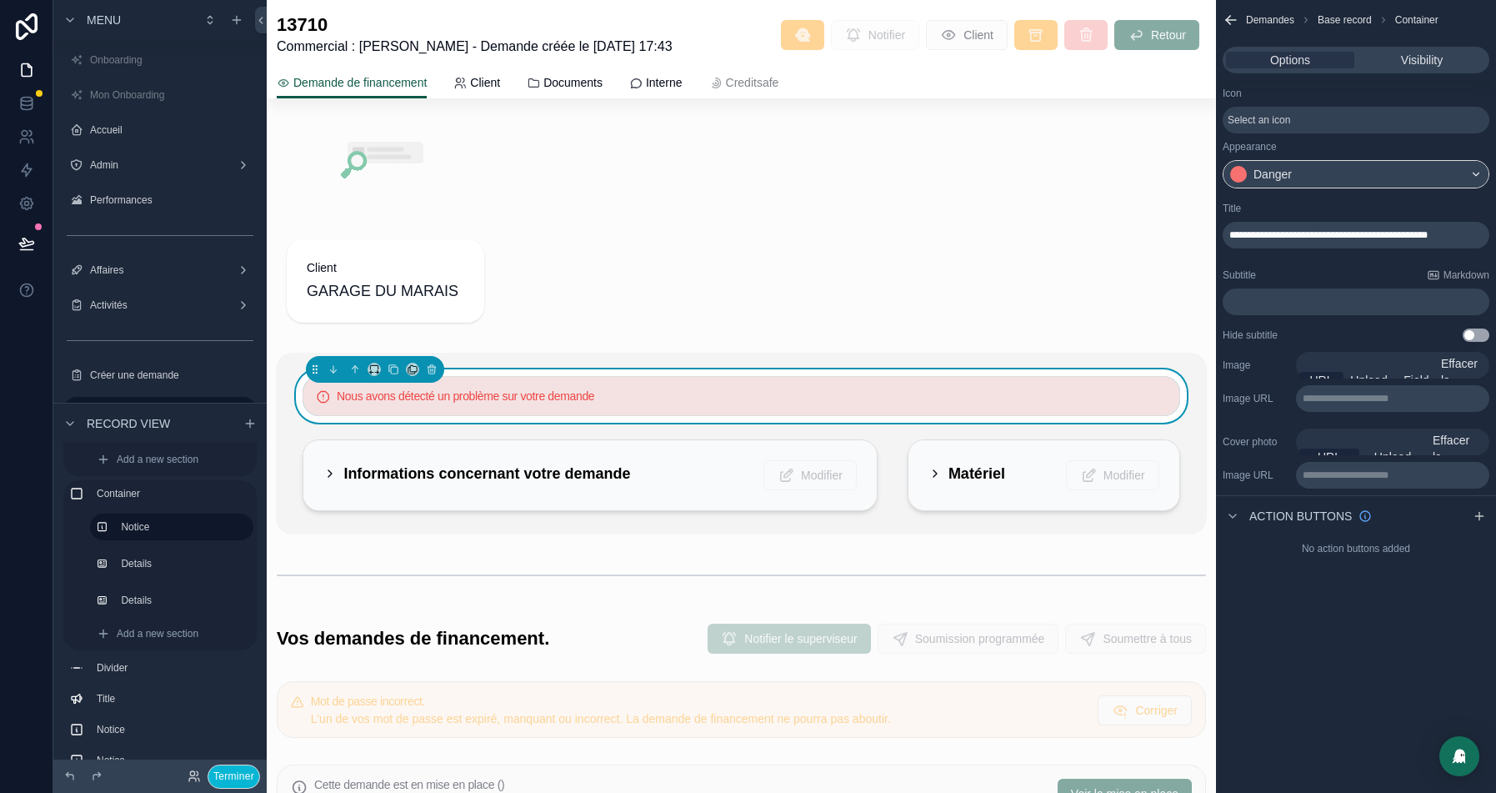
click at [1366, 242] on p "**********" at bounding box center [1357, 234] width 257 height 13
click at [1331, 203] on div "Title" at bounding box center [1356, 208] width 267 height 13
click at [1304, 295] on p "﻿" at bounding box center [1357, 301] width 257 height 13
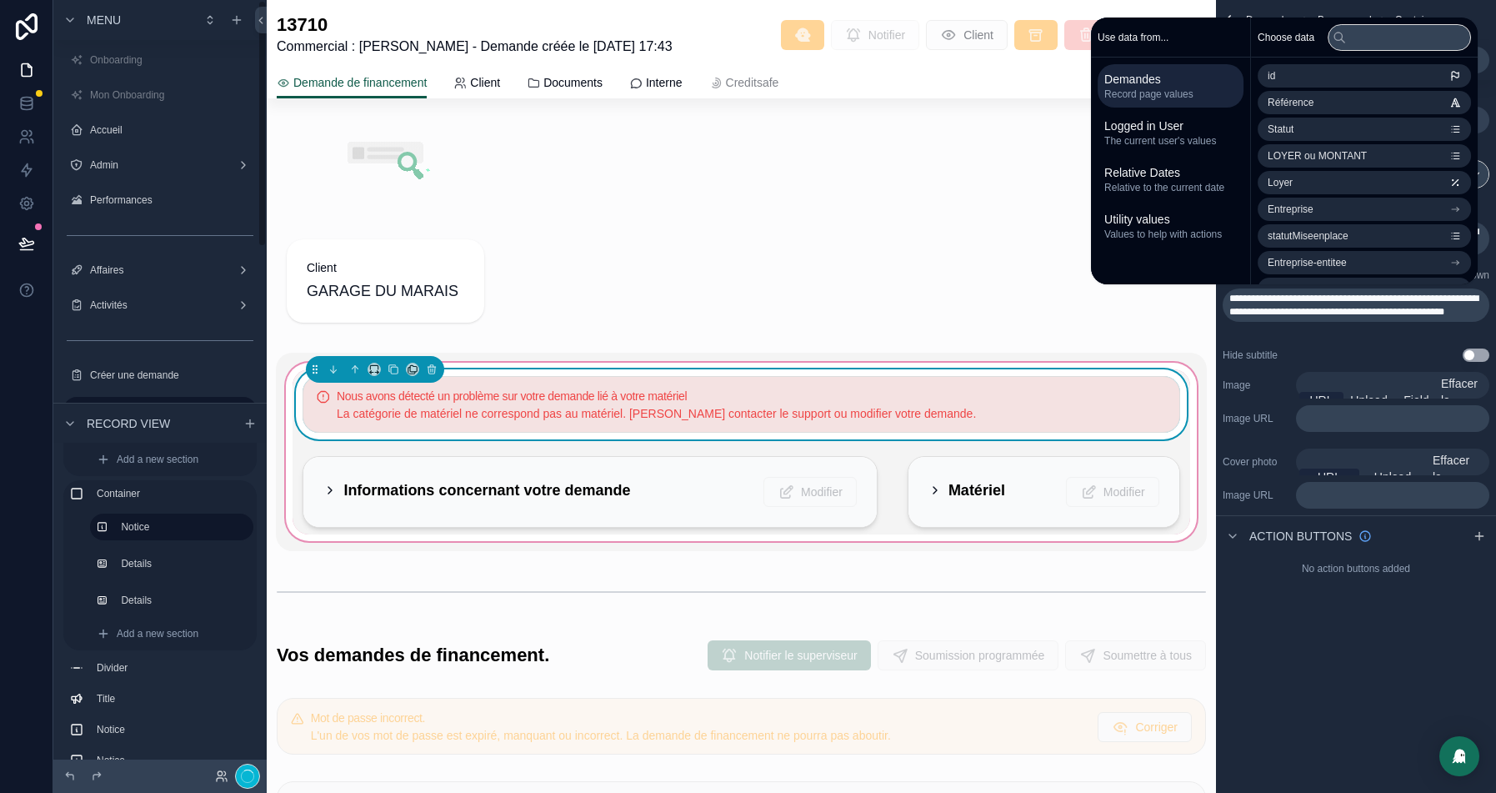
click at [28, 247] on icon at bounding box center [26, 243] width 17 height 17
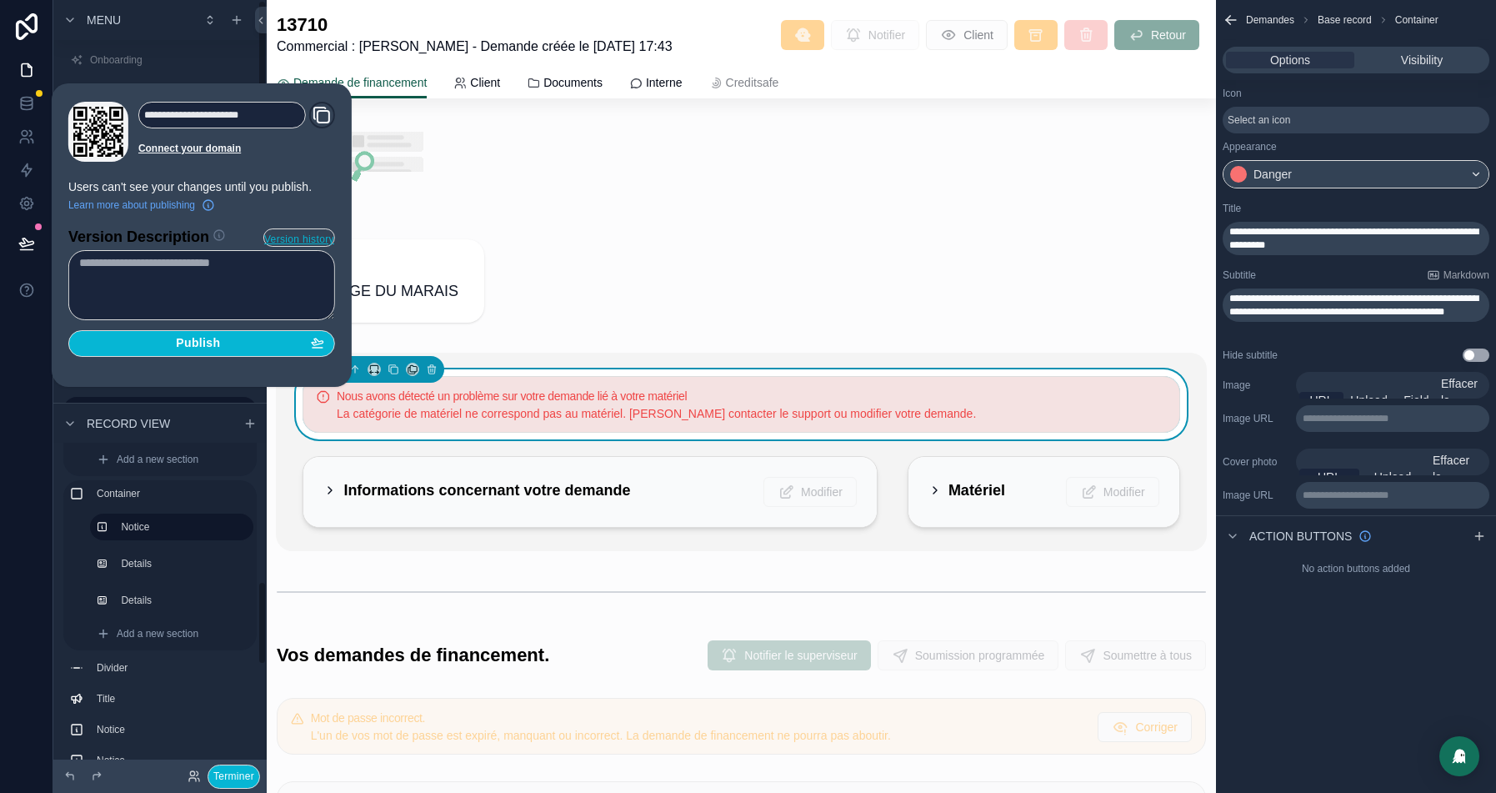
click at [212, 324] on section "Version Description Version history Publish" at bounding box center [201, 287] width 267 height 138
click at [212, 336] on span "Publish" at bounding box center [198, 343] width 44 height 15
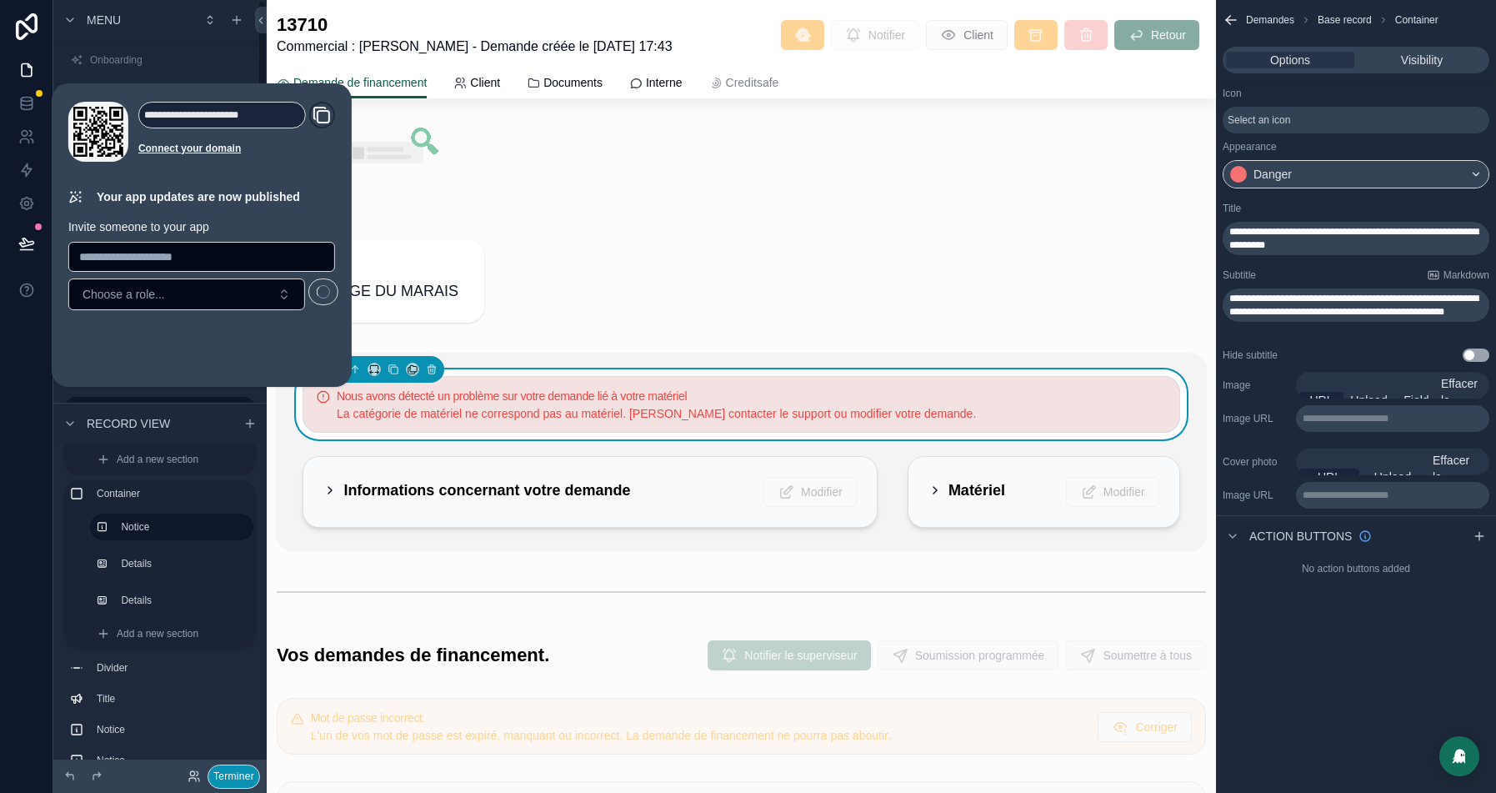
click at [213, 773] on button "Terminer" at bounding box center [234, 776] width 53 height 24
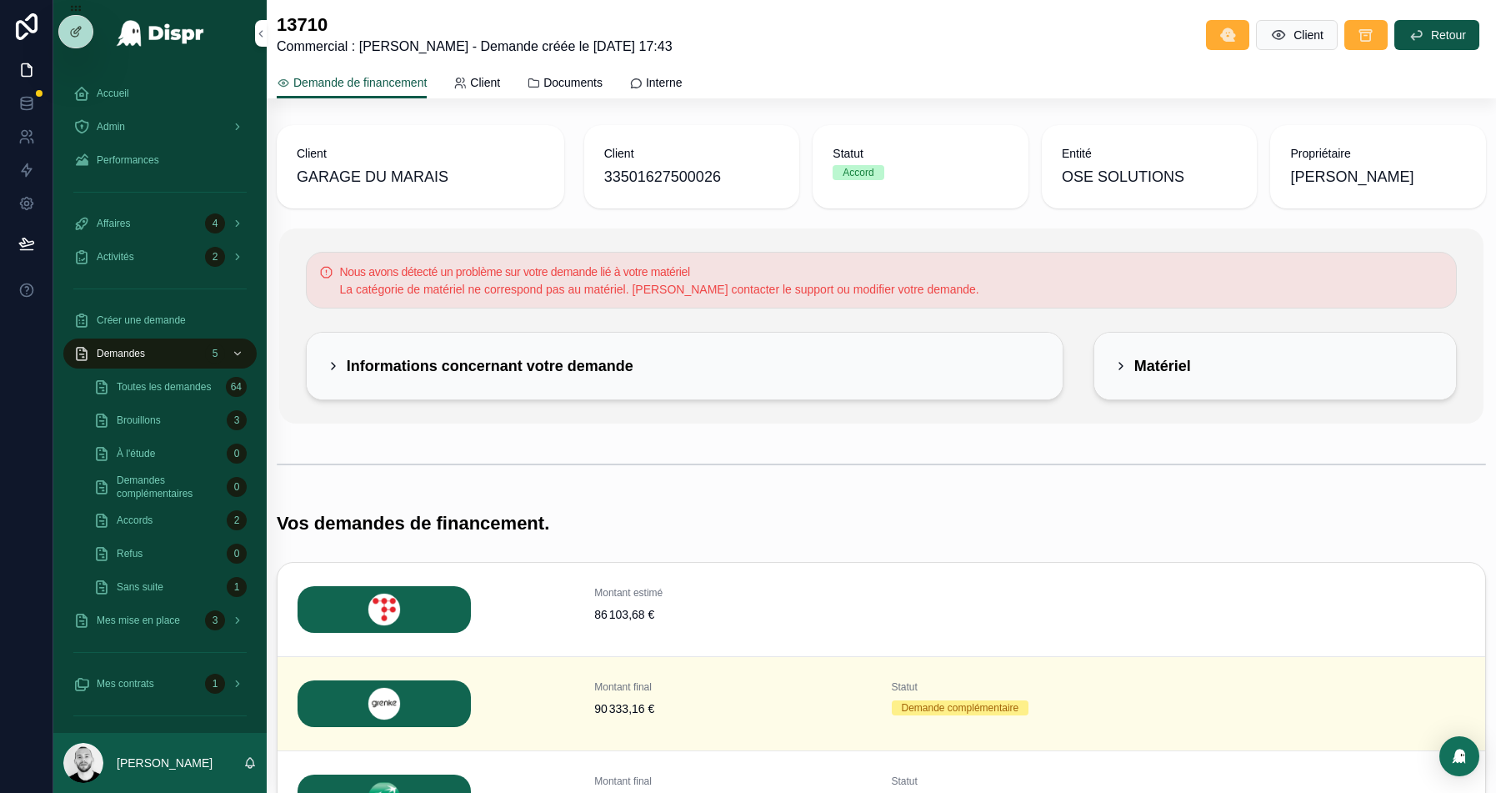
click at [1133, 339] on div "Matériel" at bounding box center [1275, 366] width 363 height 67
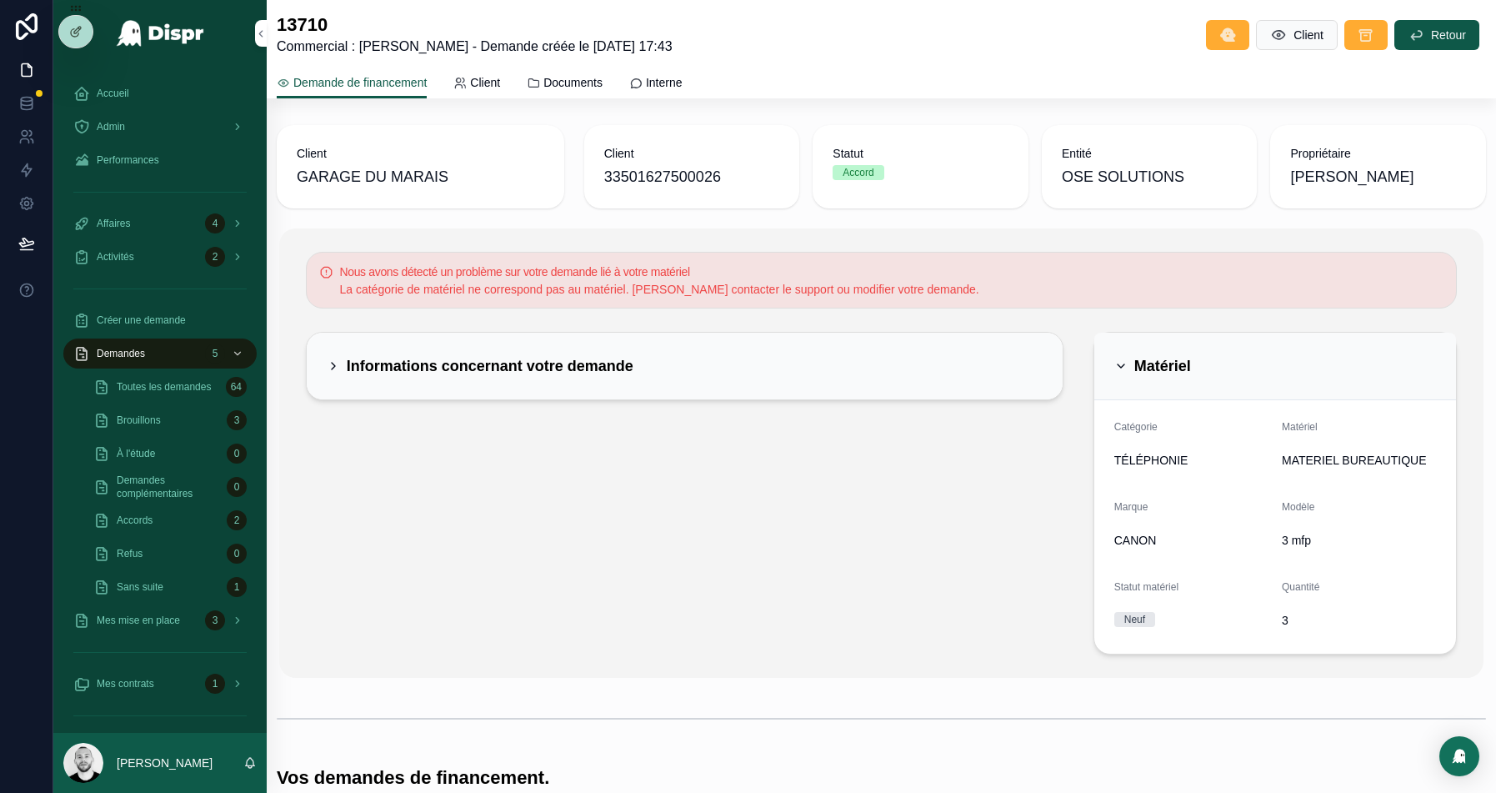
click at [1177, 354] on h2 "Matériel" at bounding box center [1162, 366] width 57 height 27
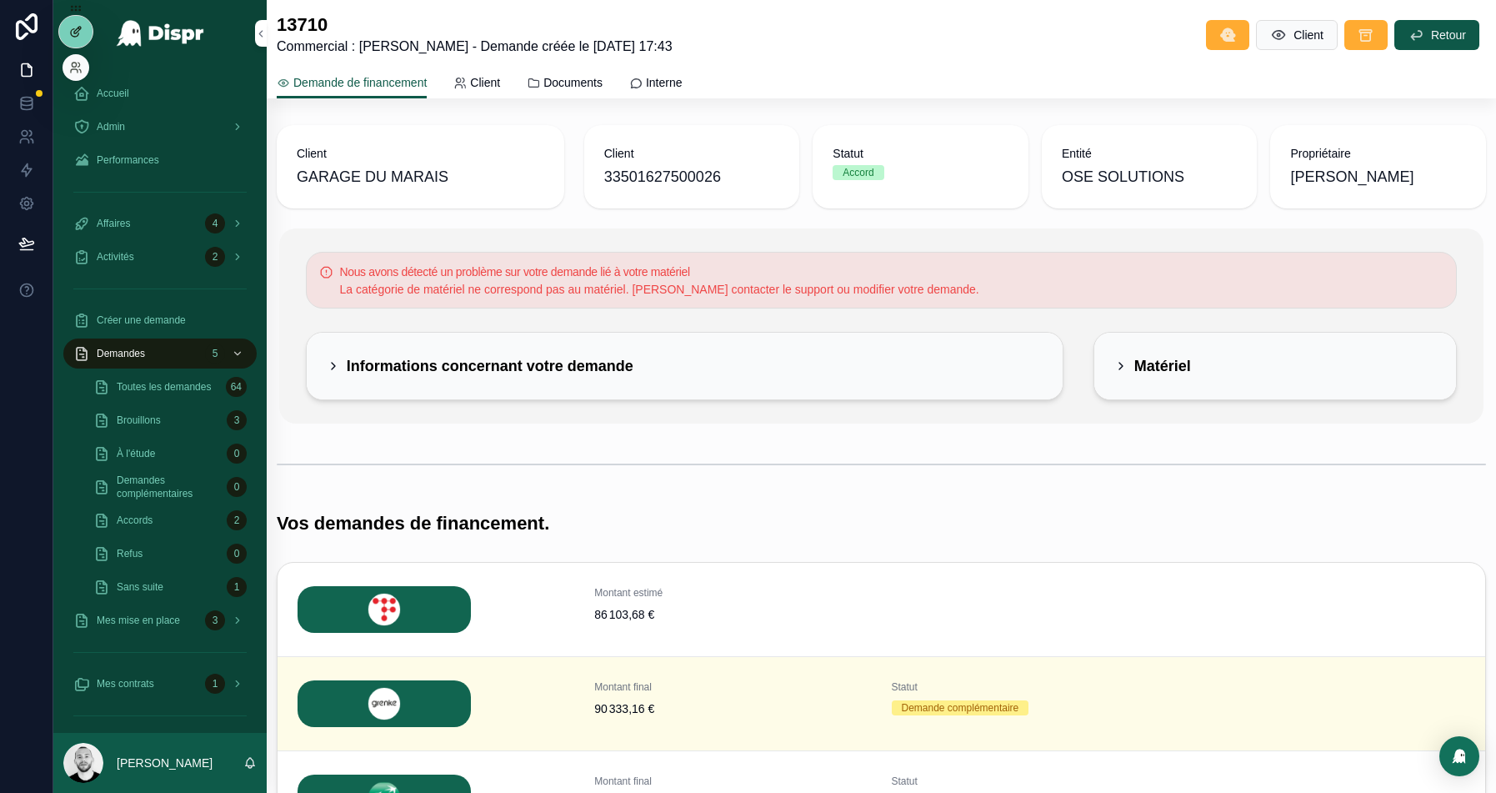
click at [71, 28] on icon at bounding box center [75, 31] width 13 height 13
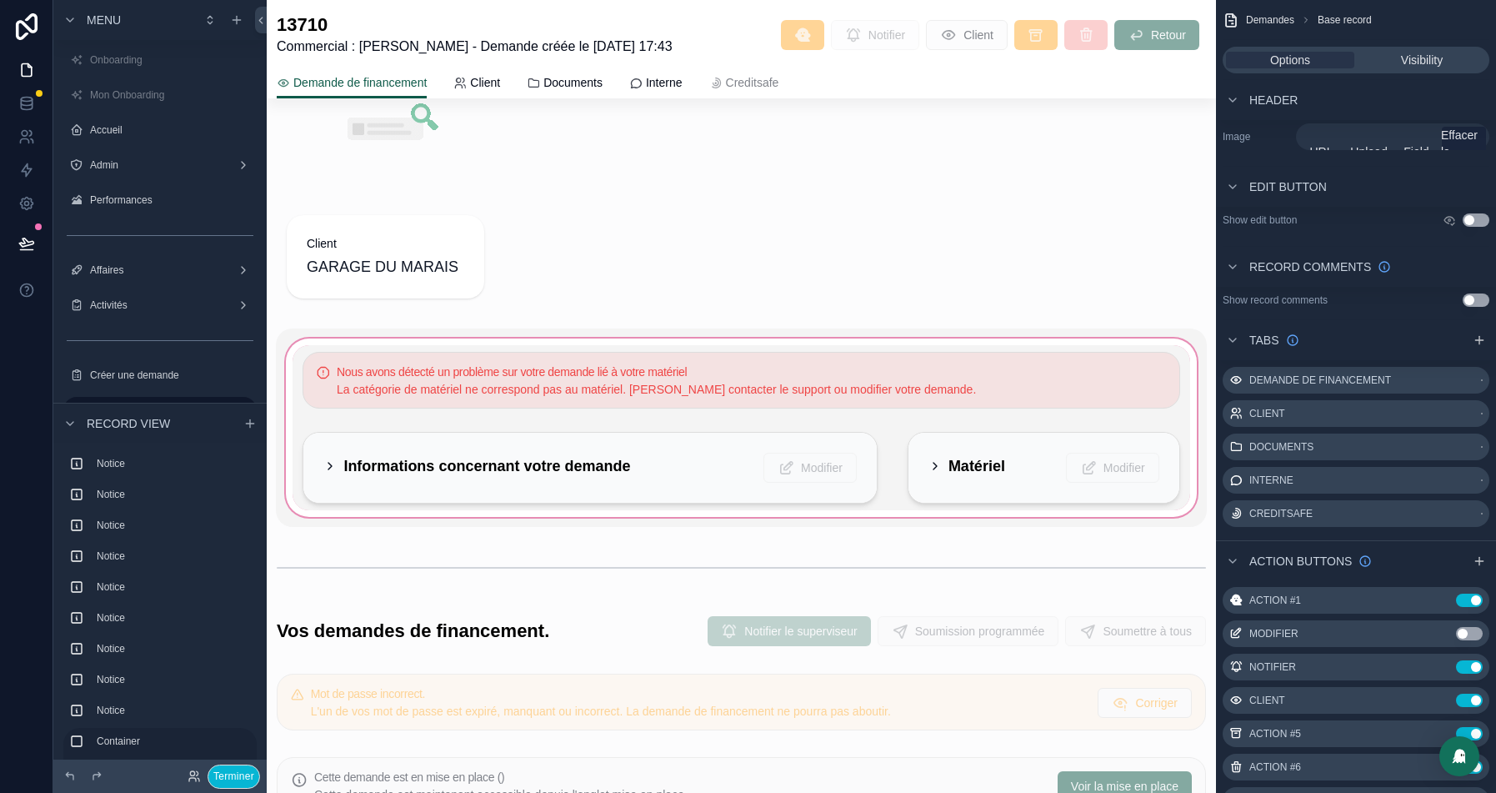
scroll to position [1180, 0]
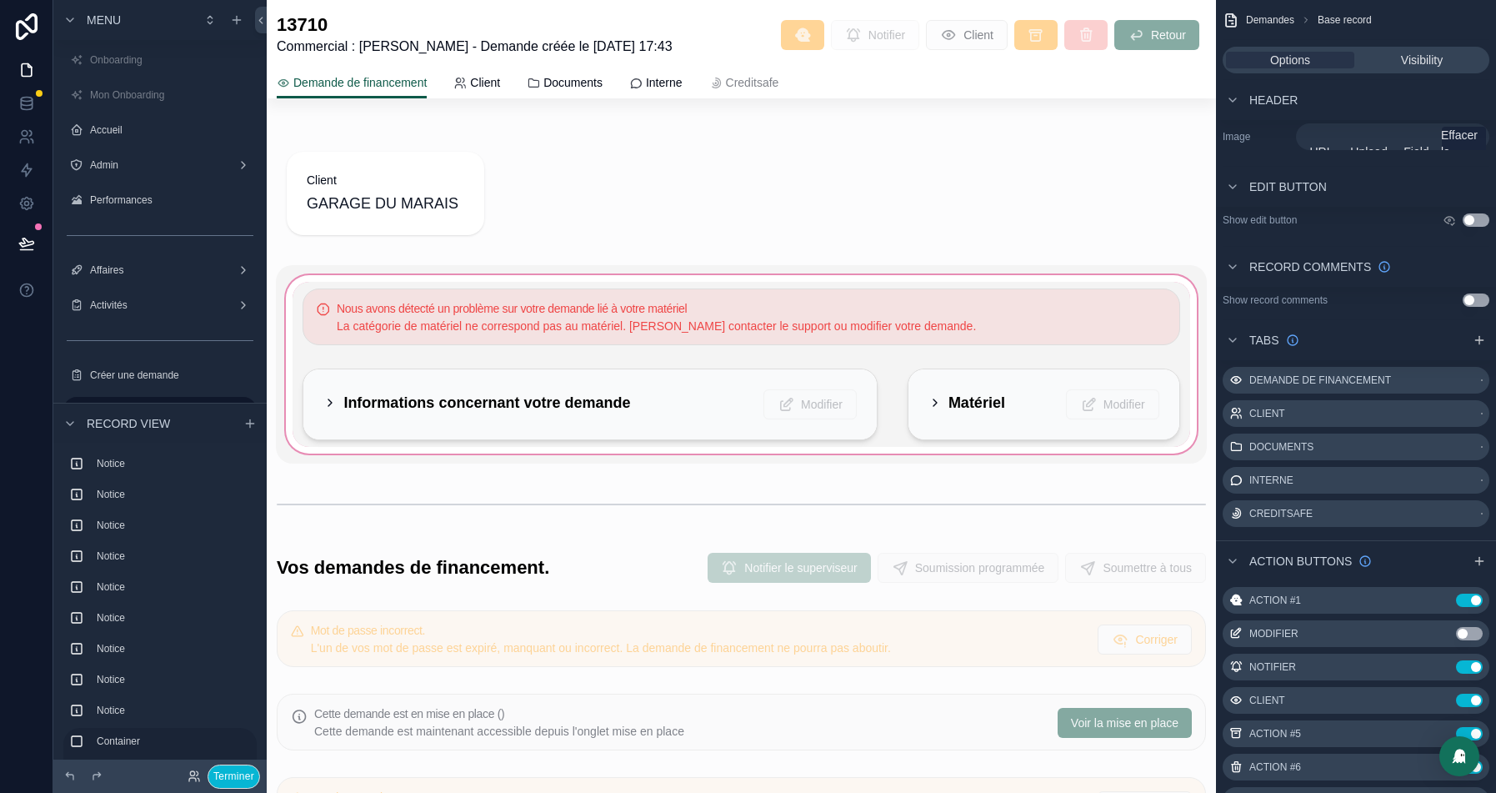
click at [472, 287] on div "scrollable content" at bounding box center [741, 364] width 930 height 198
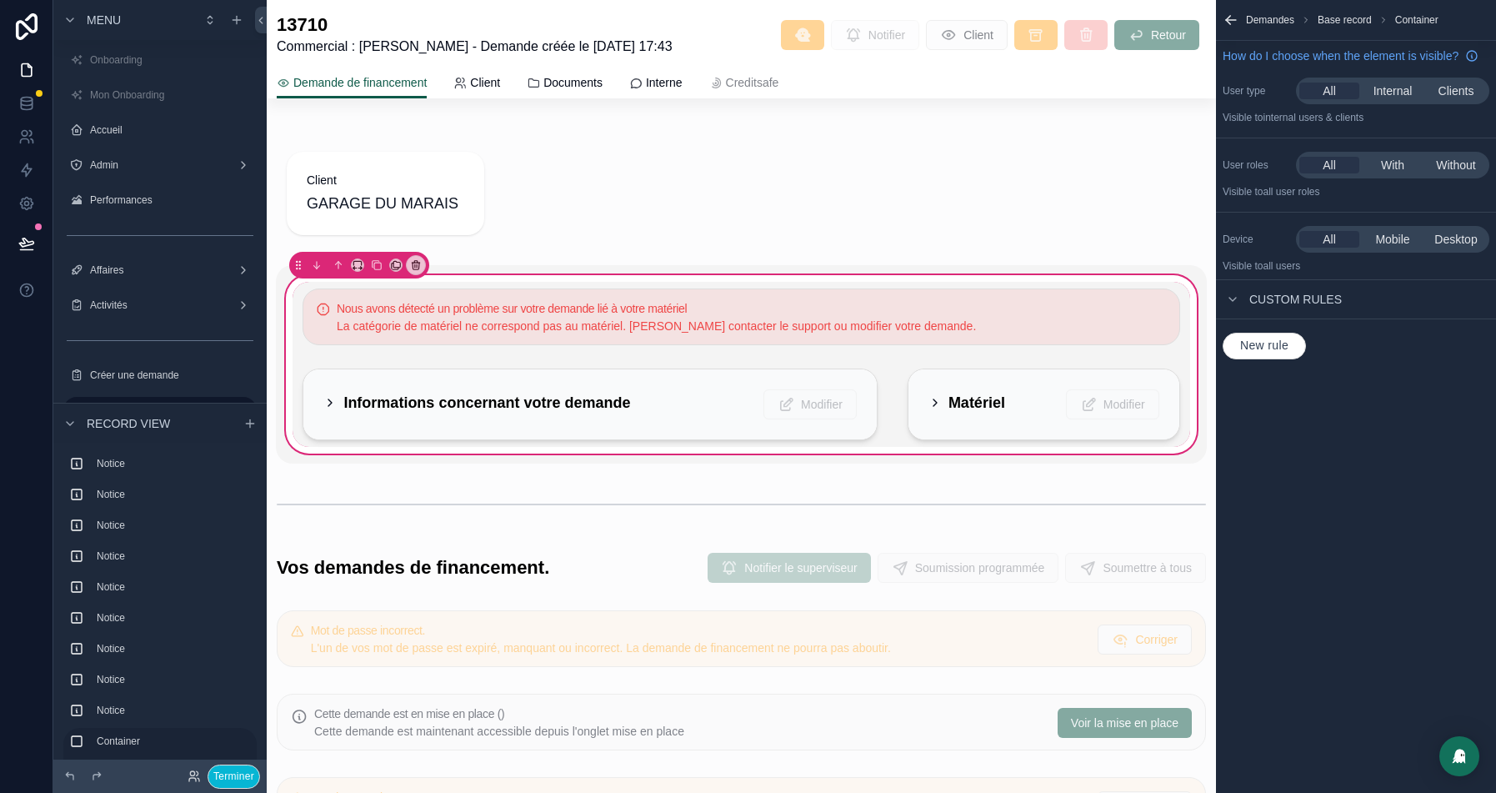
scroll to position [0, 0]
click at [426, 303] on div "scrollable content" at bounding box center [741, 317] width 897 height 70
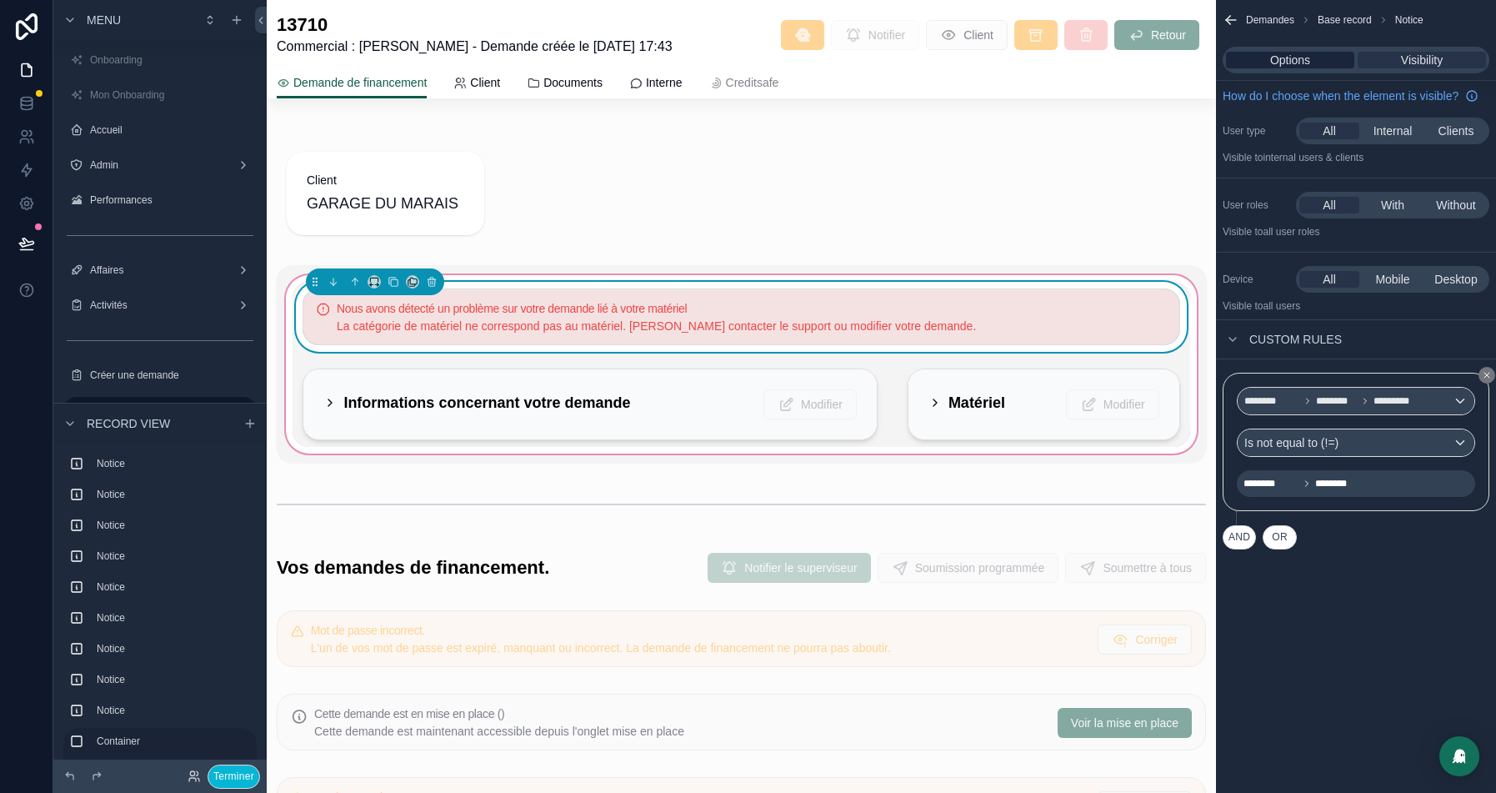
click at [1296, 60] on span "Options" at bounding box center [1290, 60] width 40 height 17
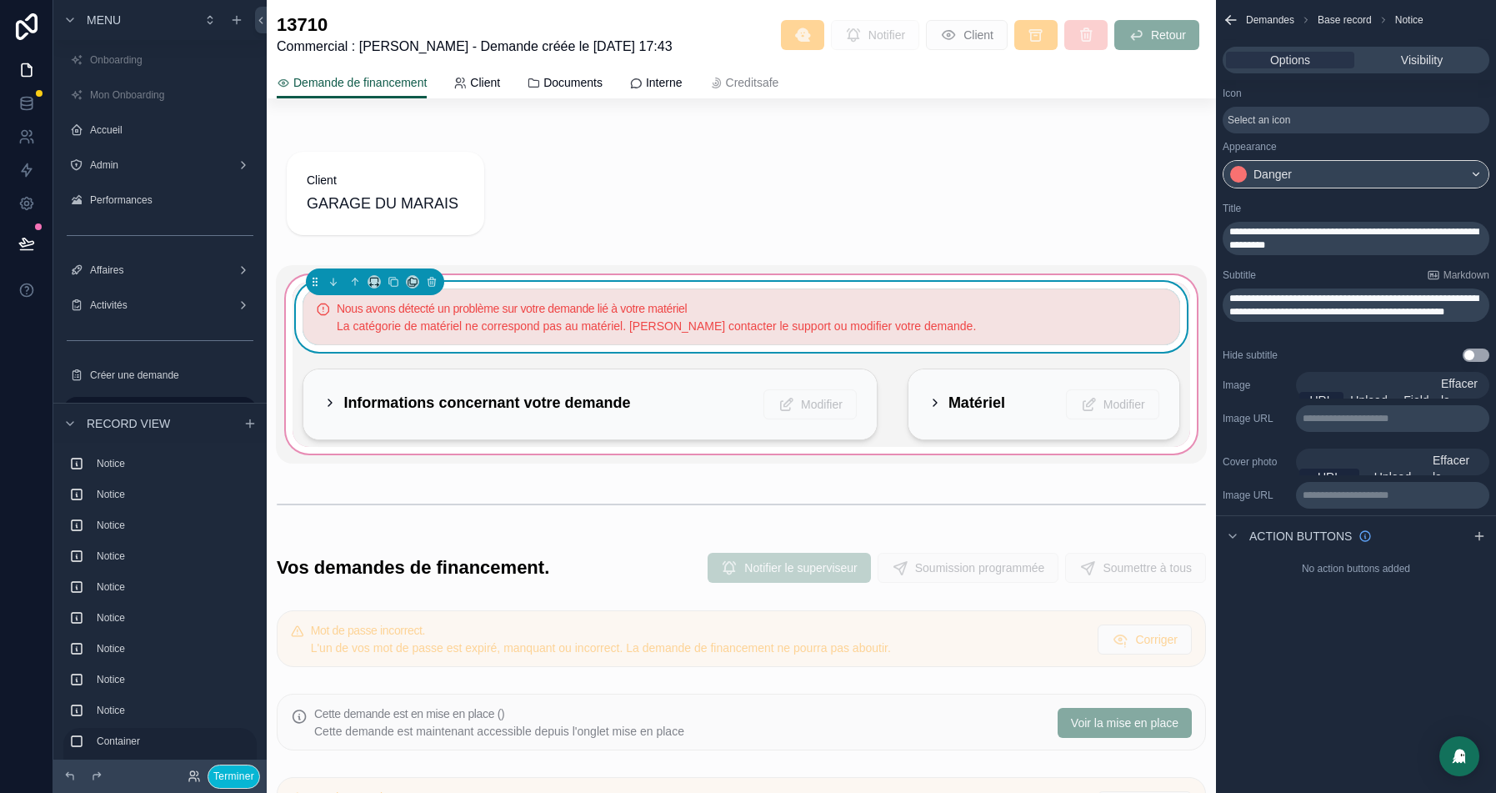
click at [1306, 299] on span "**********" at bounding box center [1353, 304] width 249 height 23
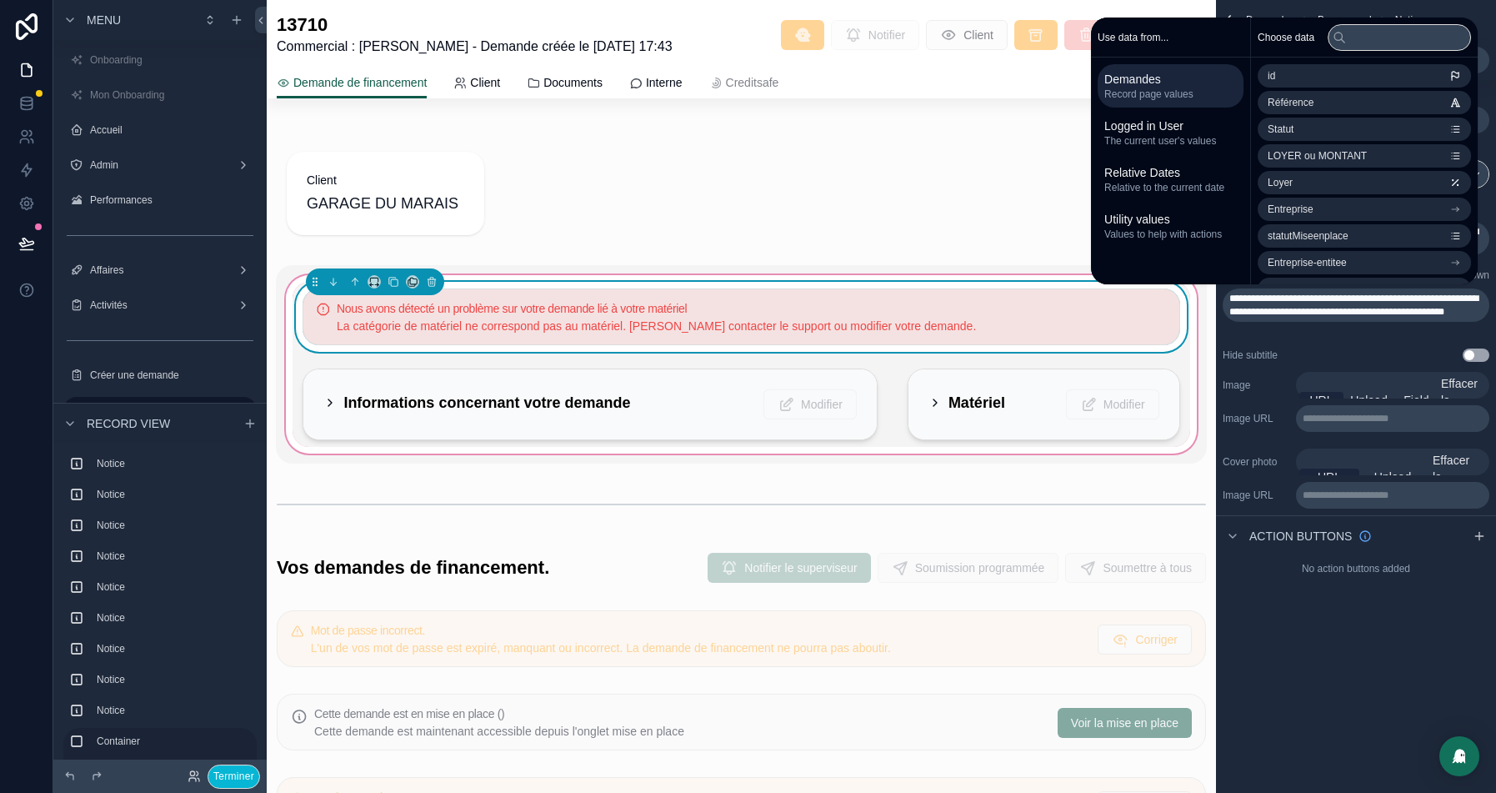
click at [1355, 293] on span "**********" at bounding box center [1353, 304] width 249 height 23
click at [1346, 313] on span "**********" at bounding box center [1353, 311] width 249 height 37
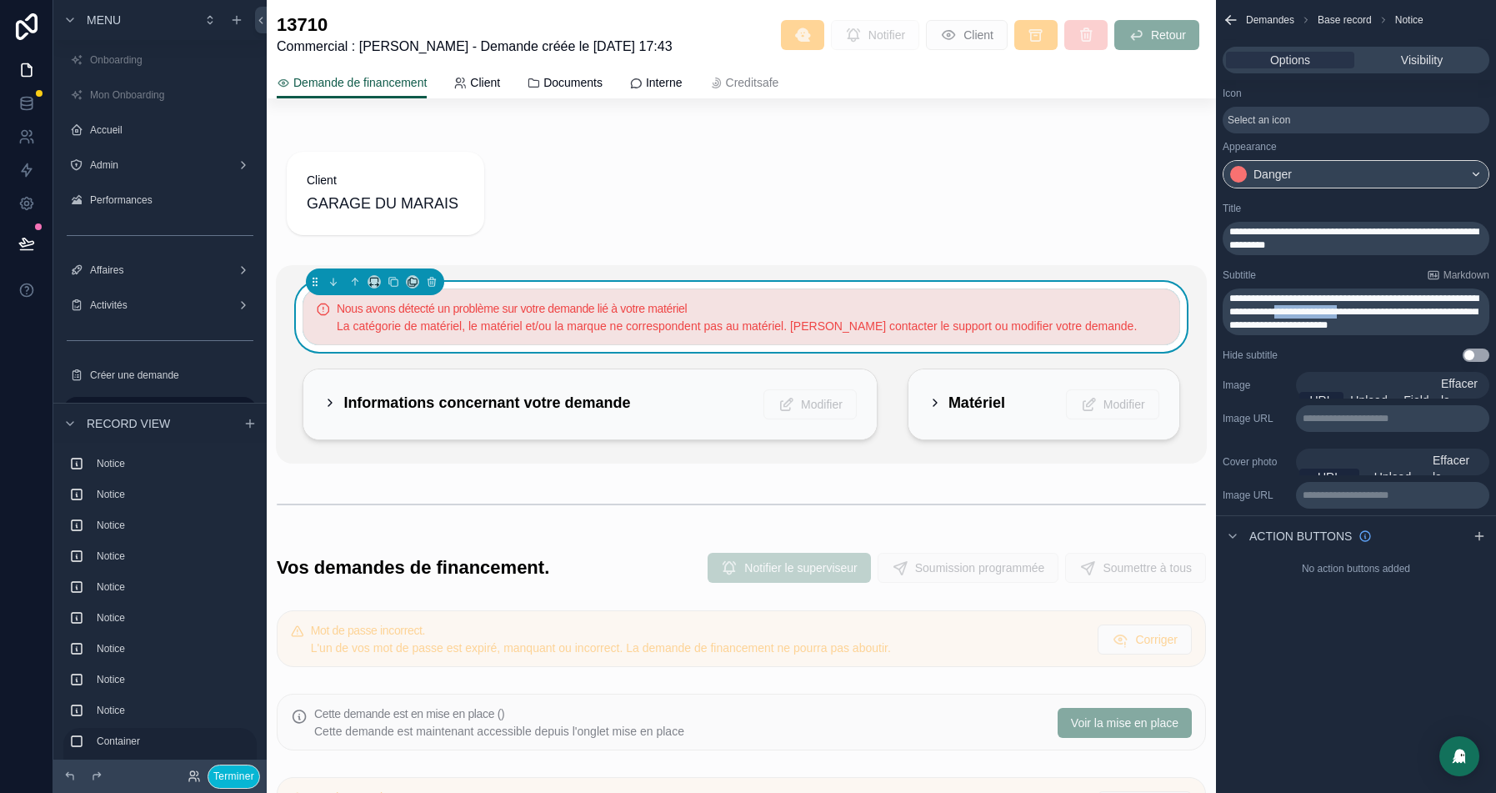
drag, startPoint x: 1441, startPoint y: 310, endPoint x: 1366, endPoint y: 313, distance: 75.1
click at [1366, 313] on span "**********" at bounding box center [1353, 311] width 249 height 37
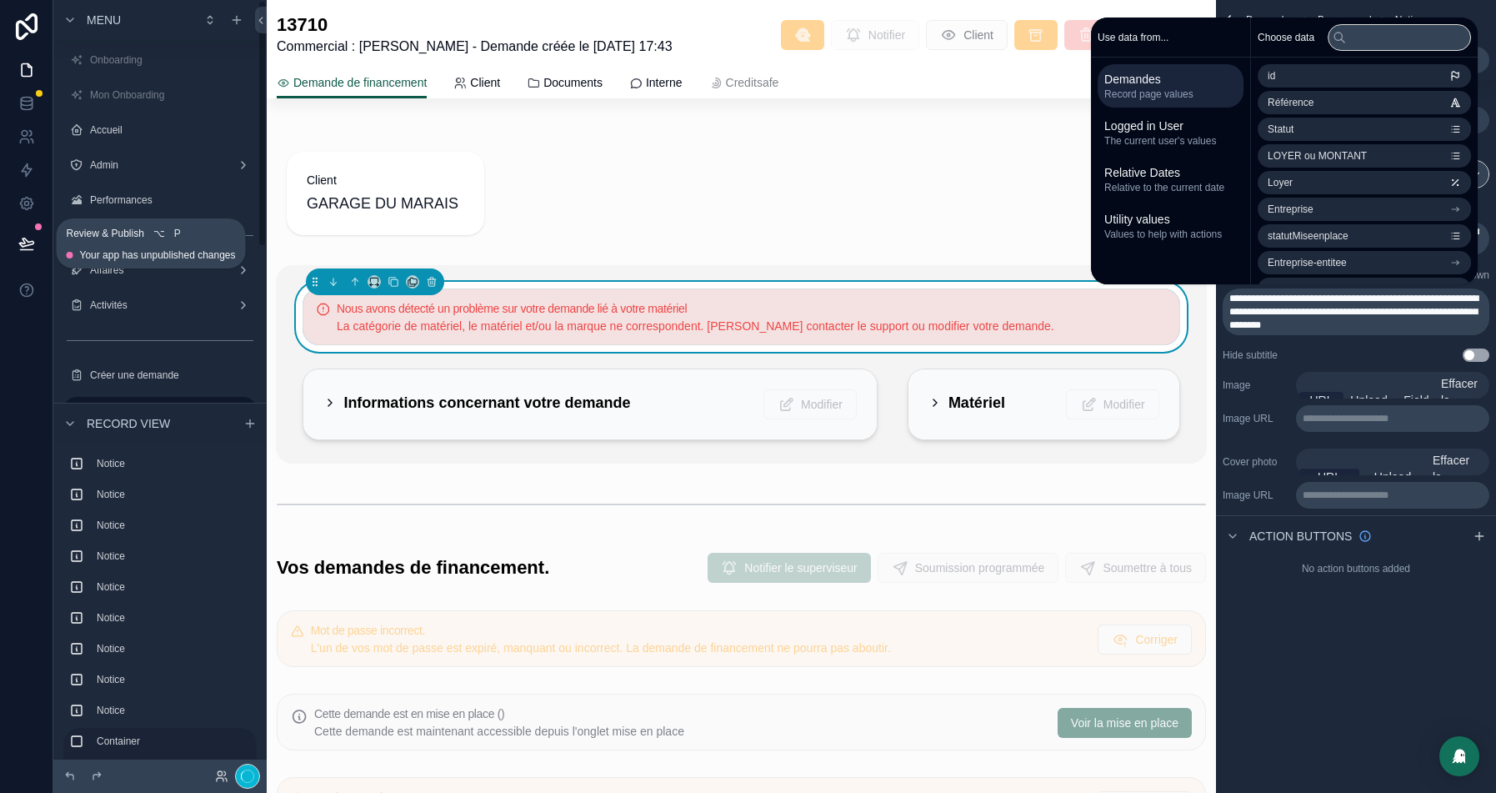
click at [25, 240] on icon at bounding box center [26, 243] width 17 height 17
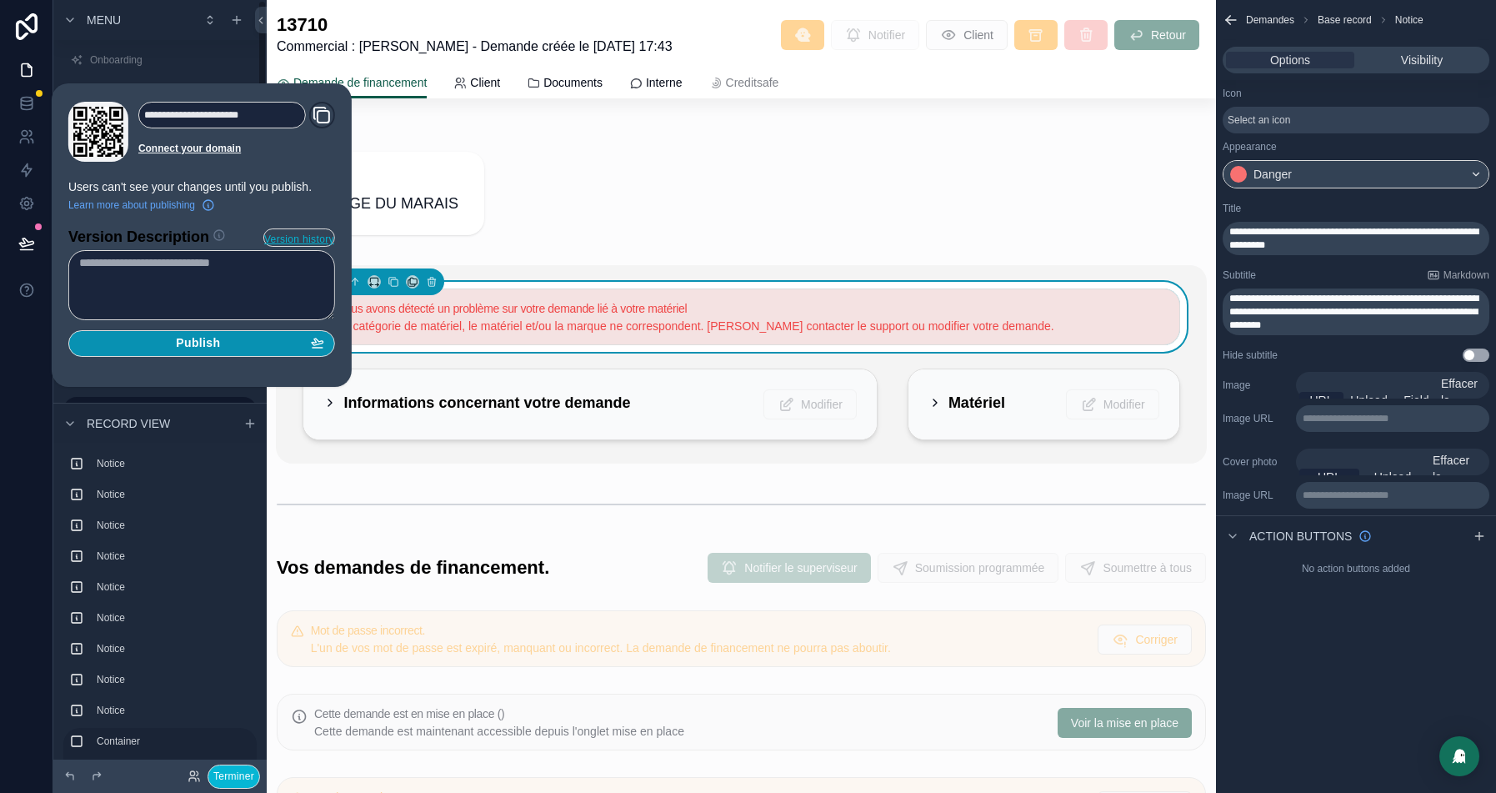
click at [246, 348] on div "Publish" at bounding box center [201, 343] width 245 height 15
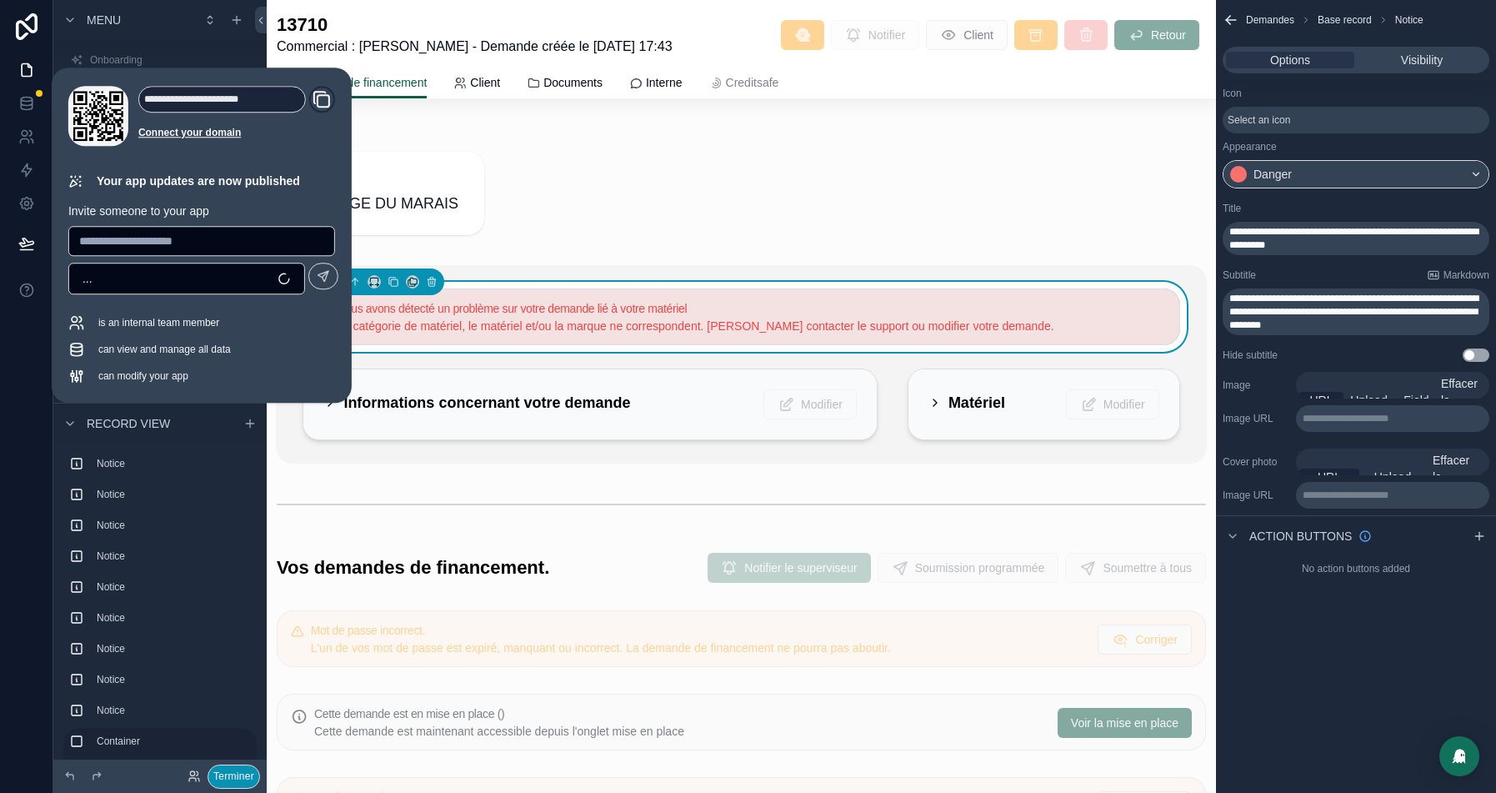
click at [238, 777] on button "Terminer" at bounding box center [234, 776] width 53 height 24
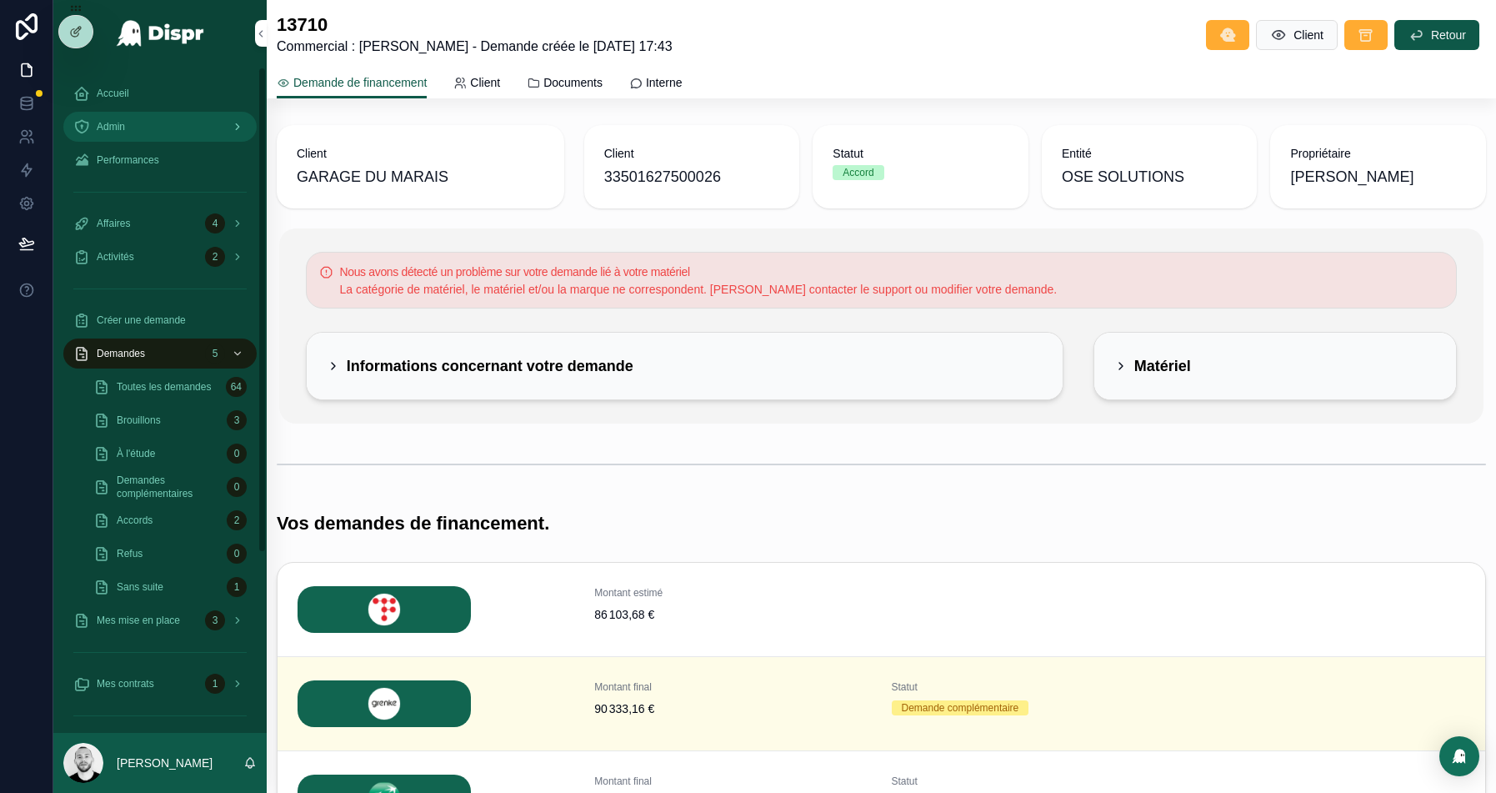
click at [173, 128] on div "Admin" at bounding box center [159, 126] width 173 height 27
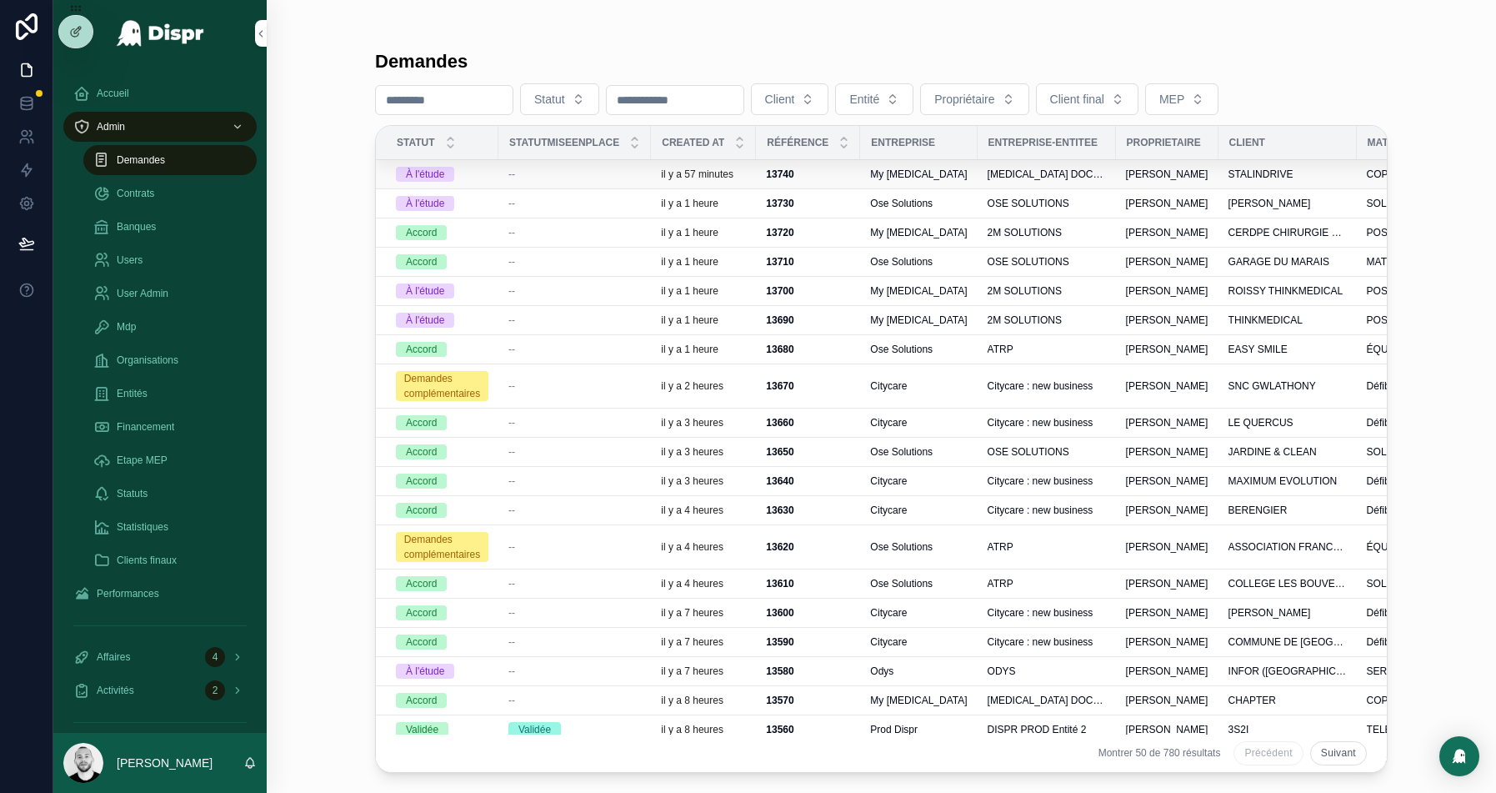
click at [541, 168] on div "--" at bounding box center [574, 174] width 133 height 13
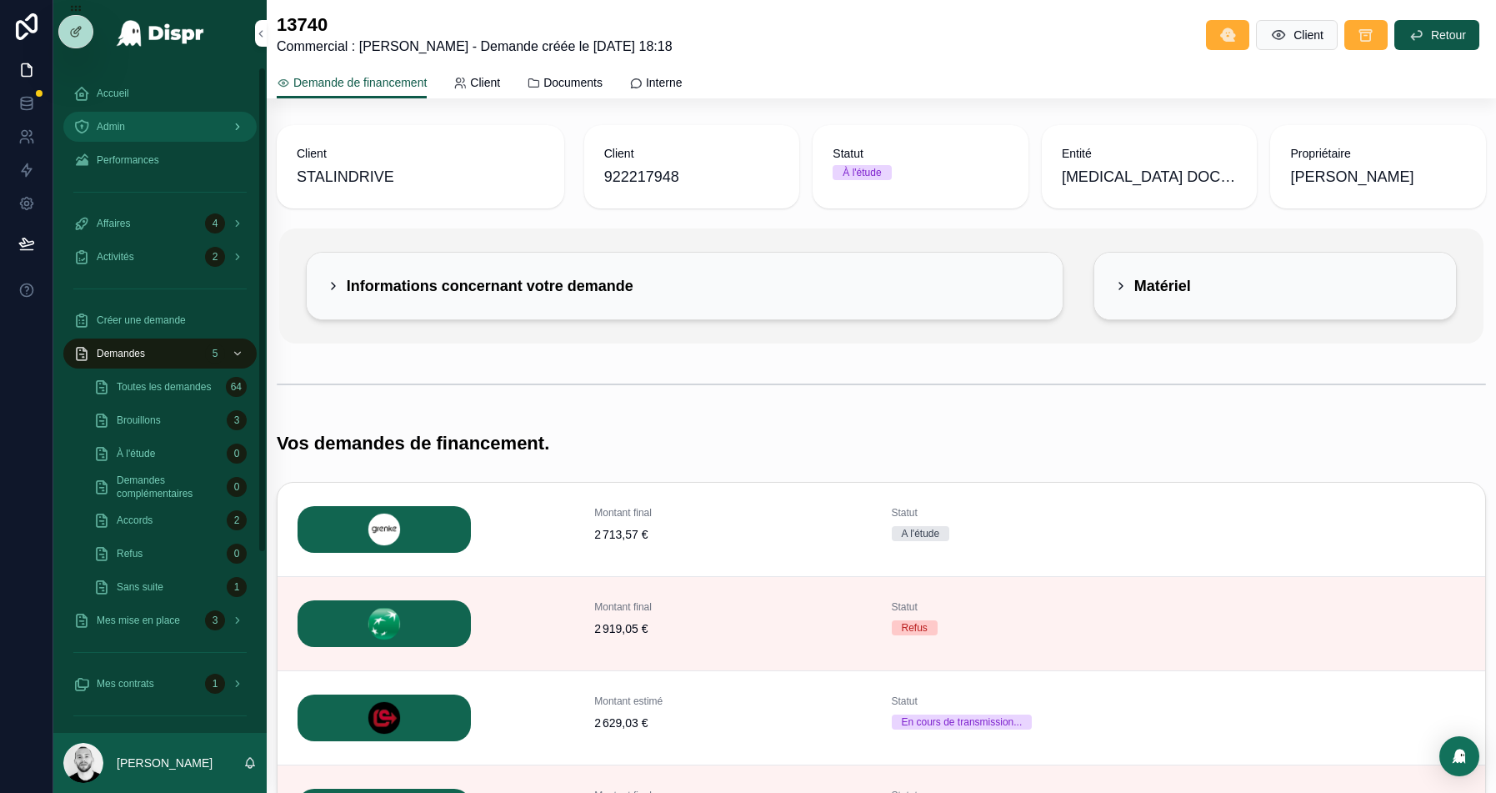
click at [133, 122] on div "Admin" at bounding box center [159, 126] width 173 height 27
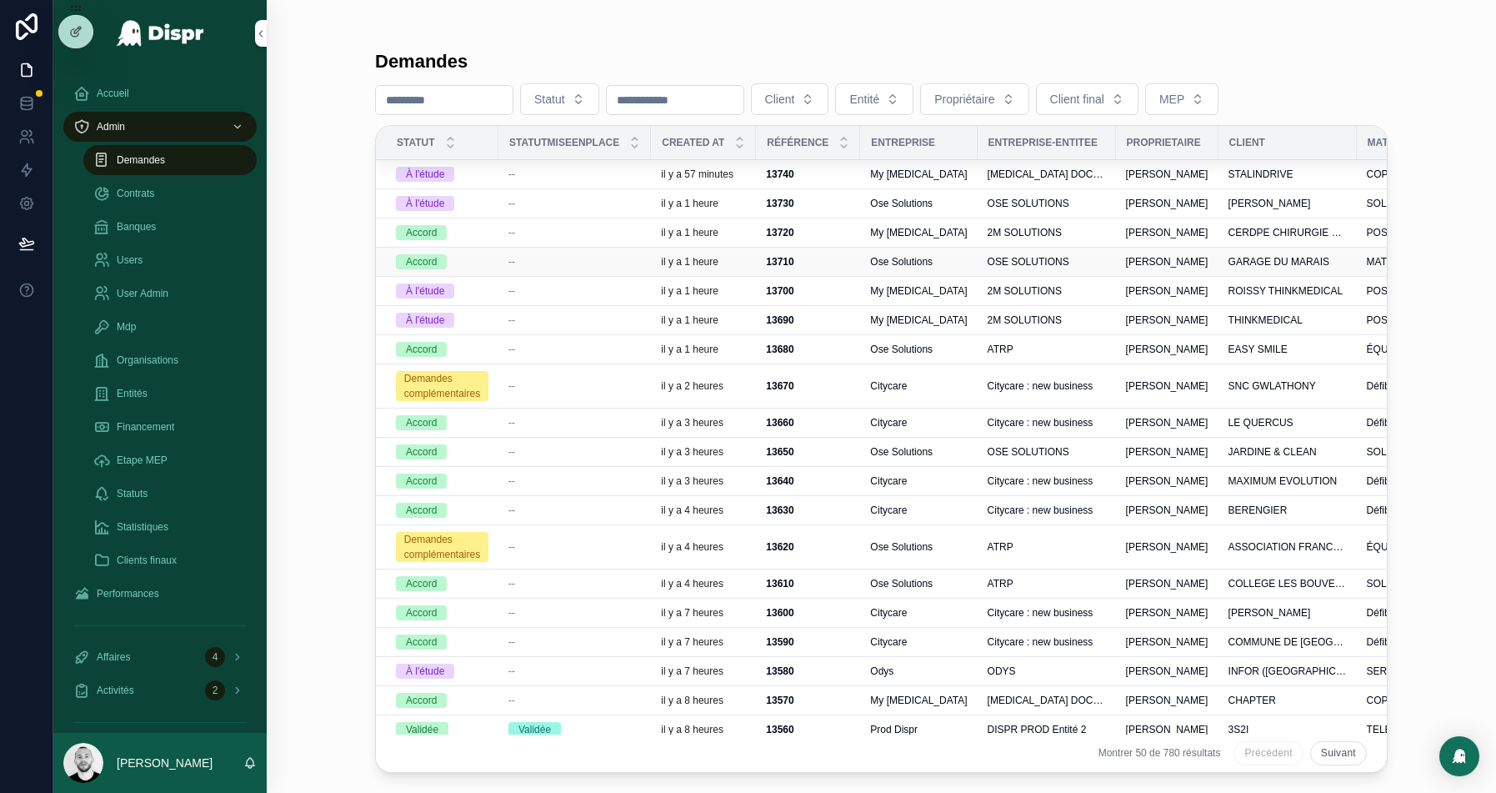
click at [562, 264] on div "--" at bounding box center [574, 261] width 133 height 13
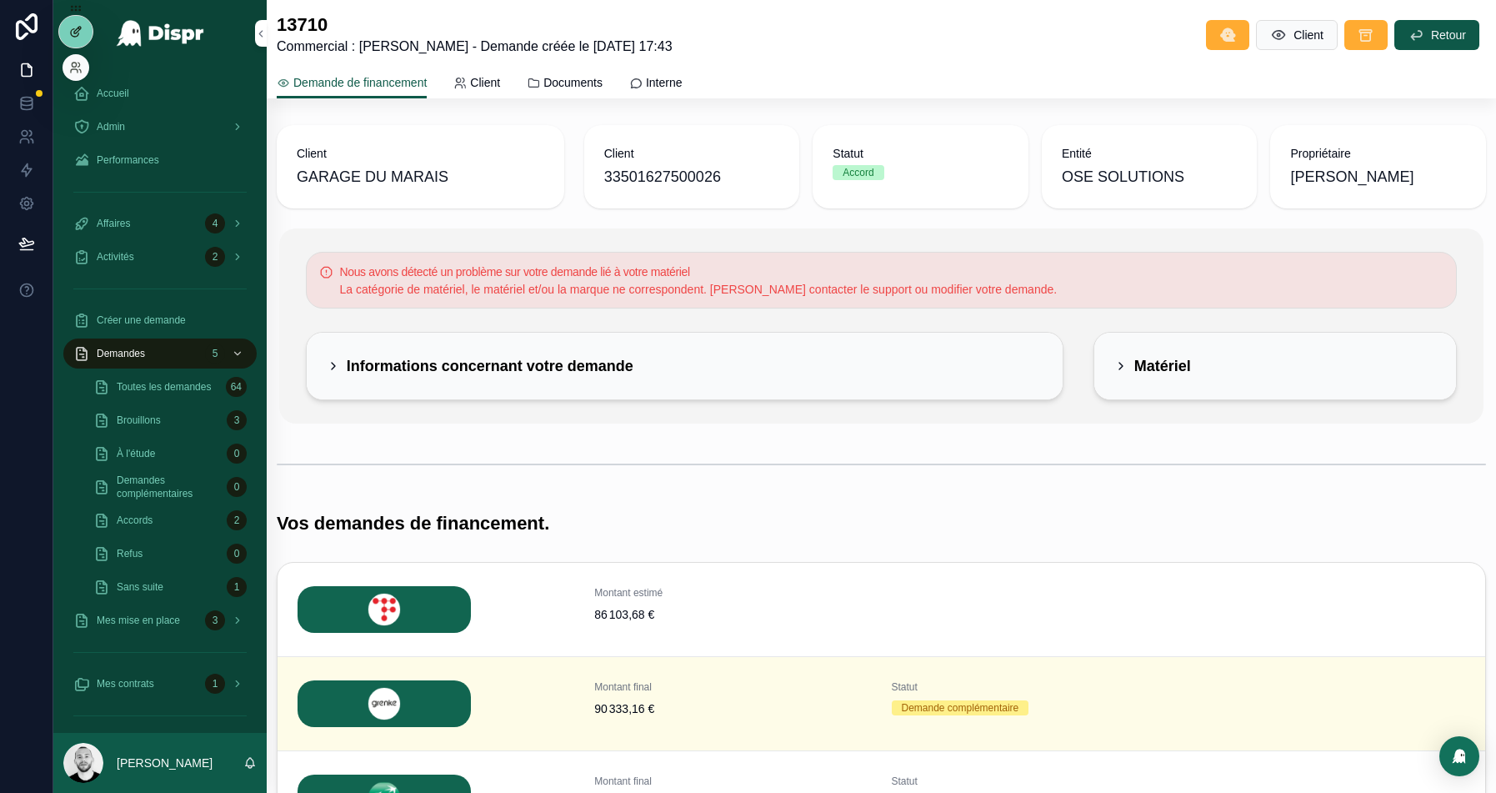
click at [78, 25] on icon at bounding box center [75, 31] width 13 height 13
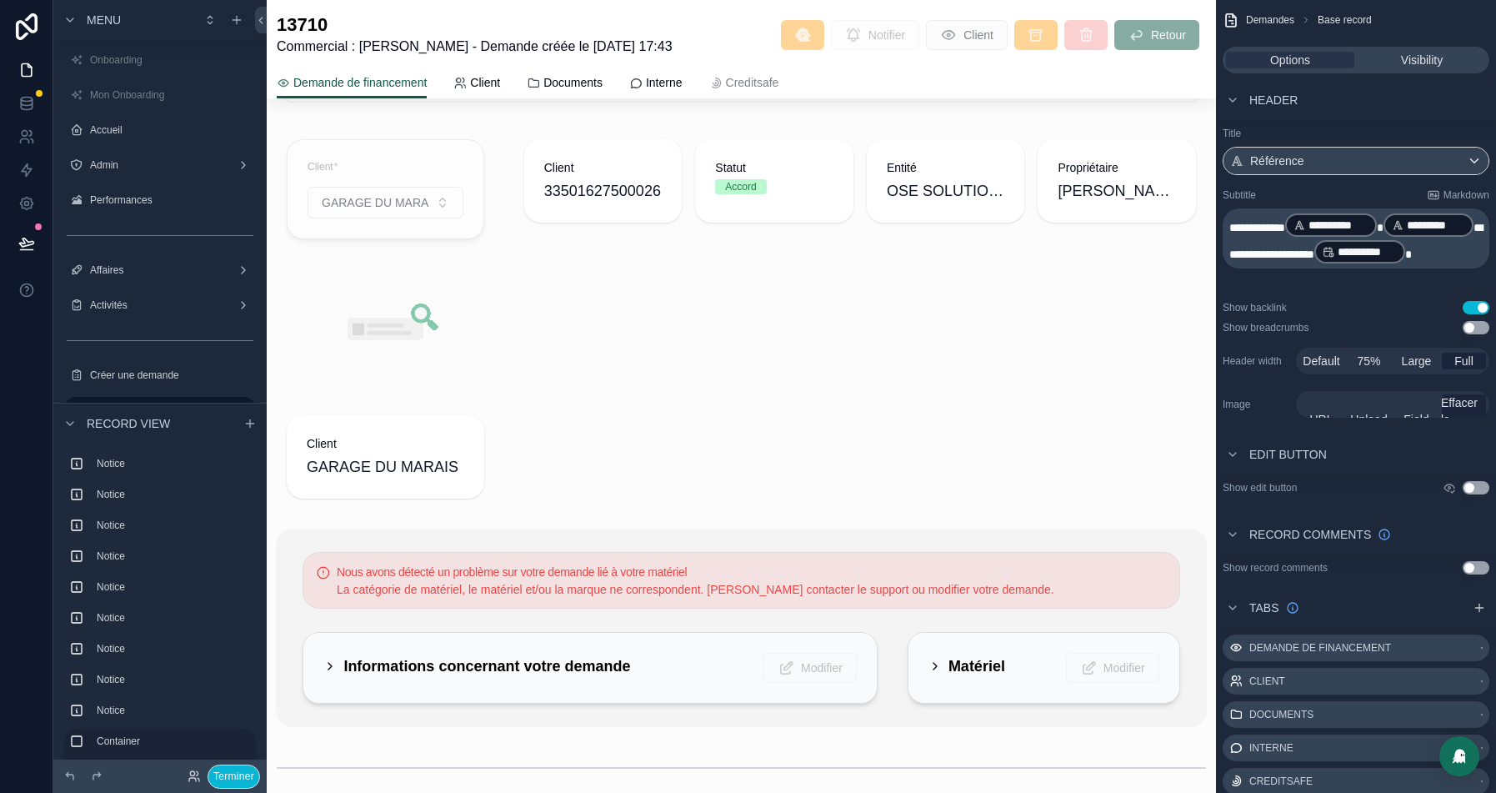
scroll to position [893, 0]
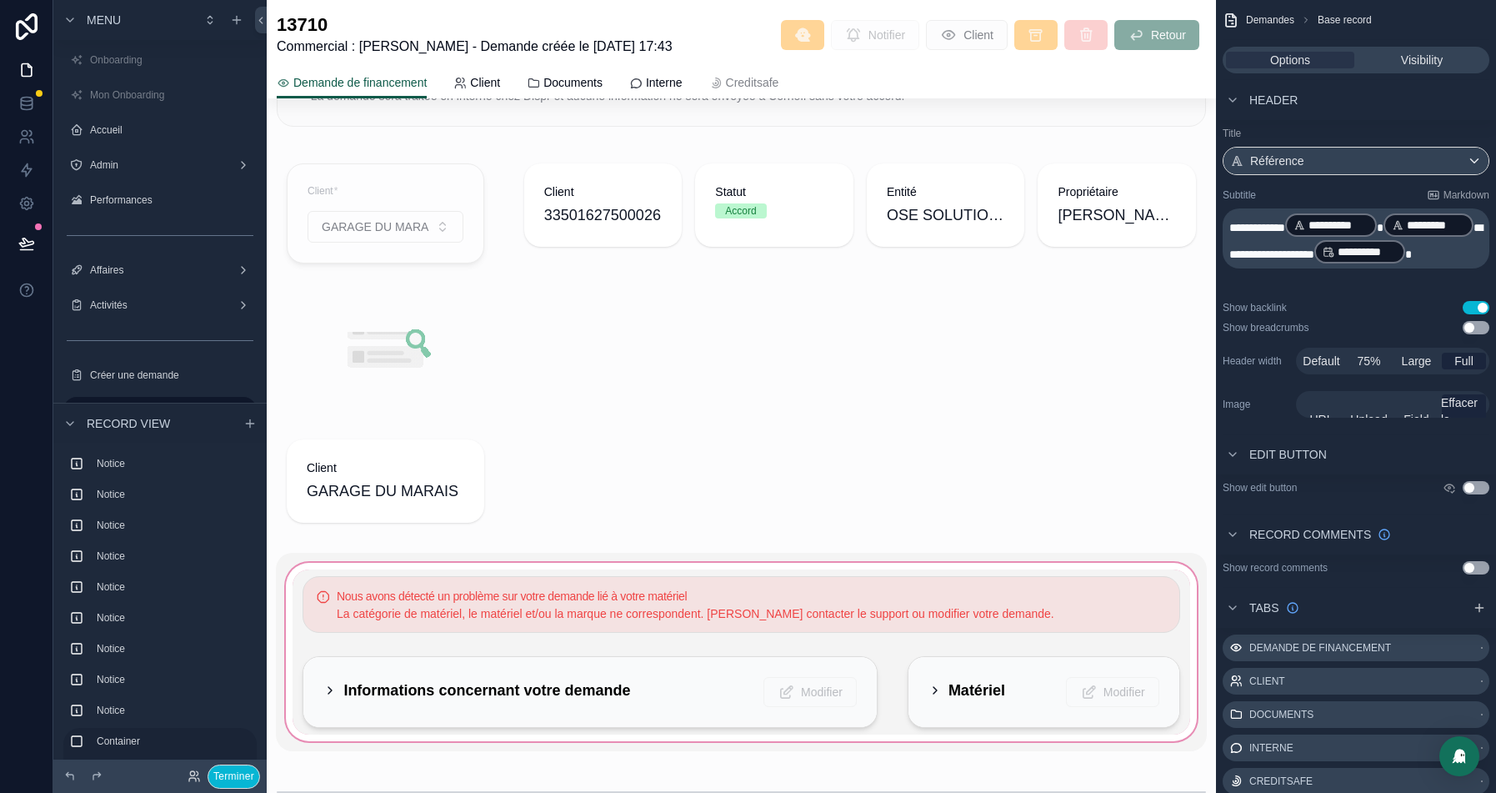
click at [623, 612] on div "scrollable content" at bounding box center [741, 652] width 930 height 198
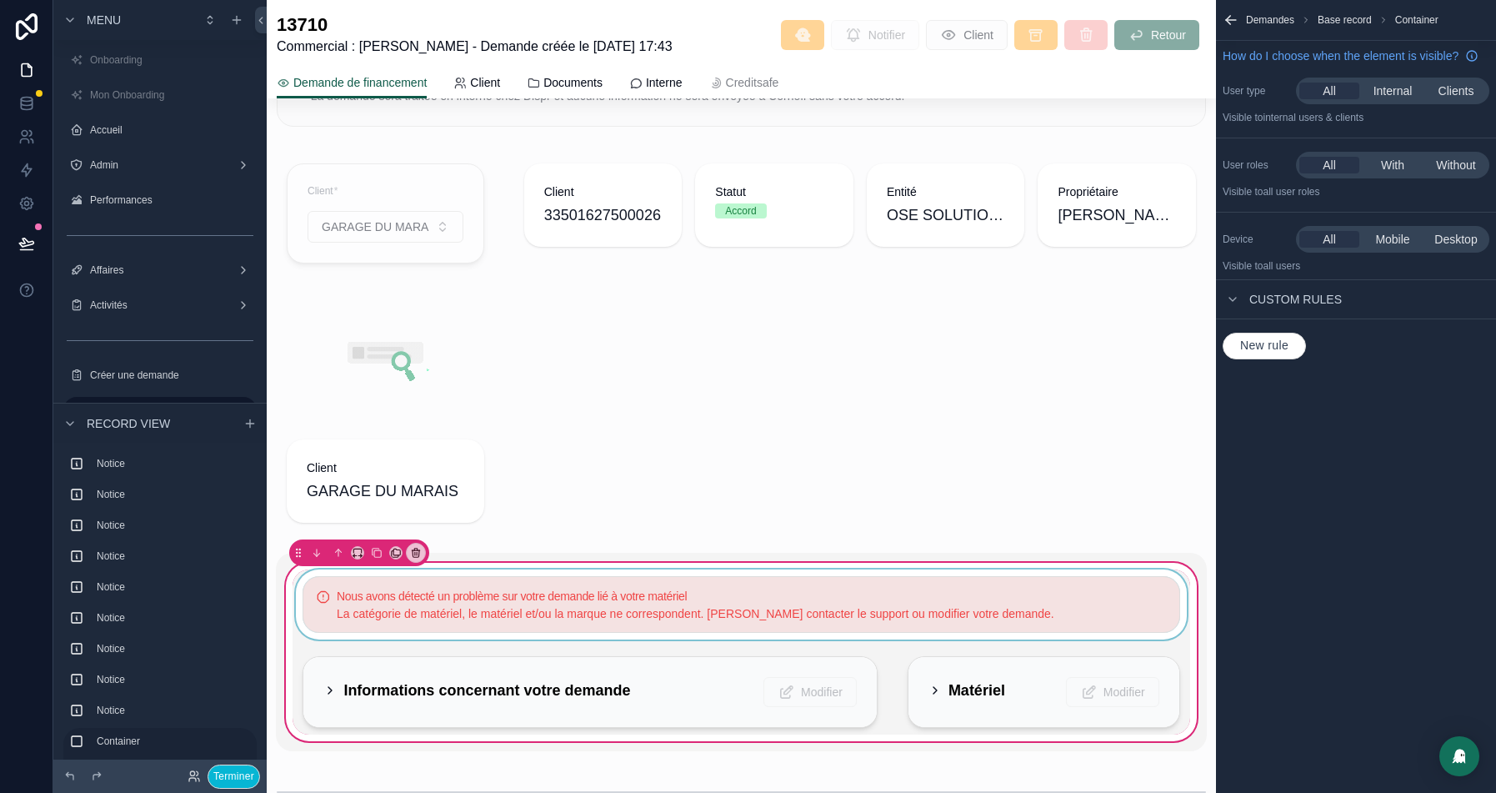
click at [733, 594] on div "scrollable content" at bounding box center [741, 604] width 897 height 70
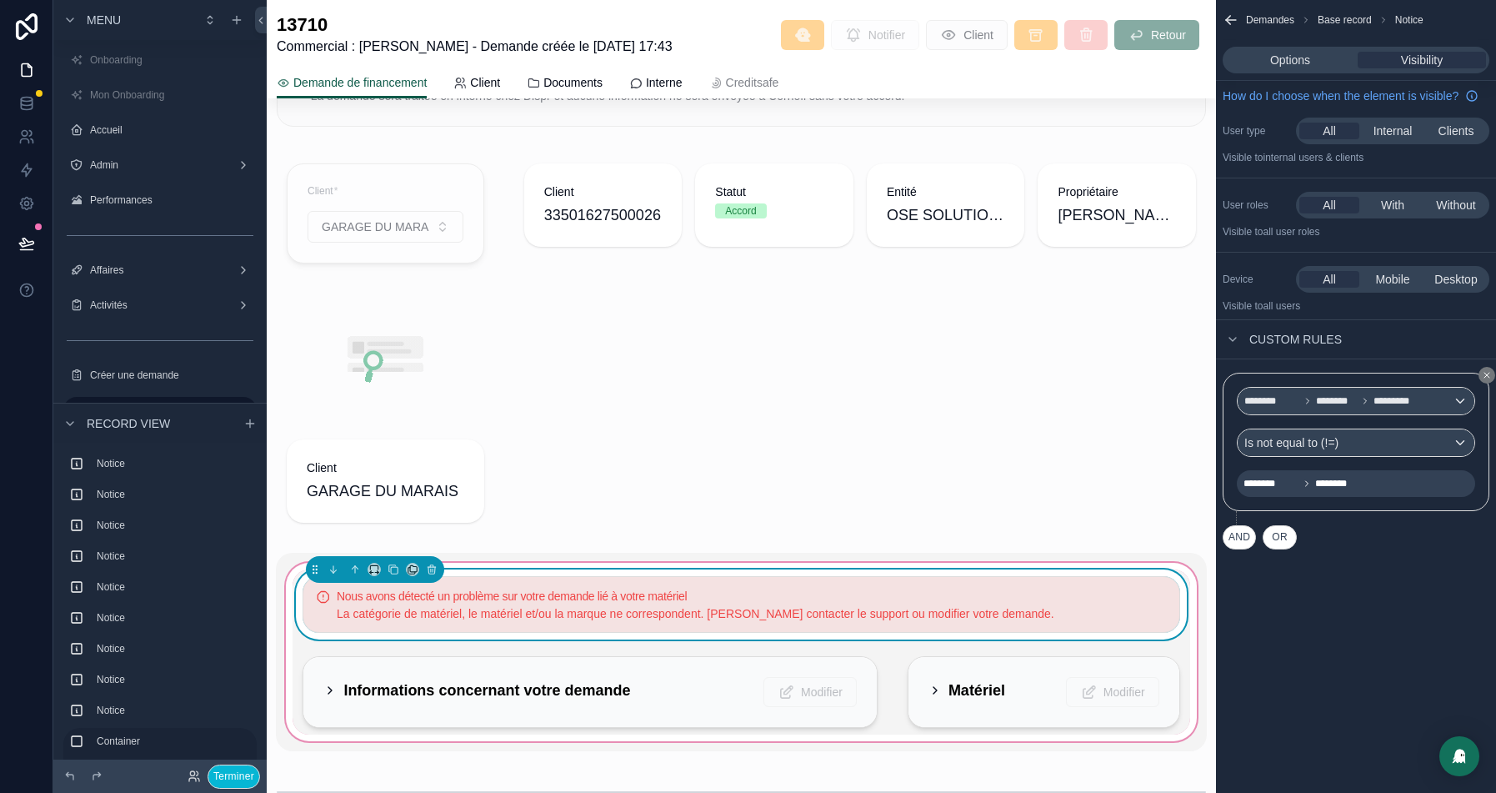
click at [1295, 70] on div "Options Visibility" at bounding box center [1356, 60] width 267 height 27
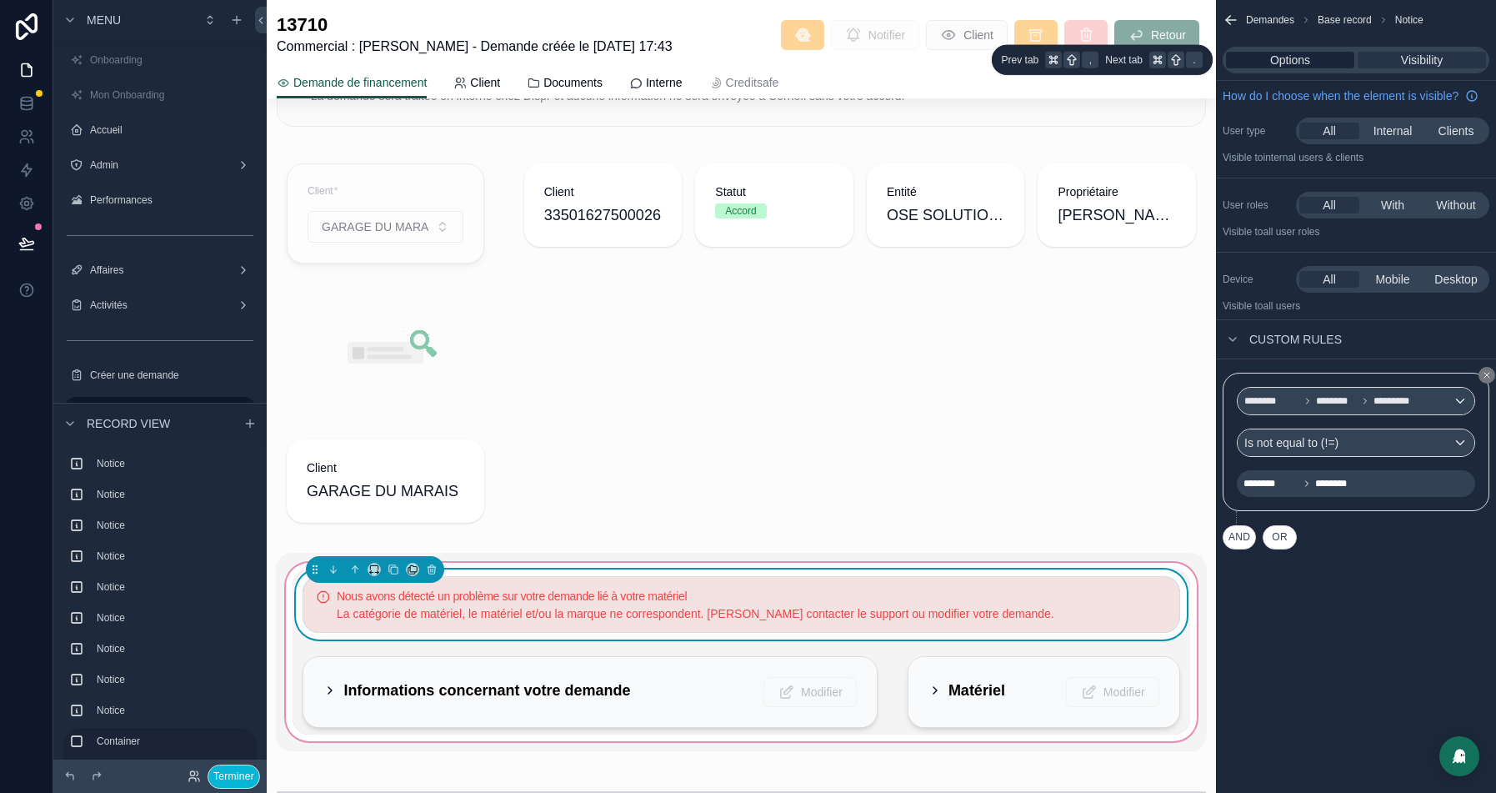
click at [1295, 63] on span "Options" at bounding box center [1290, 60] width 40 height 17
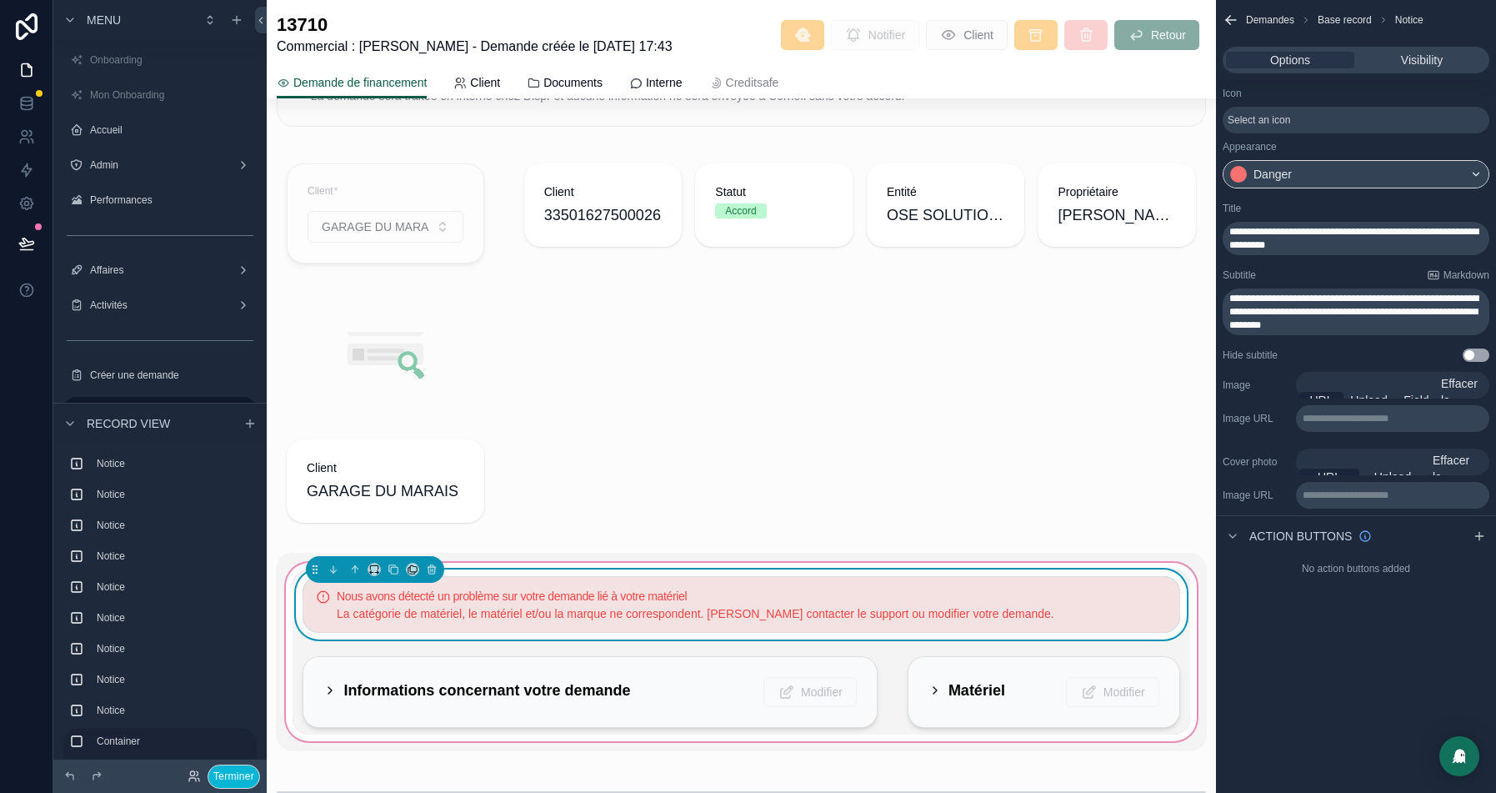
click at [1362, 313] on span "**********" at bounding box center [1353, 311] width 249 height 37
click at [23, 248] on icon at bounding box center [26, 243] width 17 height 17
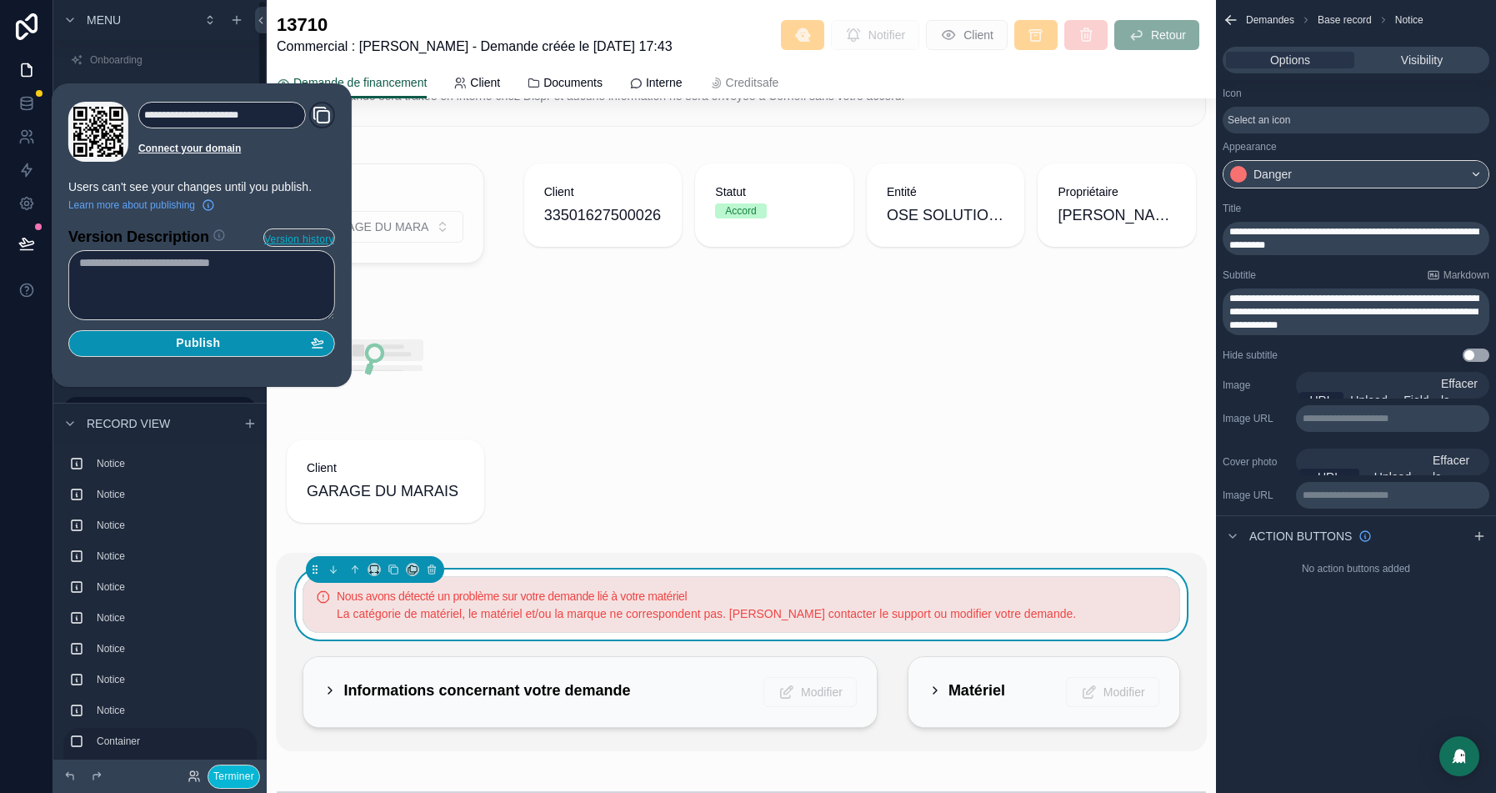
click at [273, 336] on div "Publish" at bounding box center [201, 343] width 245 height 15
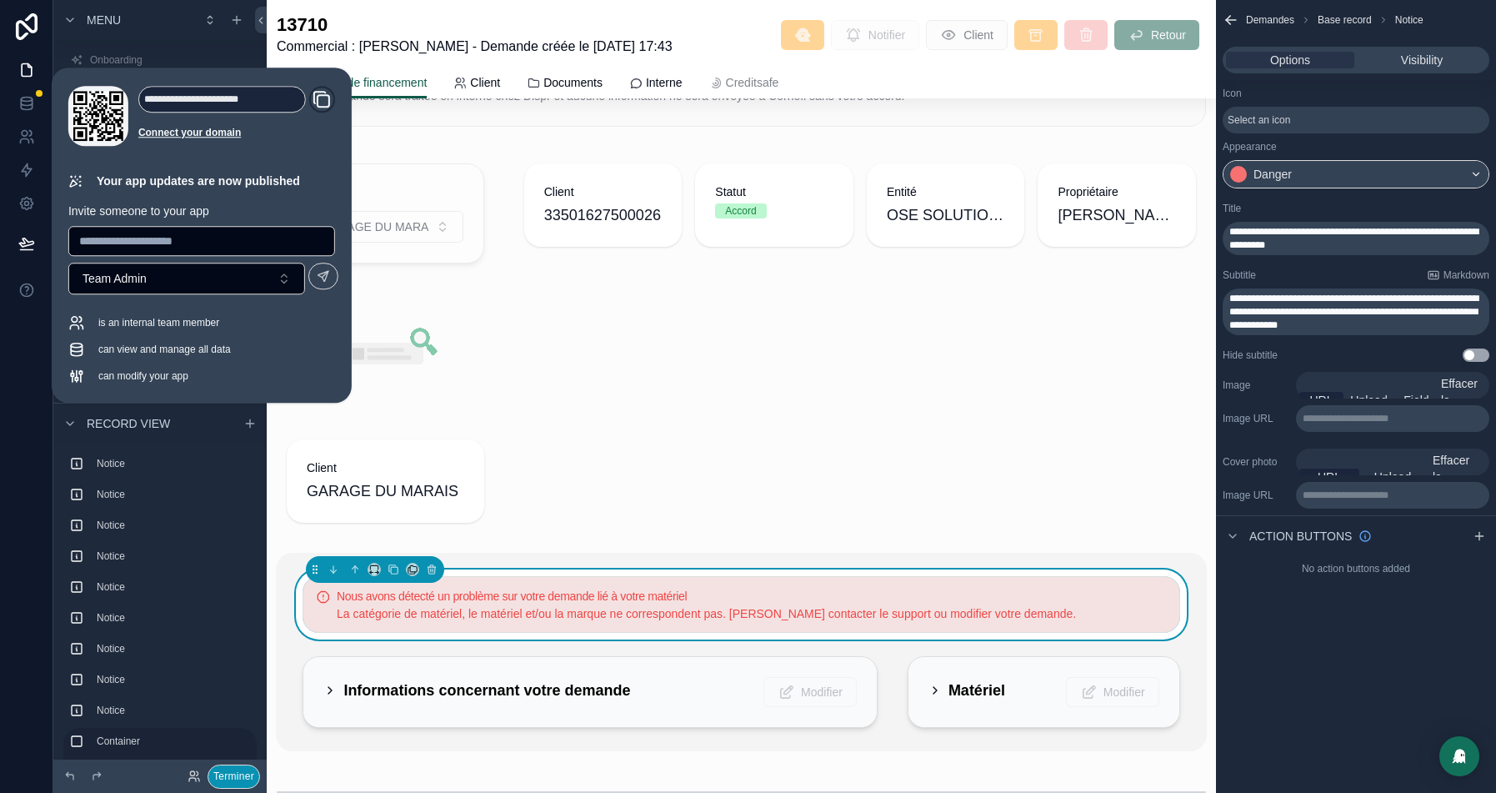
click at [222, 770] on button "Terminer" at bounding box center [234, 776] width 53 height 24
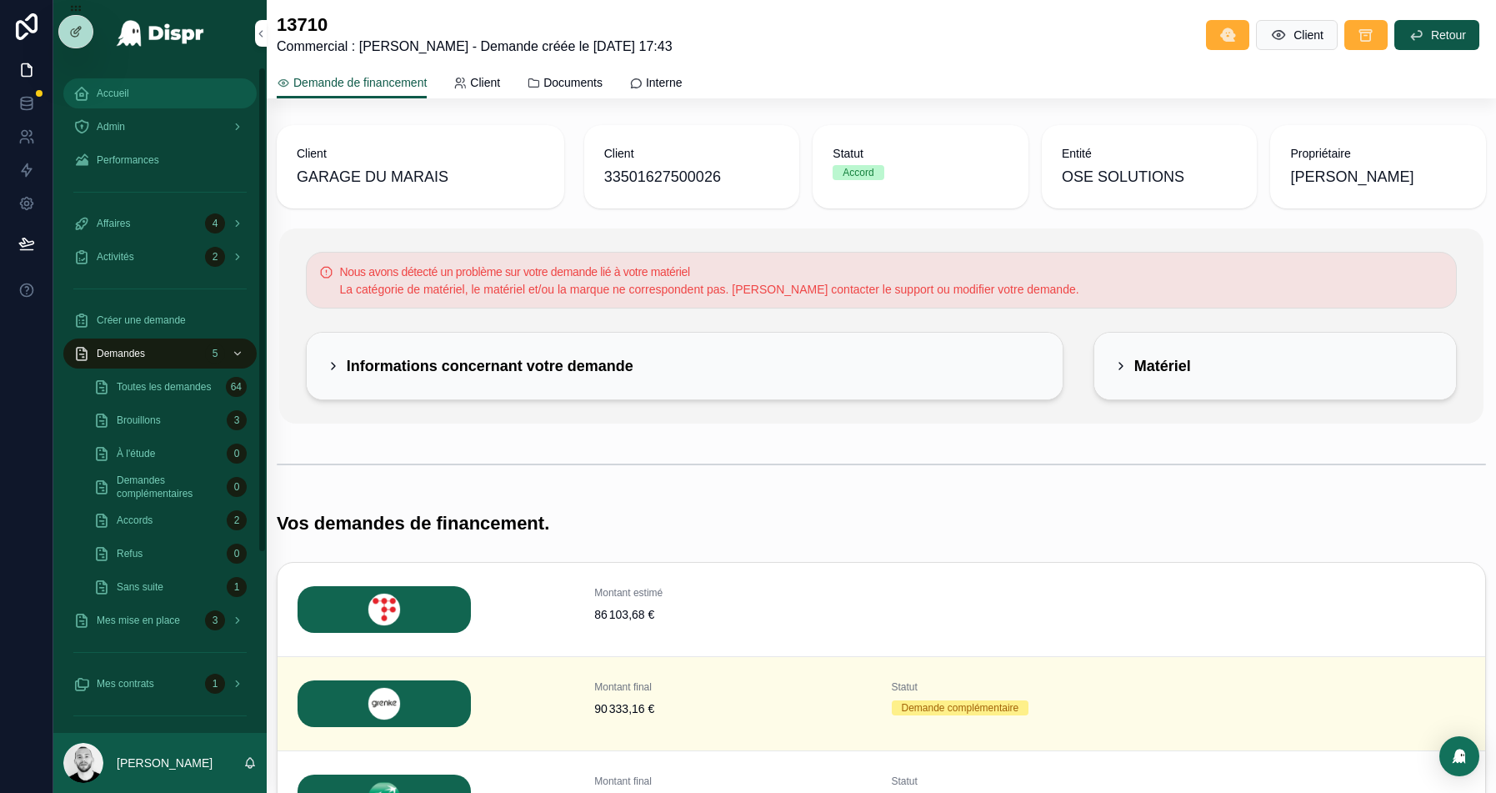
click at [92, 92] on div "Accueil" at bounding box center [159, 93] width 173 height 27
